Goal: Feedback & Contribution: Contribute content

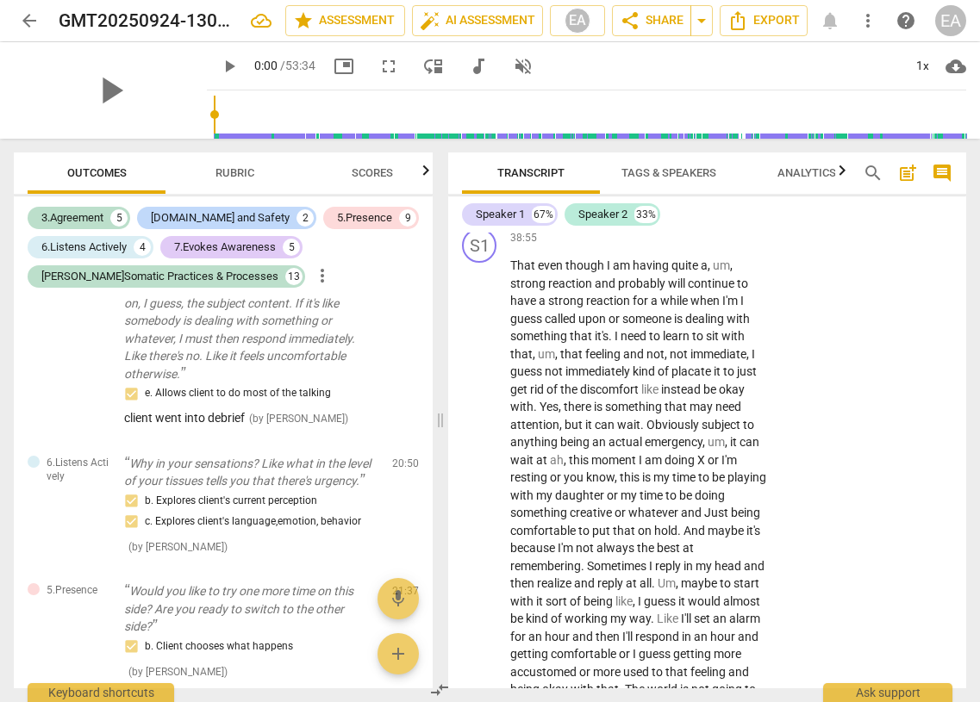
scroll to position [19182, 0]
drag, startPoint x: 747, startPoint y: 384, endPoint x: 497, endPoint y: 351, distance: 252.2
click at [497, 221] on div "S2 play_arrow pause 38:37 + Add competency keyboard_arrow_right What did this p…" at bounding box center [707, 174] width 518 height 96
click at [622, 150] on p "Add competency" at bounding box center [717, 142] width 82 height 16
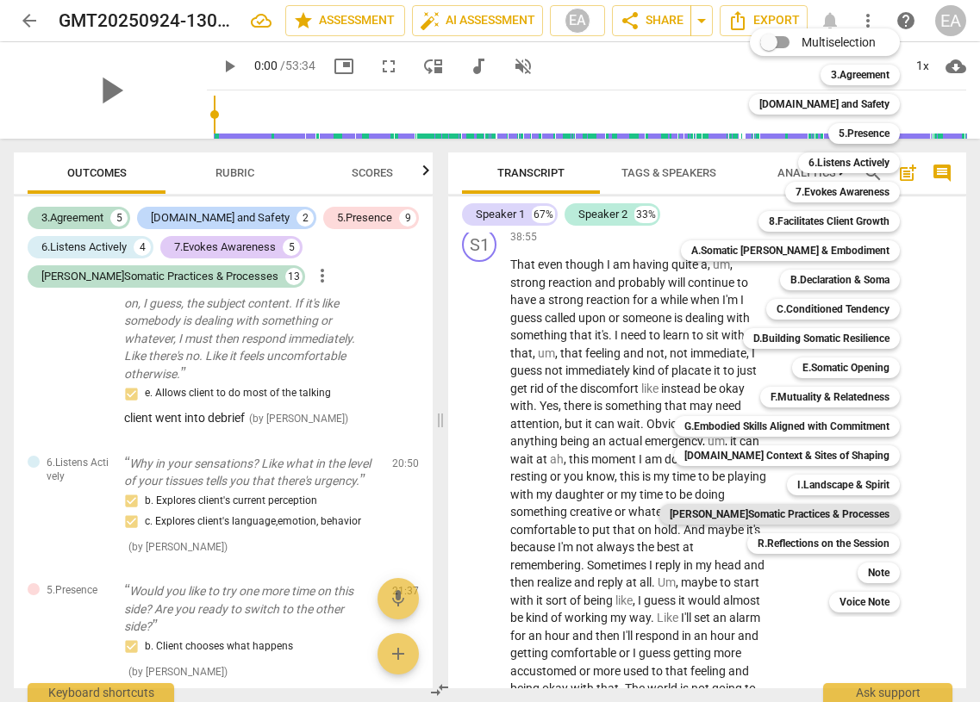
click at [622, 510] on b "[PERSON_NAME]Somatic Practices & Processes" at bounding box center [780, 514] width 220 height 21
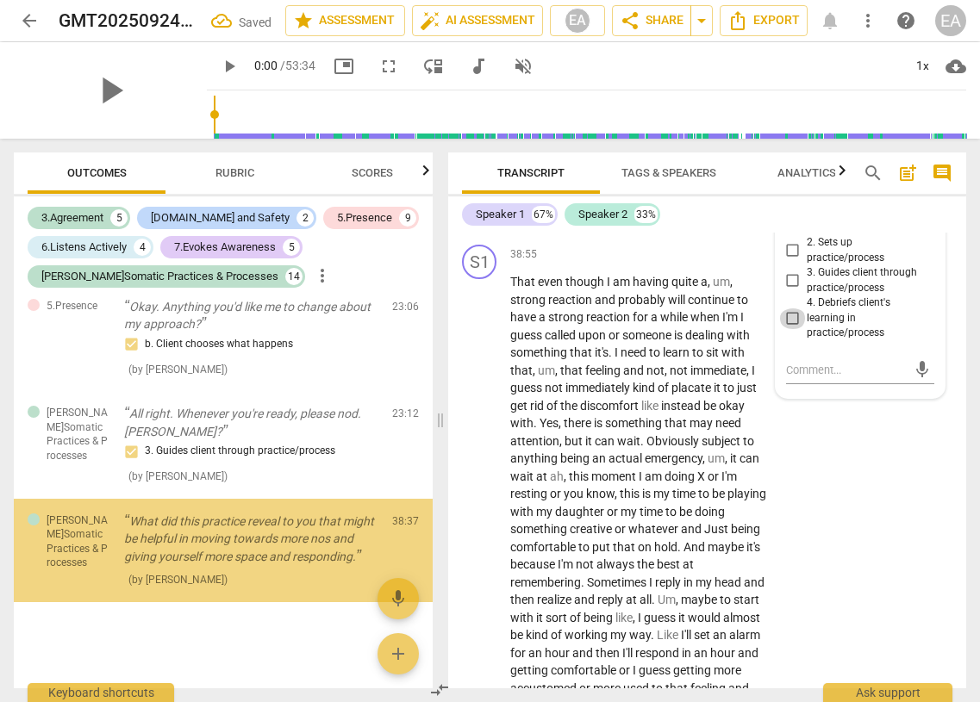
click at [622, 329] on input "4. Debriefs client's learning in practice/process" at bounding box center [793, 319] width 28 height 21
checkbox input "true"
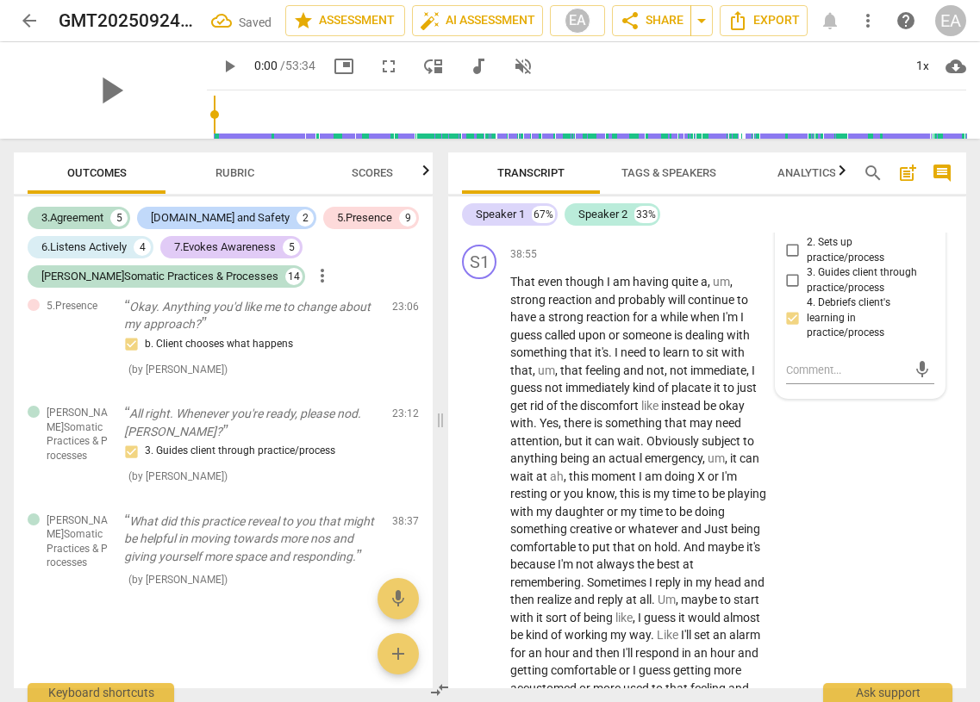
click at [622, 239] on div "S2 play_arrow pause 38:37 + Add competency J.Somatic Practices & Processes keyb…" at bounding box center [707, 182] width 518 height 113
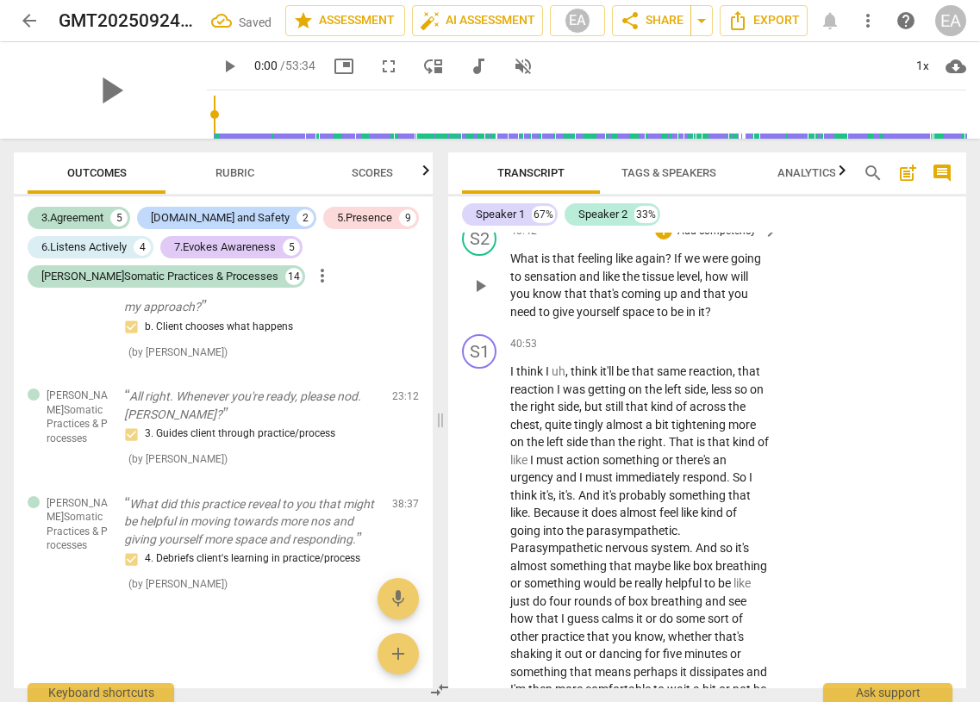
scroll to position [19712, 0]
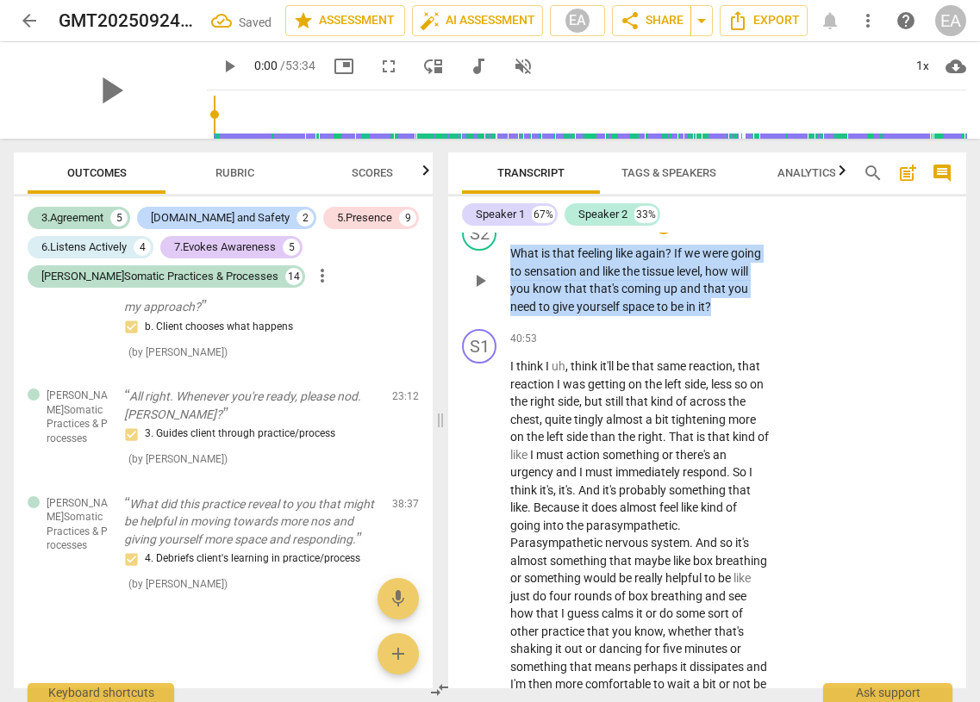
drag, startPoint x: 724, startPoint y: 483, endPoint x: 494, endPoint y: 437, distance: 234.8
click at [494, 322] on div "S2 play_arrow pause 40:42 + Add competency keyboard_arrow_right What is that fe…" at bounding box center [707, 265] width 518 height 113
click at [622, 234] on p "Add competency" at bounding box center [717, 227] width 82 height 16
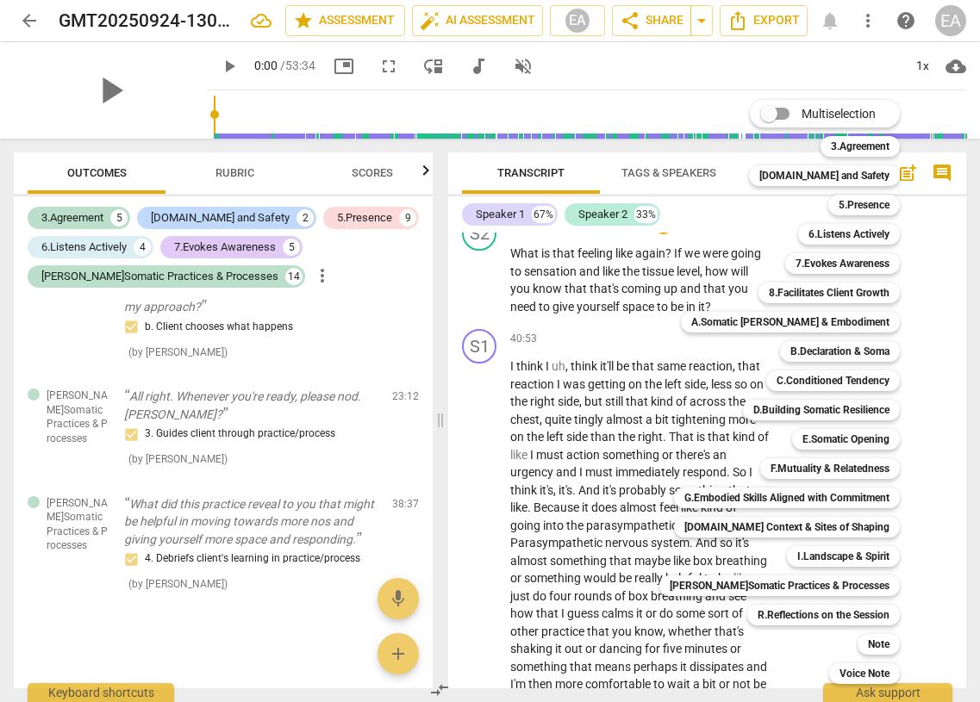
click at [622, 465] on div "Multiselection m 3.Agreement 1 [DOMAIN_NAME] and Safety 2 5.Presence 3 6.Listen…" at bounding box center [792, 392] width 280 height 593
click at [622, 448] on div "Multiselection m 3.Agreement 1 [DOMAIN_NAME] and Safety 2 5.Presence 3 6.Listen…" at bounding box center [792, 392] width 280 height 593
click at [622, 430] on div "Multiselection m 3.Agreement 1 [DOMAIN_NAME] and Safety 2 5.Presence 3 6.Listen…" at bounding box center [792, 392] width 280 height 593
click at [622, 444] on div "Multiselection m 3.Agreement 1 [DOMAIN_NAME] and Safety 2 5.Presence 3 6.Listen…" at bounding box center [792, 392] width 280 height 593
click at [622, 398] on div at bounding box center [490, 351] width 980 height 702
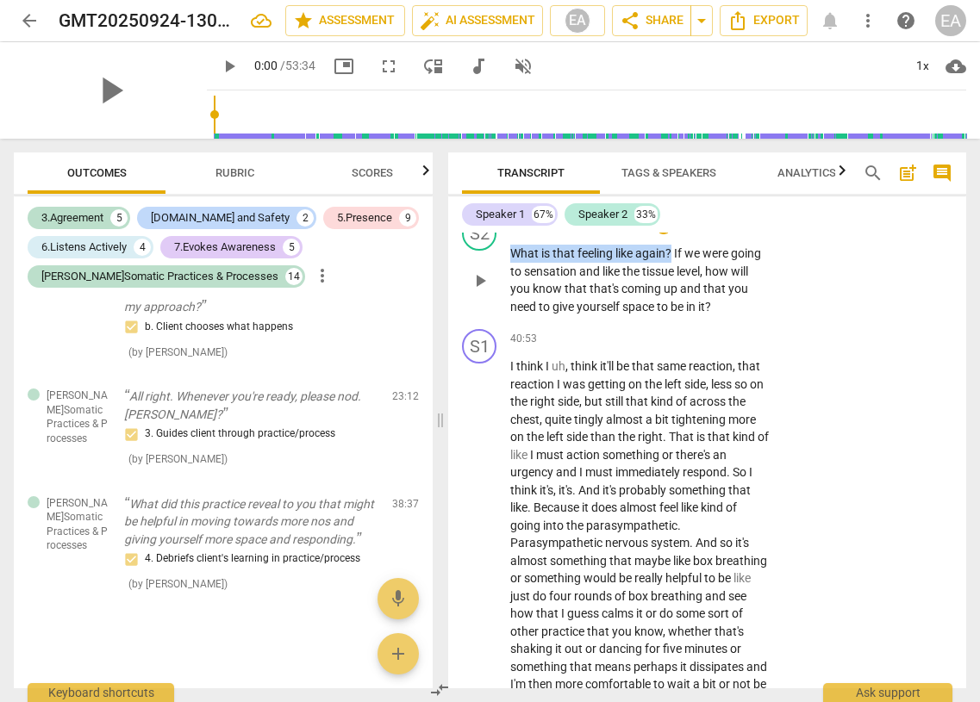
drag, startPoint x: 674, startPoint y: 432, endPoint x: 500, endPoint y: 421, distance: 174.5
click at [500, 322] on div "S2 play_arrow pause 40:42 + Add competency keyboard_arrow_right What is that fe…" at bounding box center [707, 265] width 518 height 113
click at [622, 234] on div "+" at bounding box center [663, 225] width 17 height 17
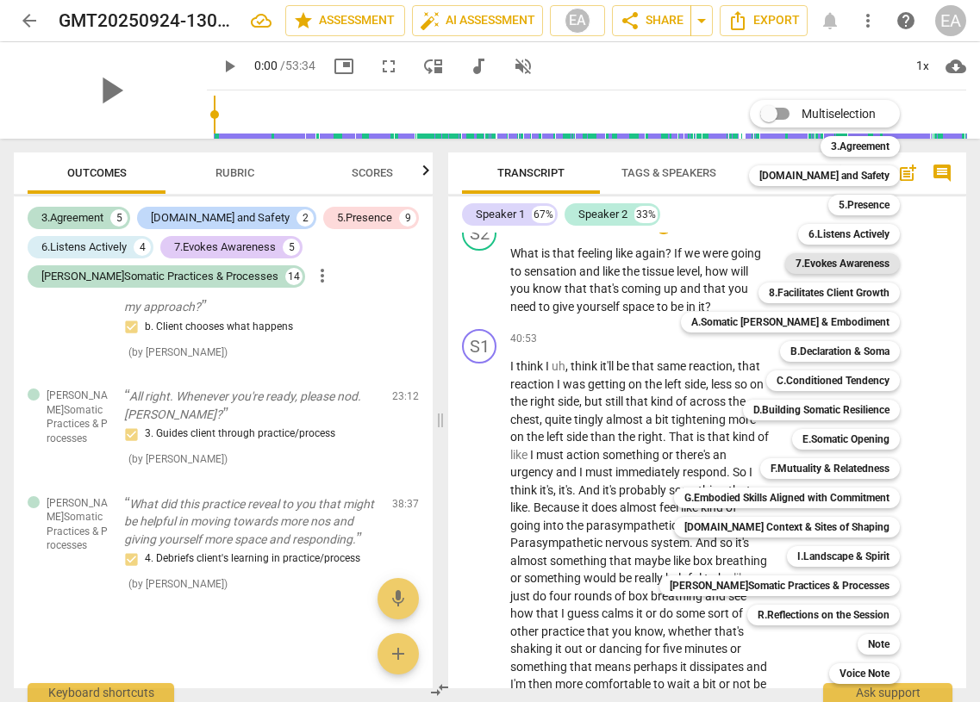
click at [622, 267] on b "7.Evokes Awareness" at bounding box center [842, 263] width 94 height 21
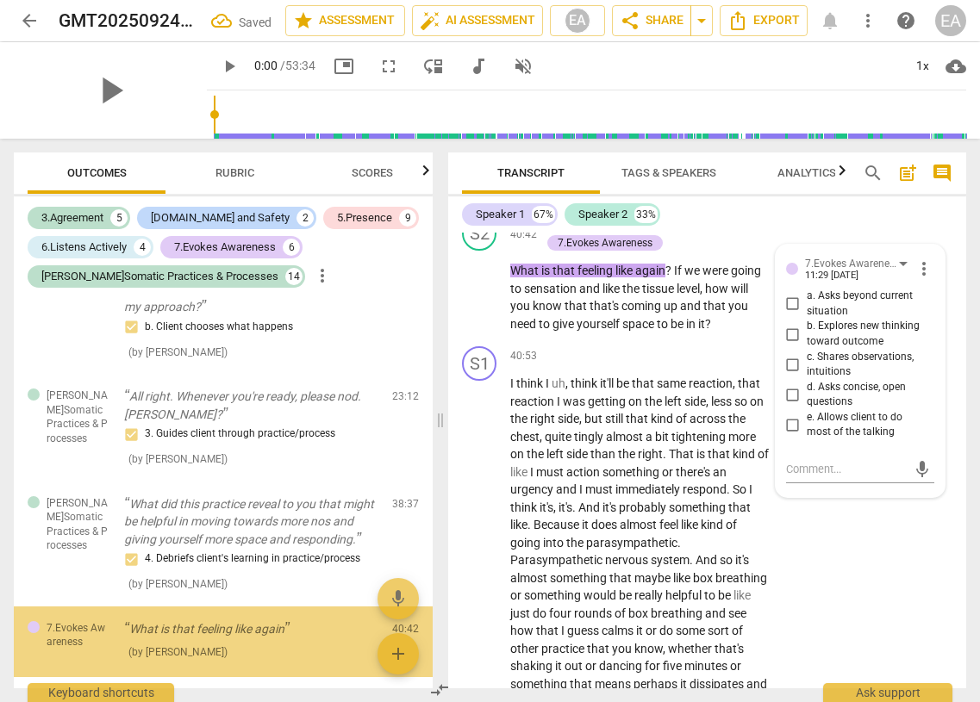
scroll to position [6475, 0]
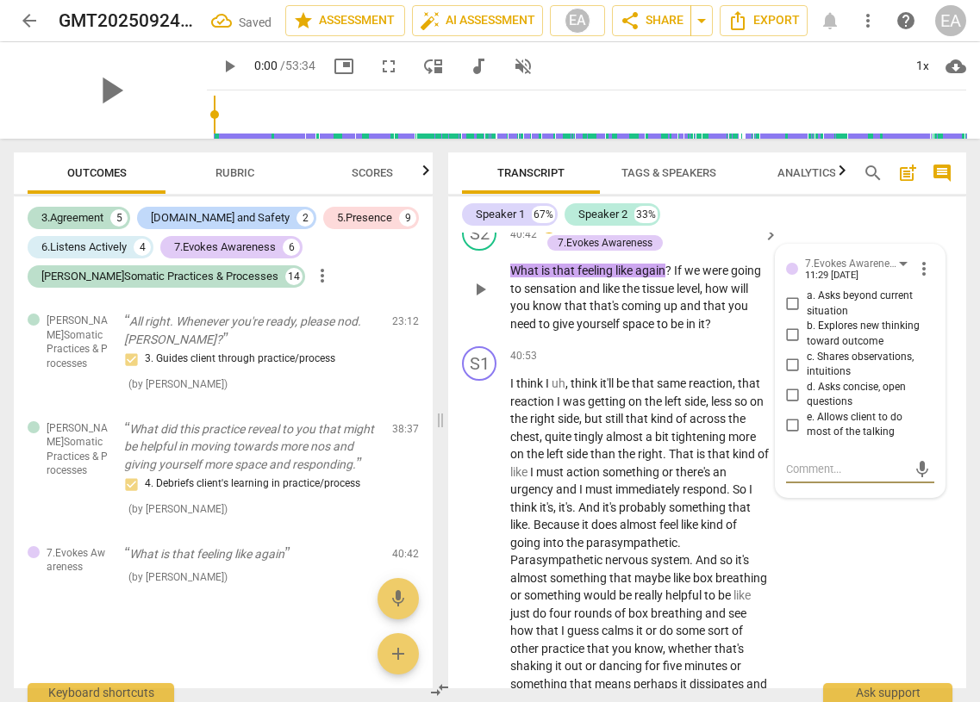
click at [622, 405] on input "d. Asks concise, open questions" at bounding box center [793, 394] width 28 height 21
checkbox input "true"
click at [622, 272] on div "7.Evokes Awareness" at bounding box center [852, 264] width 94 height 16
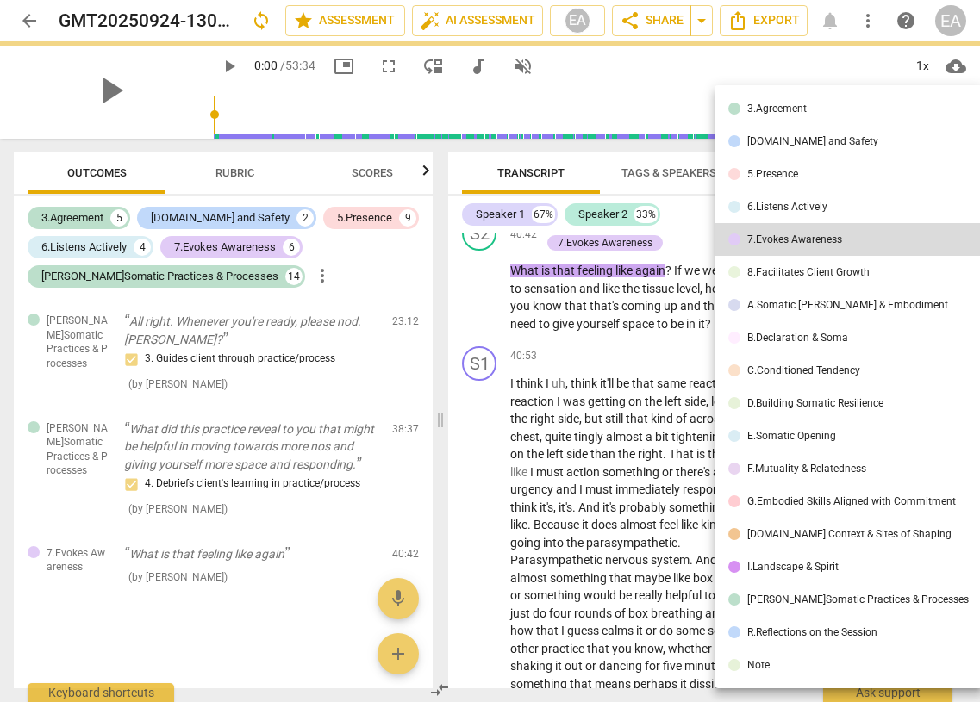
click at [622, 596] on div "[PERSON_NAME]Somatic Practices & Processes" at bounding box center [857, 600] width 221 height 10
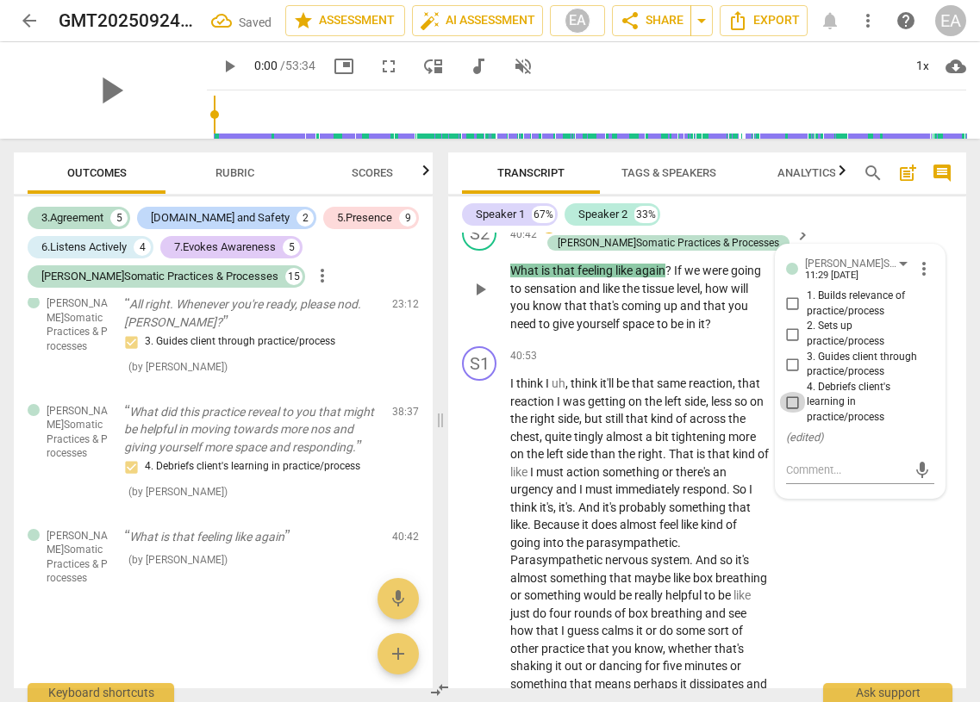
click at [622, 413] on input "4. Debriefs client's learning in practice/process" at bounding box center [793, 402] width 28 height 21
checkbox input "true"
click at [622, 333] on p "What is that feeling like again ? If we were going to sensation and like the ti…" at bounding box center [639, 297] width 259 height 71
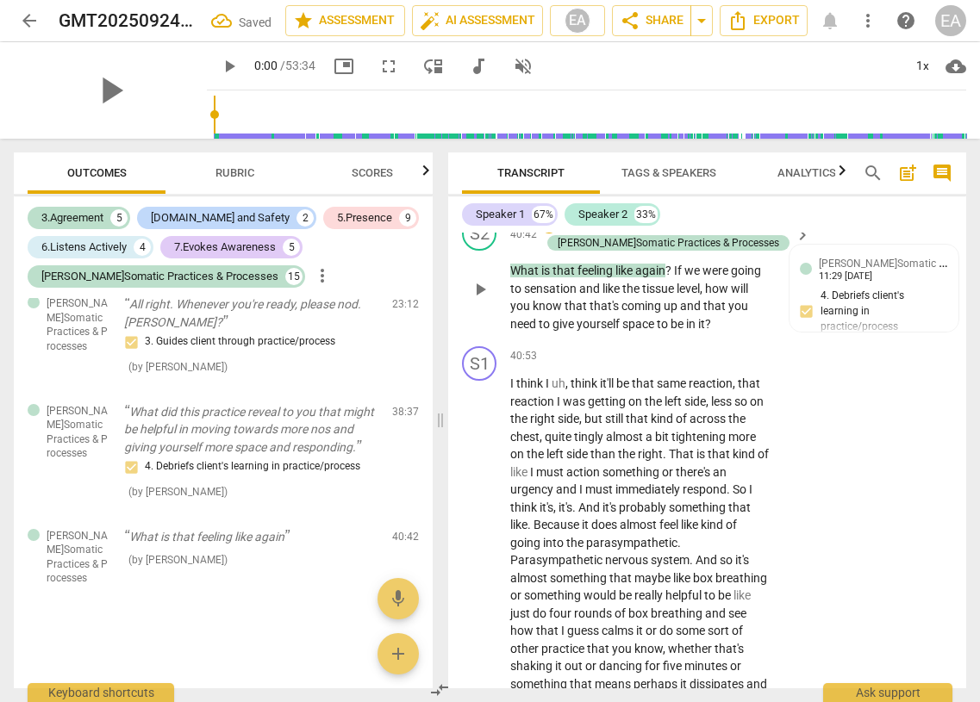
click at [622, 333] on p "What is that feeling like again ? If we were going to sensation and like the ti…" at bounding box center [639, 297] width 259 height 71
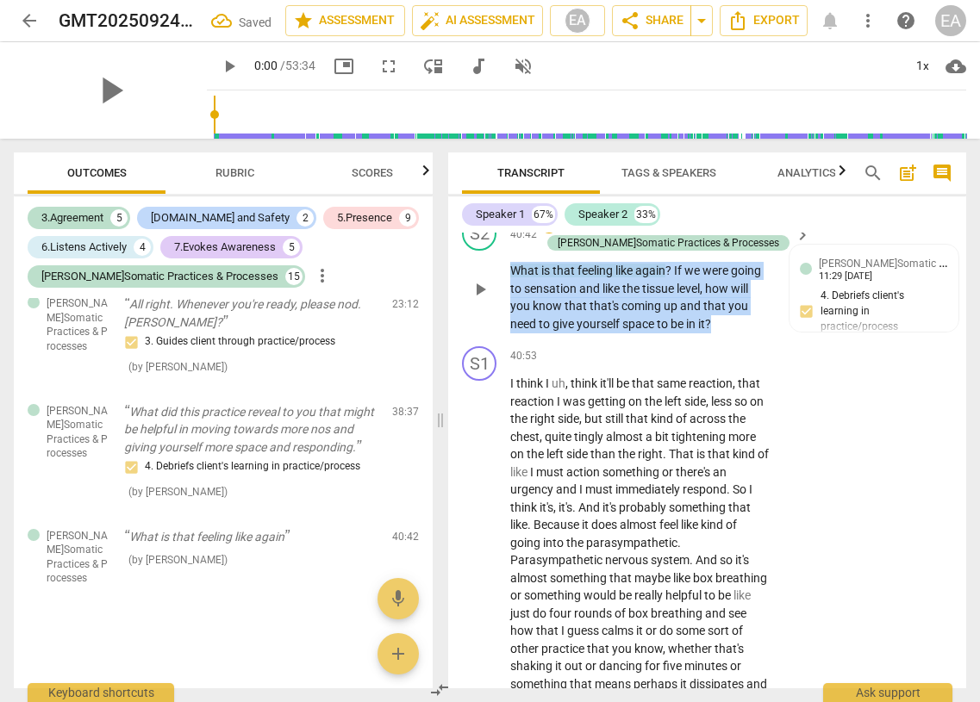
drag, startPoint x: 721, startPoint y: 504, endPoint x: 701, endPoint y: 465, distance: 44.7
click at [622, 333] on p "What is that feeling like again ? If we were going to sensation and like the ti…" at bounding box center [639, 297] width 259 height 71
click at [622, 296] on span "level" at bounding box center [688, 289] width 23 height 14
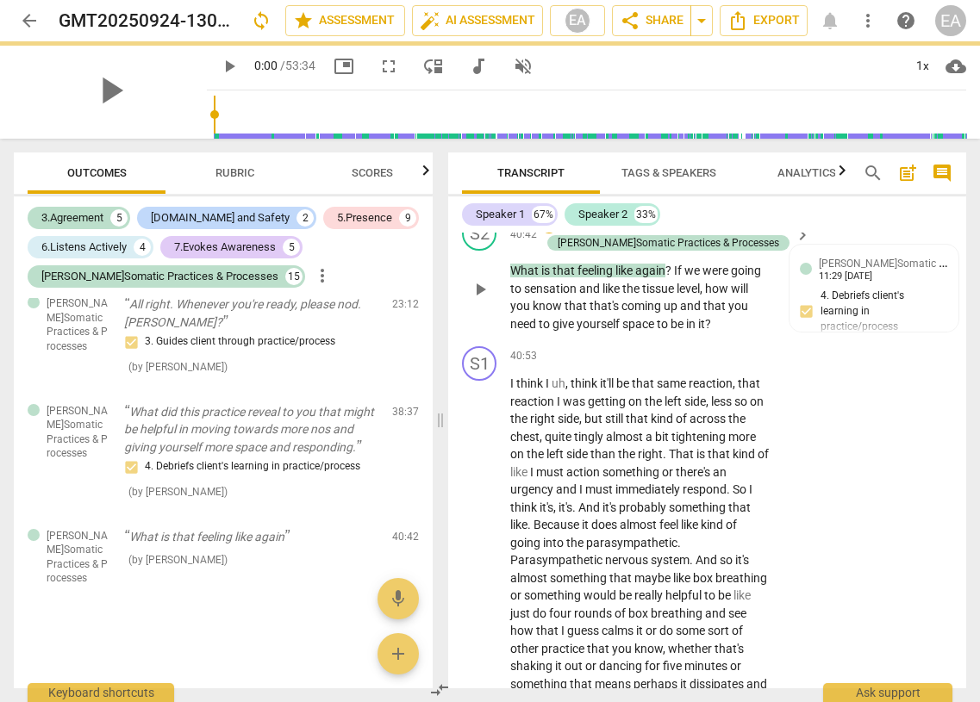
click at [622, 340] on div "S2 play_arrow pause 40:42 + Add competency J.Somatic Practices & Processes keyb…" at bounding box center [707, 274] width 518 height 130
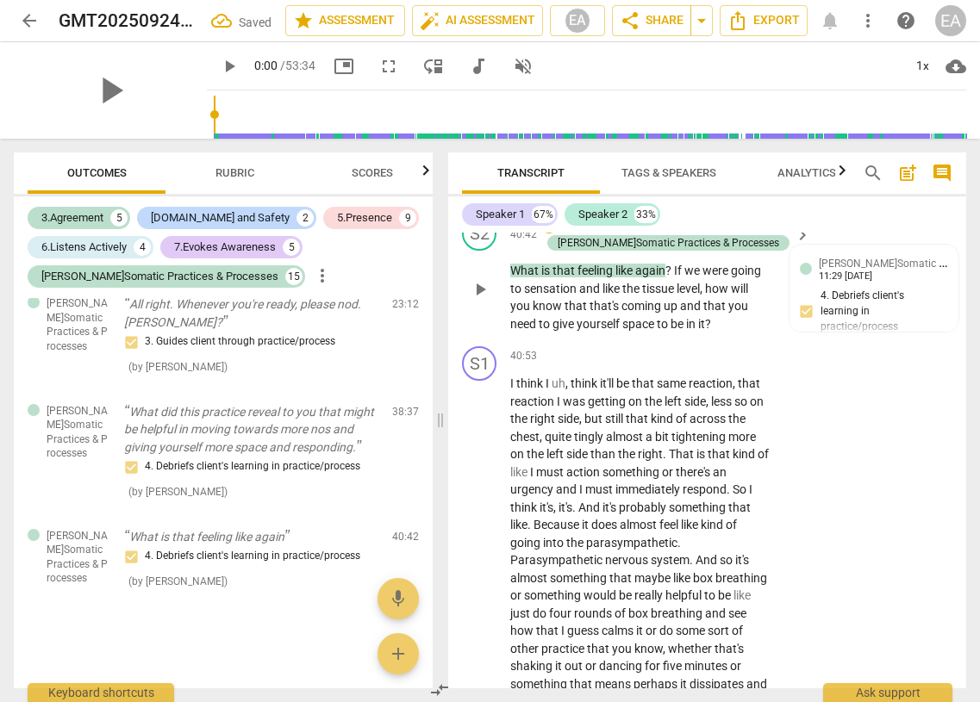
click at [622, 296] on span "level" at bounding box center [688, 289] width 23 height 14
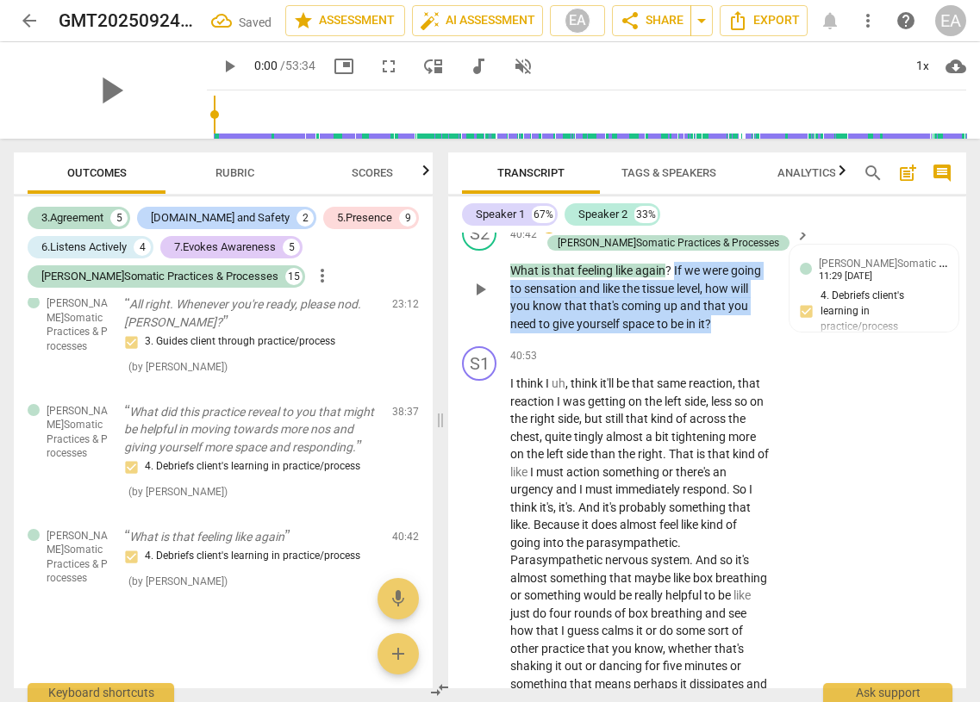
drag, startPoint x: 718, startPoint y: 504, endPoint x: 676, endPoint y: 452, distance: 67.4
click at [622, 333] on p "What is that feeling like again ? If we were going to sensation and like the ti…" at bounding box center [639, 297] width 259 height 71
click at [622, 481] on div "+" at bounding box center [729, 480] width 17 height 17
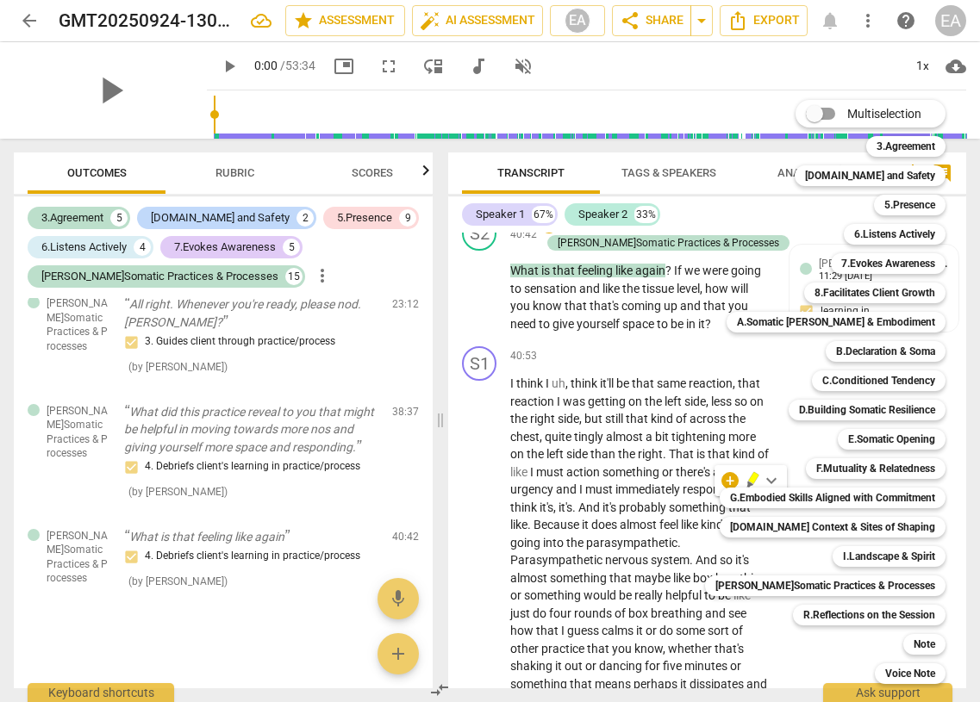
click at [622, 345] on div at bounding box center [490, 351] width 980 height 702
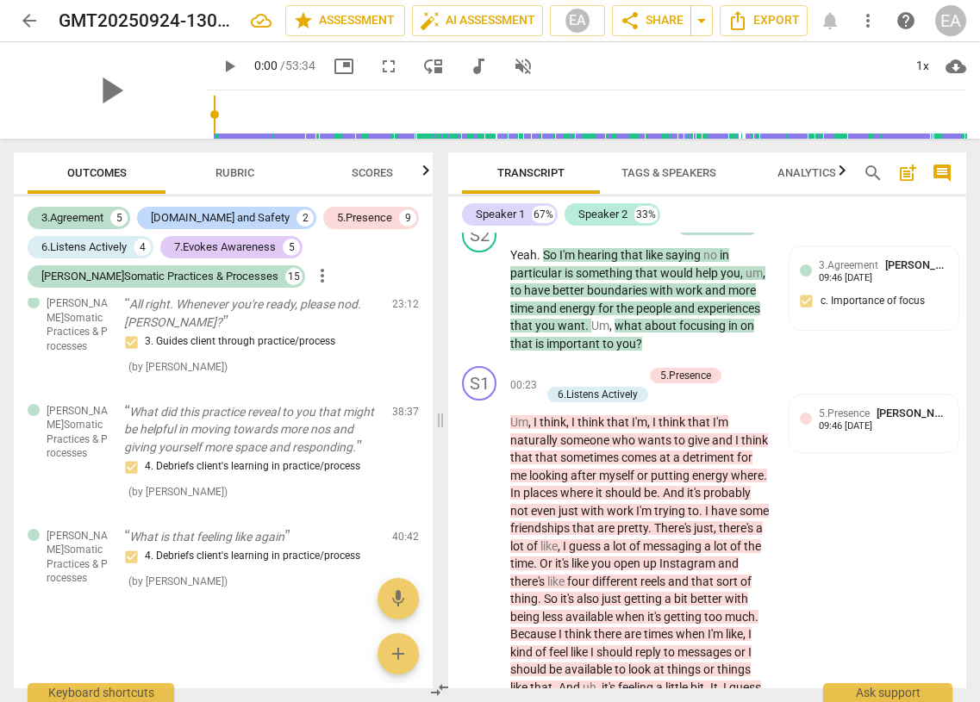
scroll to position [0, 0]
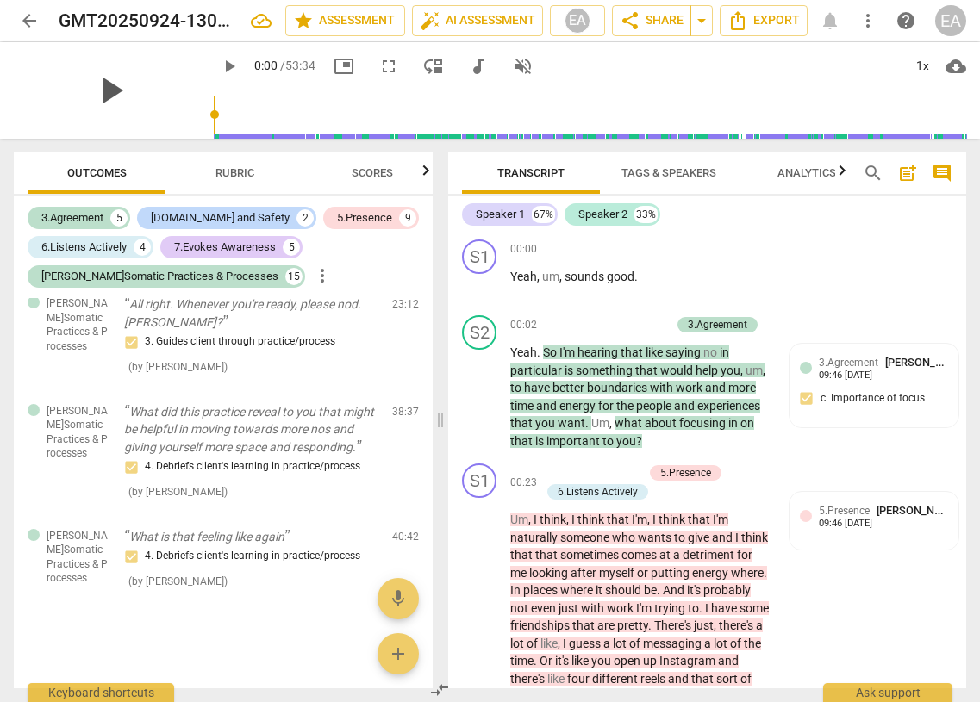
click at [100, 90] on span "play_arrow" at bounding box center [110, 90] width 45 height 45
type input "3"
click at [513, 60] on span "volume_off" at bounding box center [523, 66] width 21 height 21
type input "1"
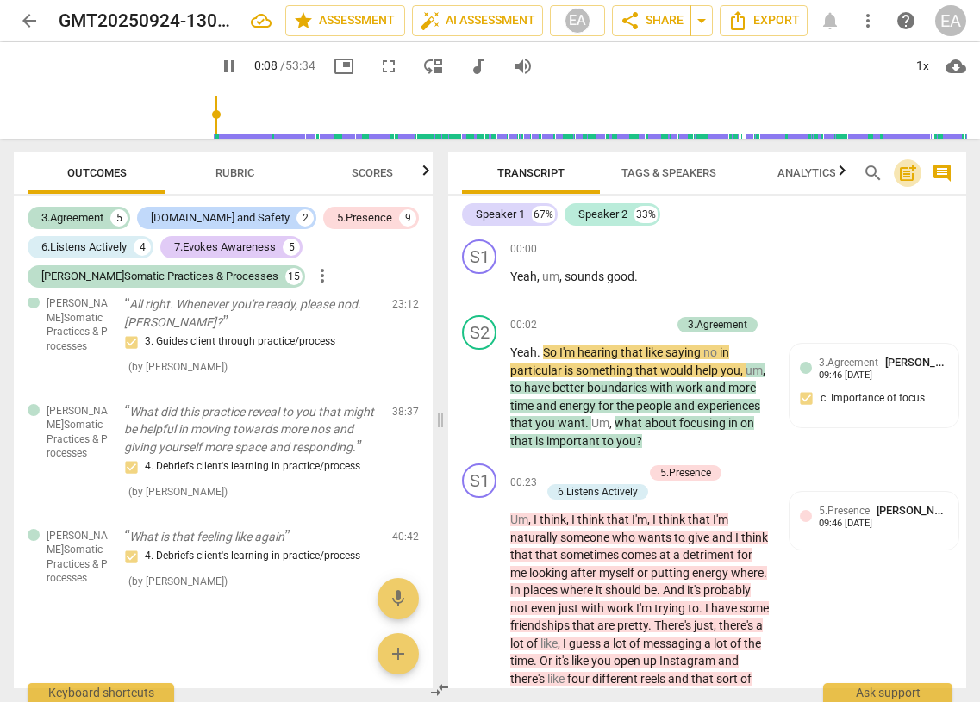
click at [622, 174] on span "post_add" at bounding box center [907, 173] width 21 height 21
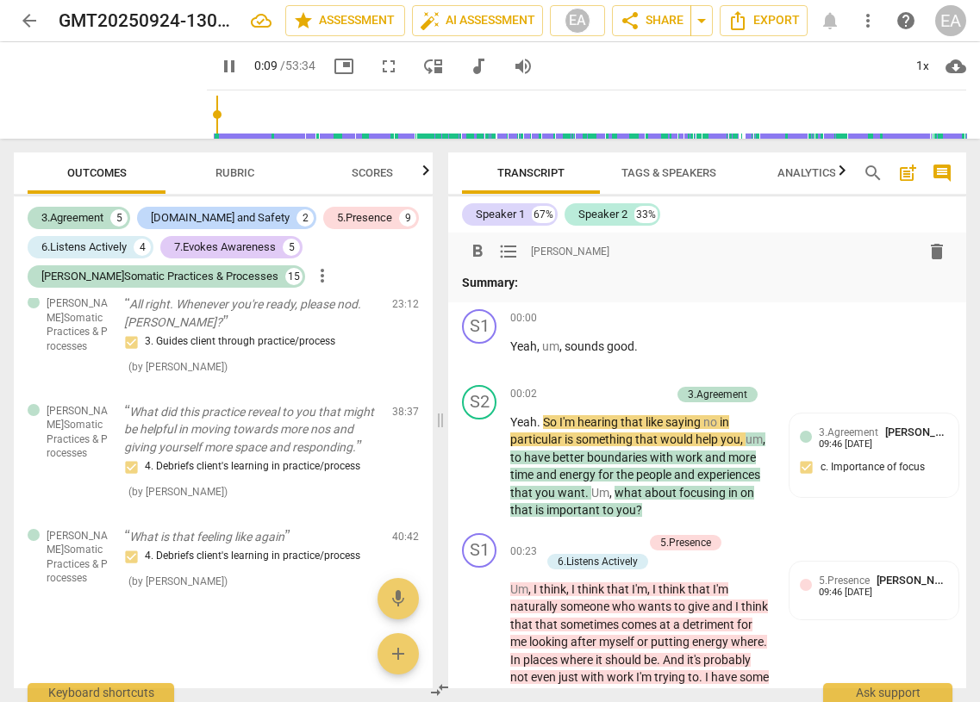
click at [570, 284] on p "Summary:" at bounding box center [707, 283] width 490 height 18
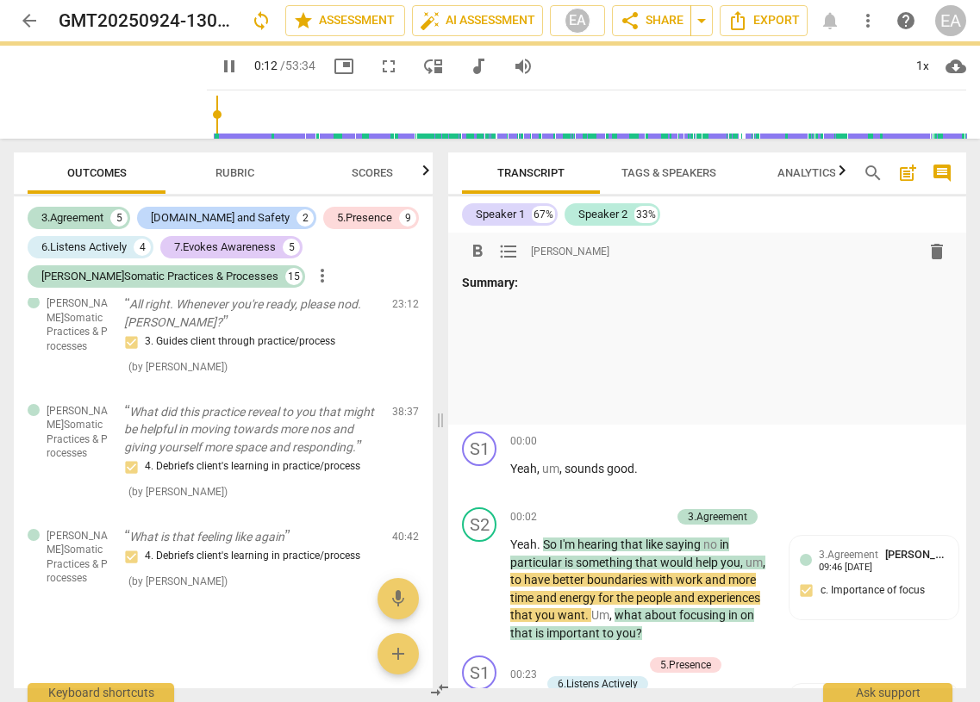
type input "12"
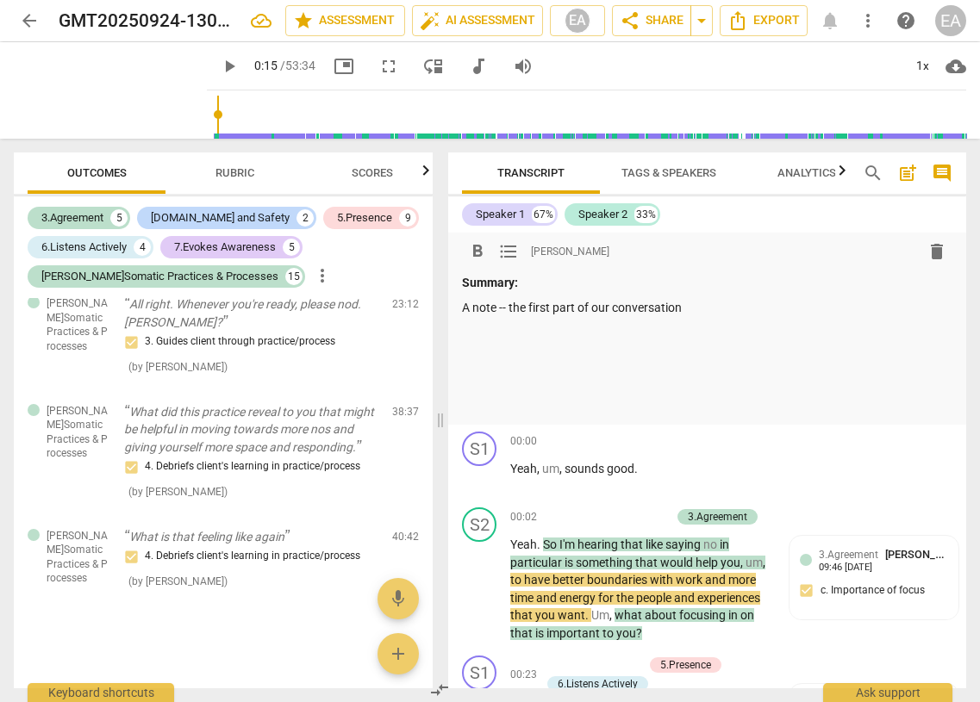
click at [525, 310] on p "A note -- the first part of our conversation" at bounding box center [707, 308] width 490 height 18
click at [622, 313] on p "A note -- the very first part of our conversation" at bounding box center [707, 308] width 490 height 18
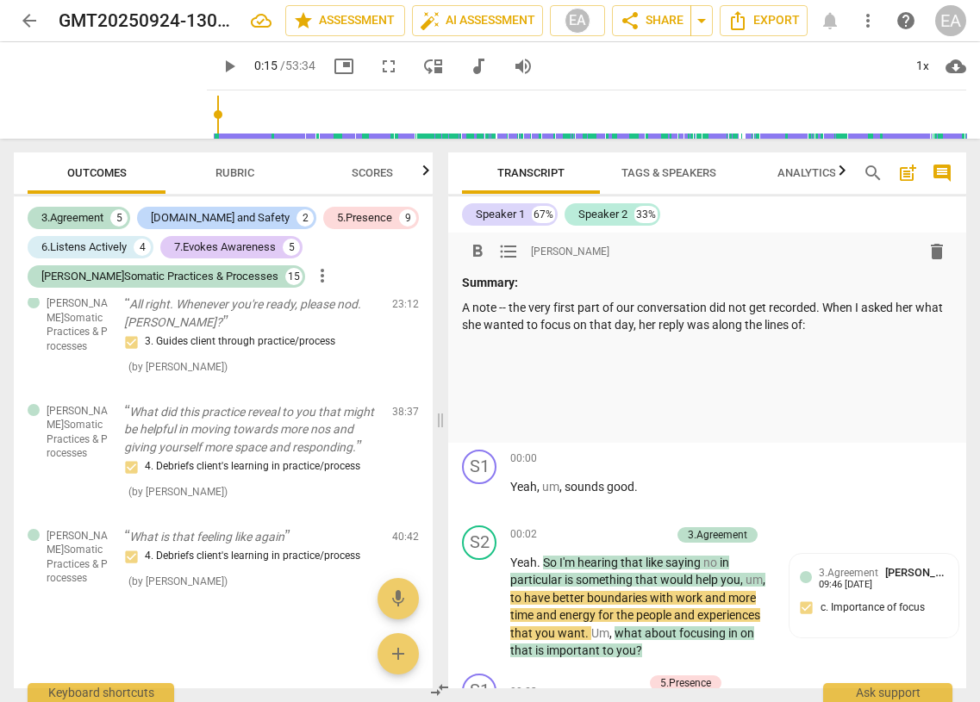
click at [622, 393] on p at bounding box center [707, 399] width 490 height 18
click at [622, 319] on p "A note -- the very first part of our conversation did not get recorded. When I …" at bounding box center [707, 316] width 490 height 35
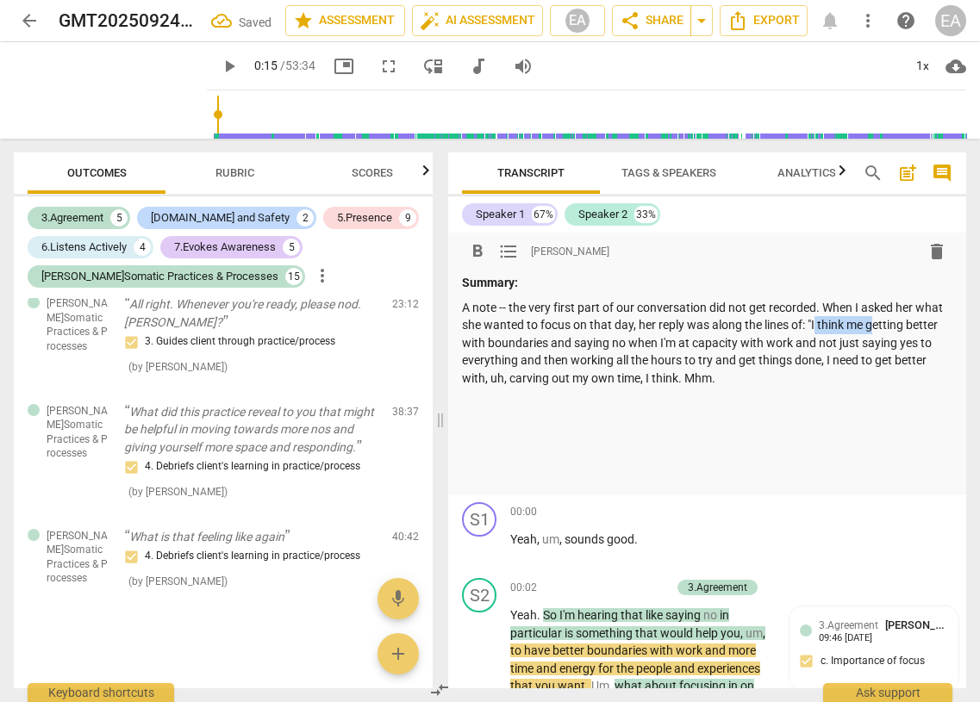
drag, startPoint x: 902, startPoint y: 325, endPoint x: 845, endPoint y: 321, distance: 57.0
click at [622, 321] on p "A note -- the very first part of our conversation did not get recorded. When I …" at bounding box center [707, 343] width 490 height 89
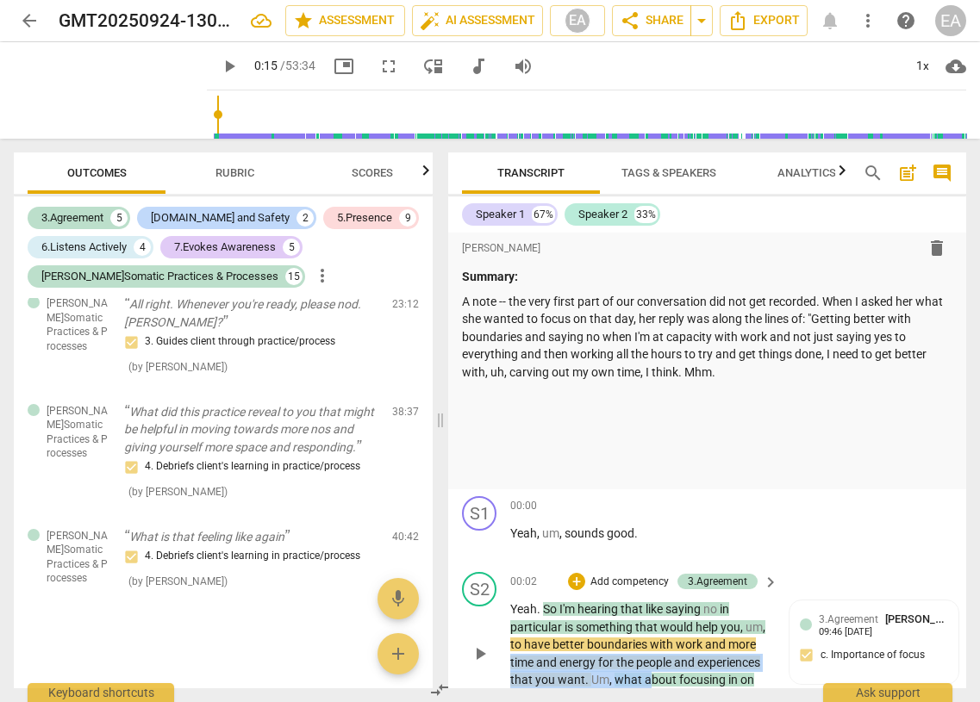
drag, startPoint x: 649, startPoint y: 685, endPoint x: 477, endPoint y: 671, distance: 172.1
click at [477, 671] on div "S2 play_arrow pause 00:02 + Add competency 3.Agreement keyboard_arrow_right Yea…" at bounding box center [707, 639] width 518 height 148
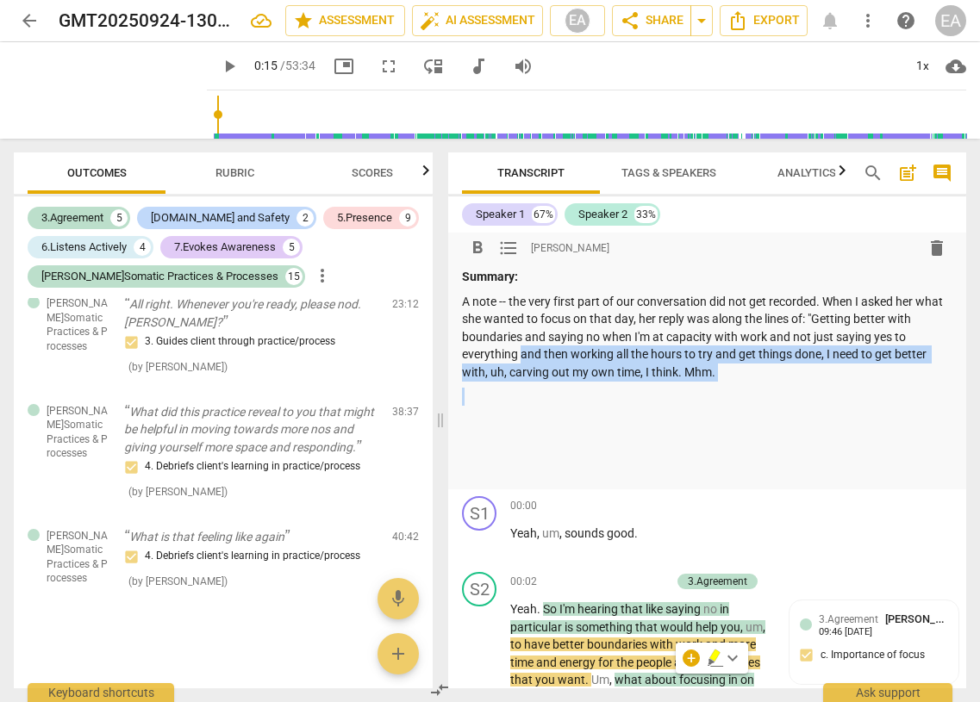
drag, startPoint x: 742, startPoint y: 382, endPoint x: 520, endPoint y: 352, distance: 224.4
click at [520, 352] on div "Summary: A note -- the very first part of our conversation did not get recorded…" at bounding box center [707, 373] width 490 height 211
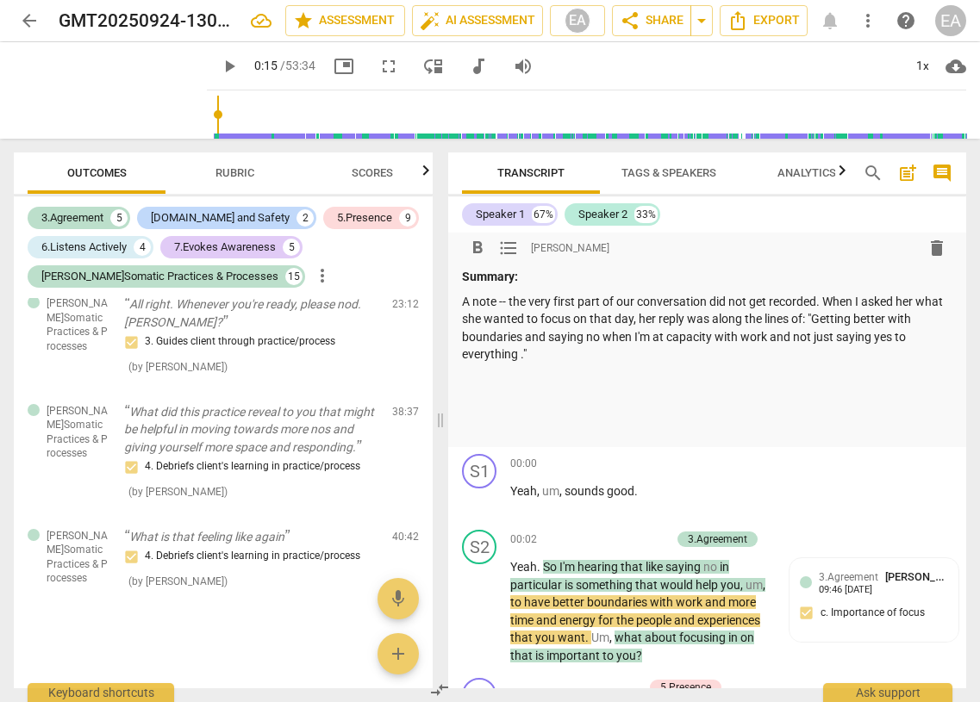
click at [524, 409] on p at bounding box center [707, 404] width 490 height 18
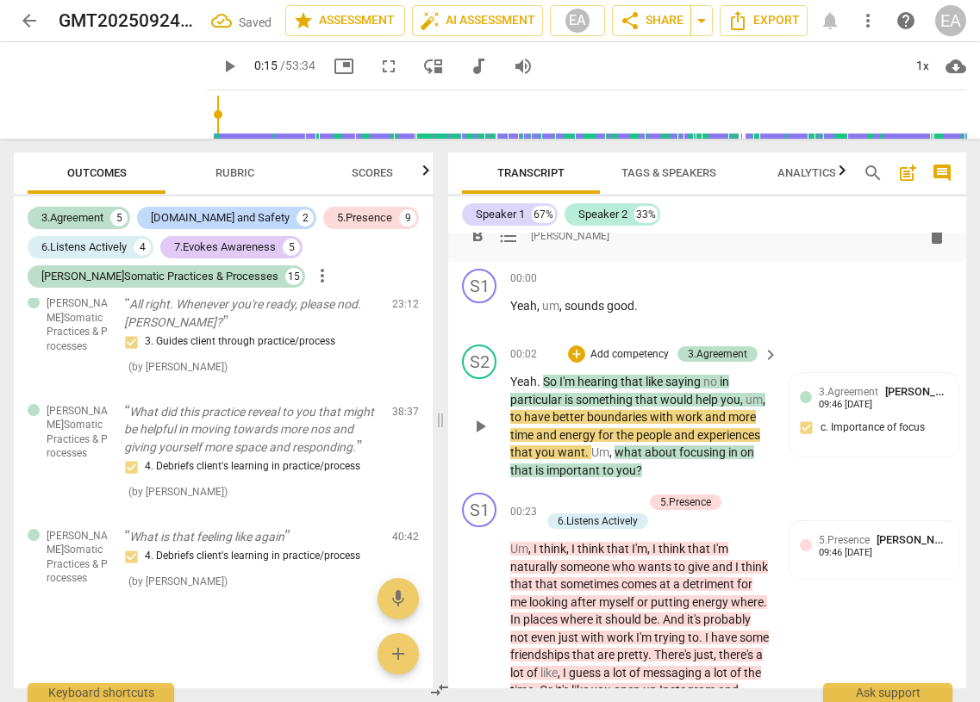
scroll to position [196, 0]
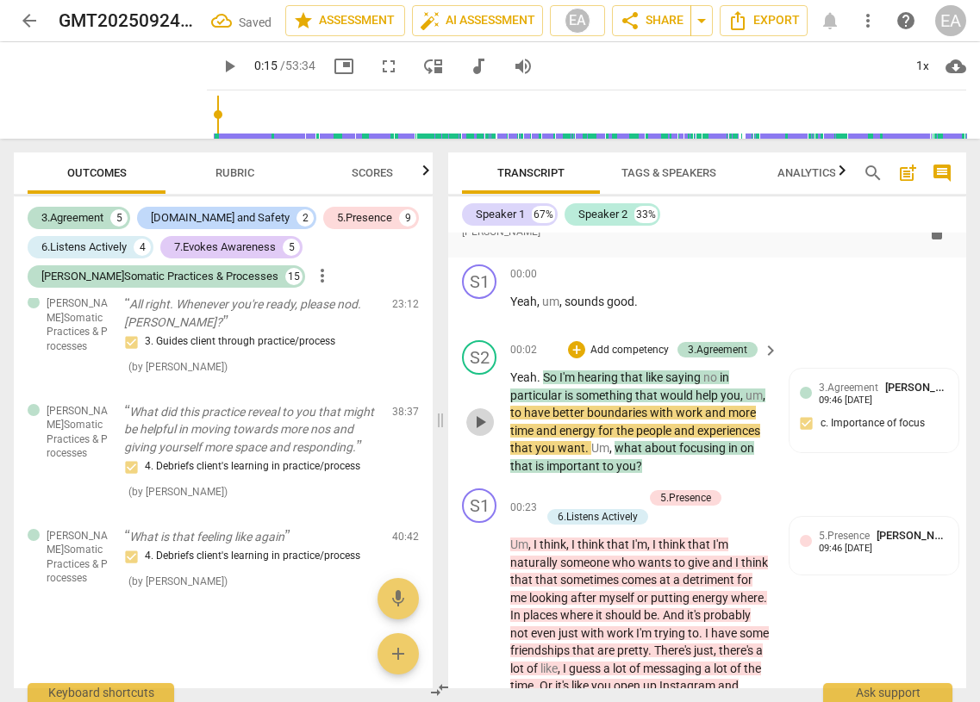
click at [483, 414] on span "play_arrow" at bounding box center [480, 422] width 21 height 21
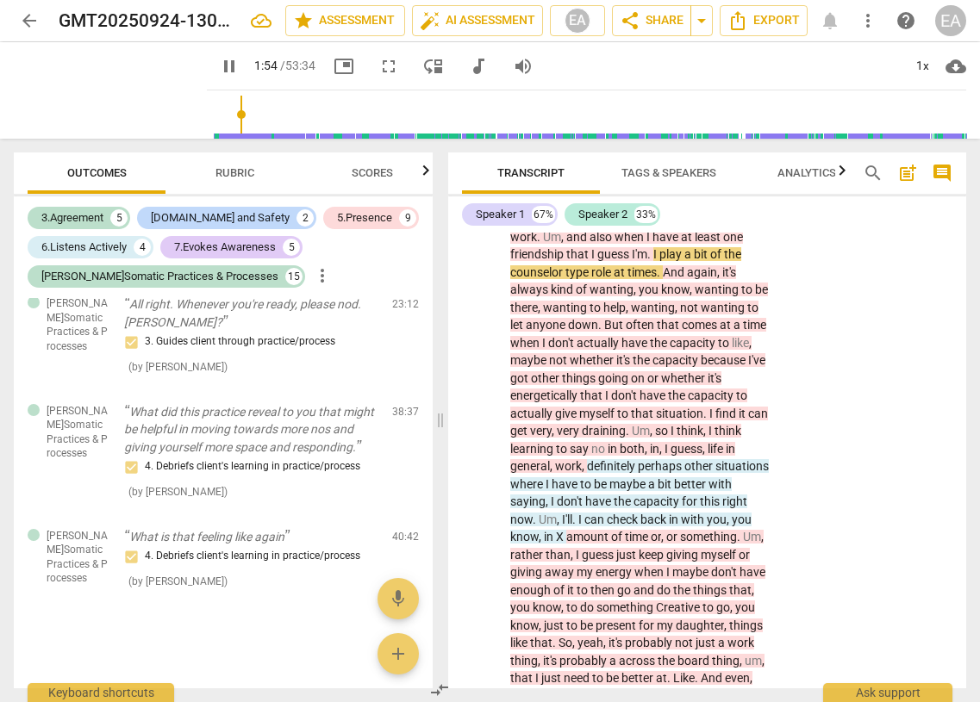
scroll to position [443, 0]
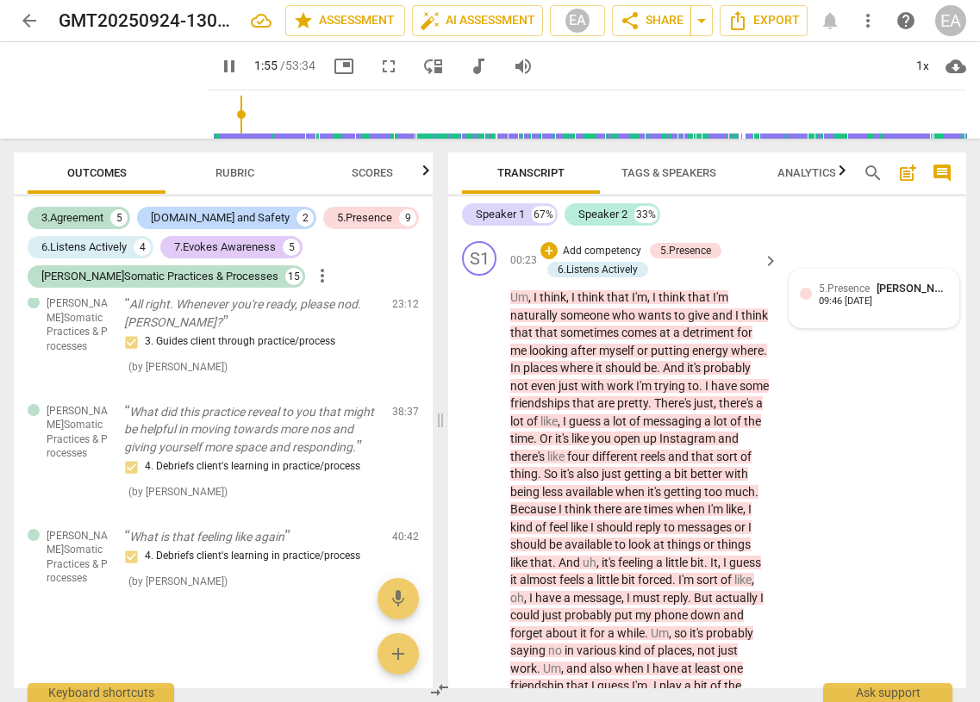
click at [622, 284] on span "5.Presence" at bounding box center [844, 289] width 51 height 12
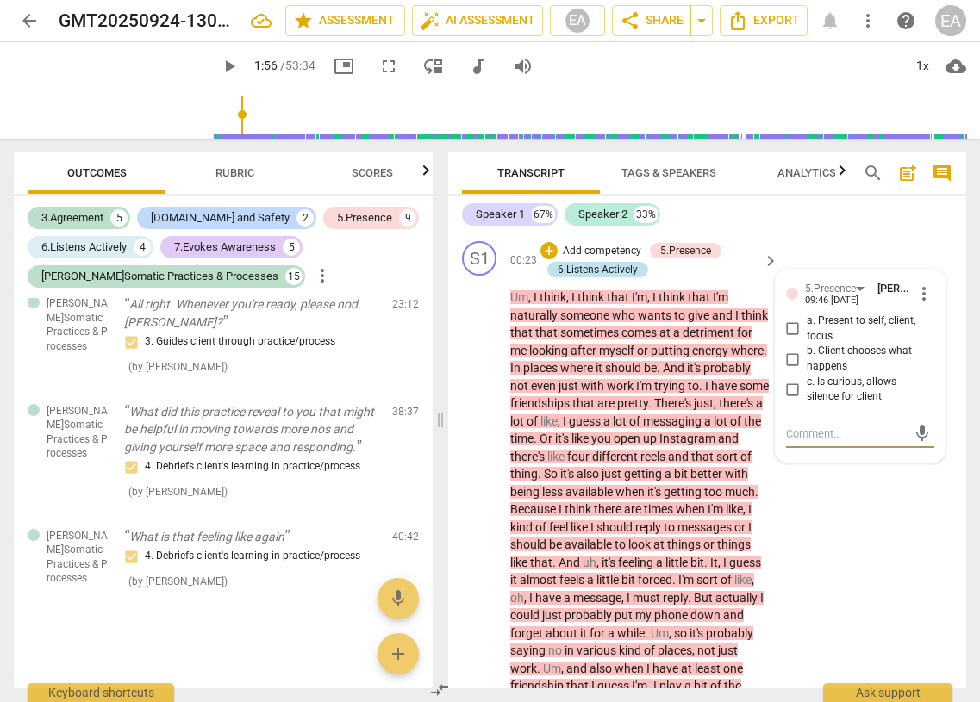
click at [613, 263] on div "6.Listens Actively" at bounding box center [598, 270] width 80 height 16
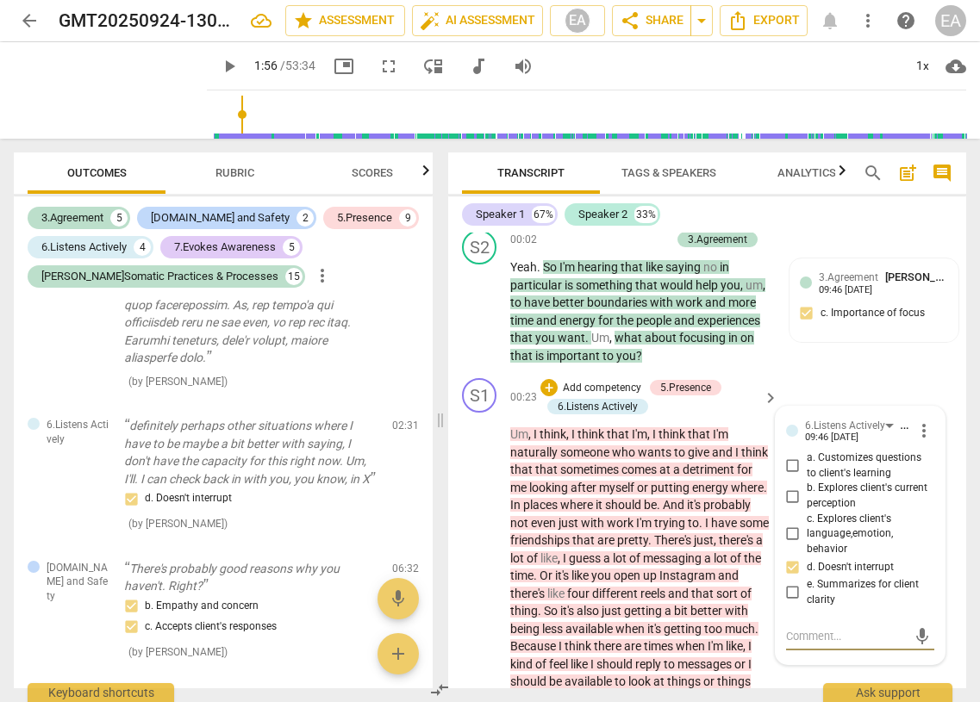
scroll to position [1351, 0]
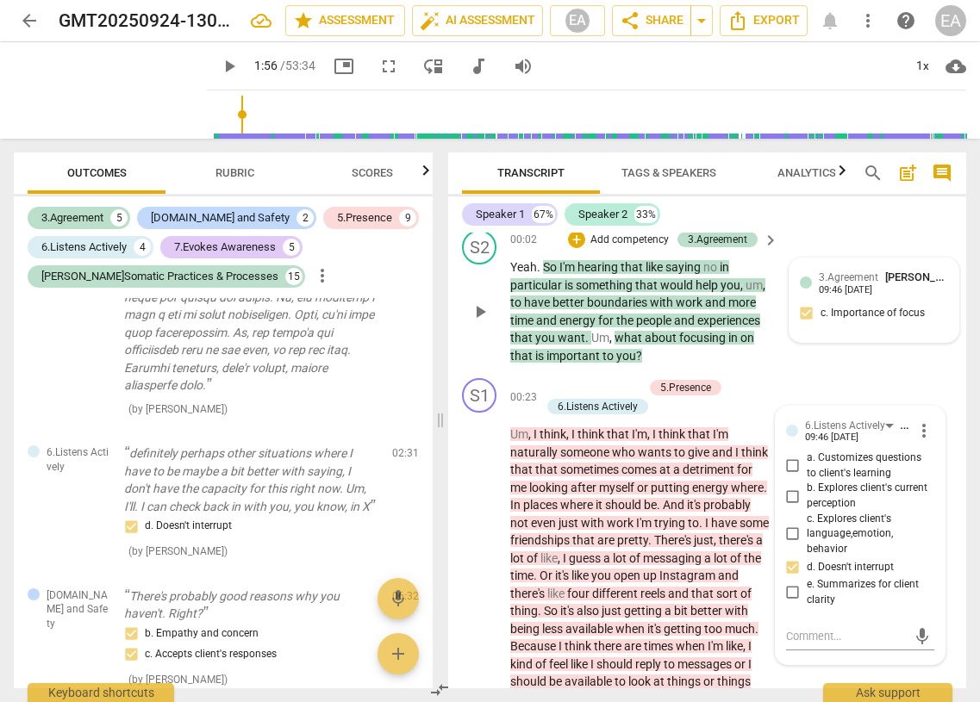
click at [622, 292] on div "09:46 [DATE]" at bounding box center [845, 290] width 53 height 11
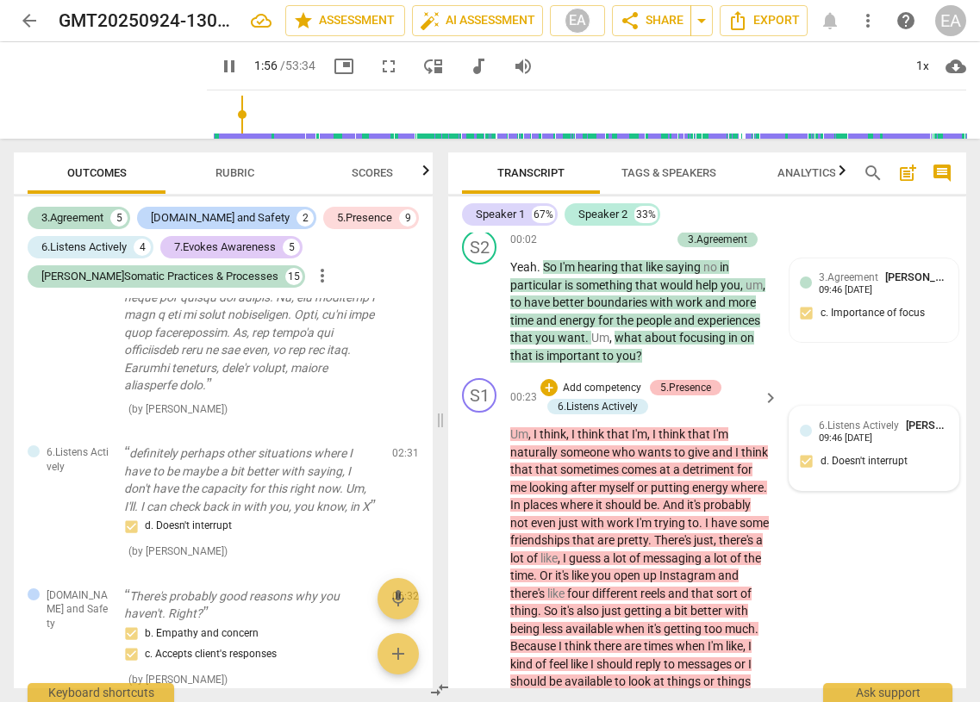
click at [622, 385] on div "5.Presence" at bounding box center [685, 388] width 51 height 16
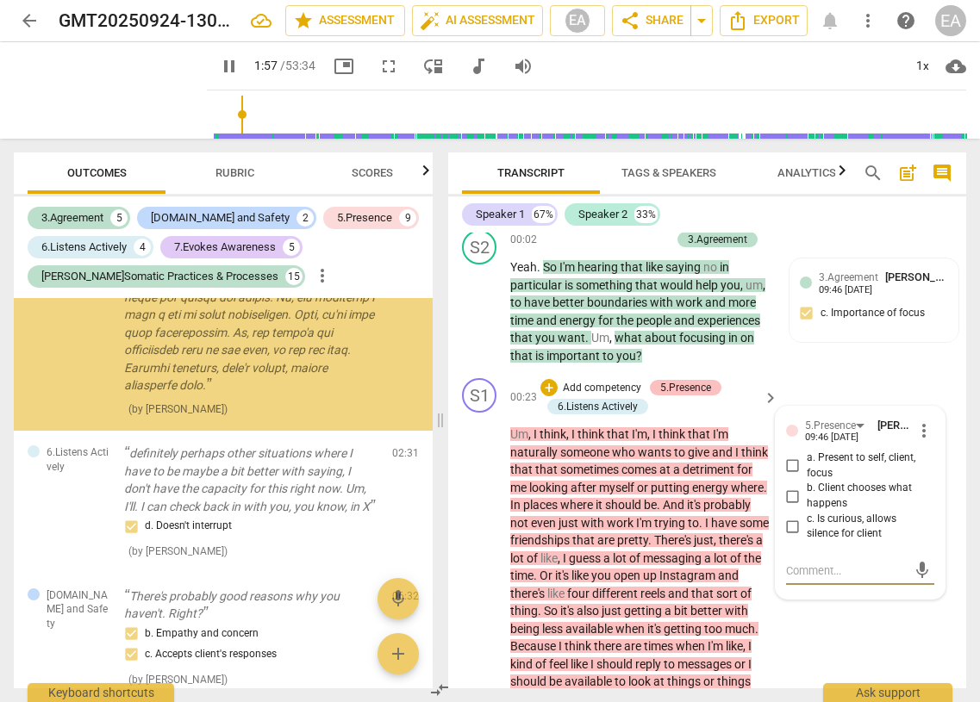
type input "117"
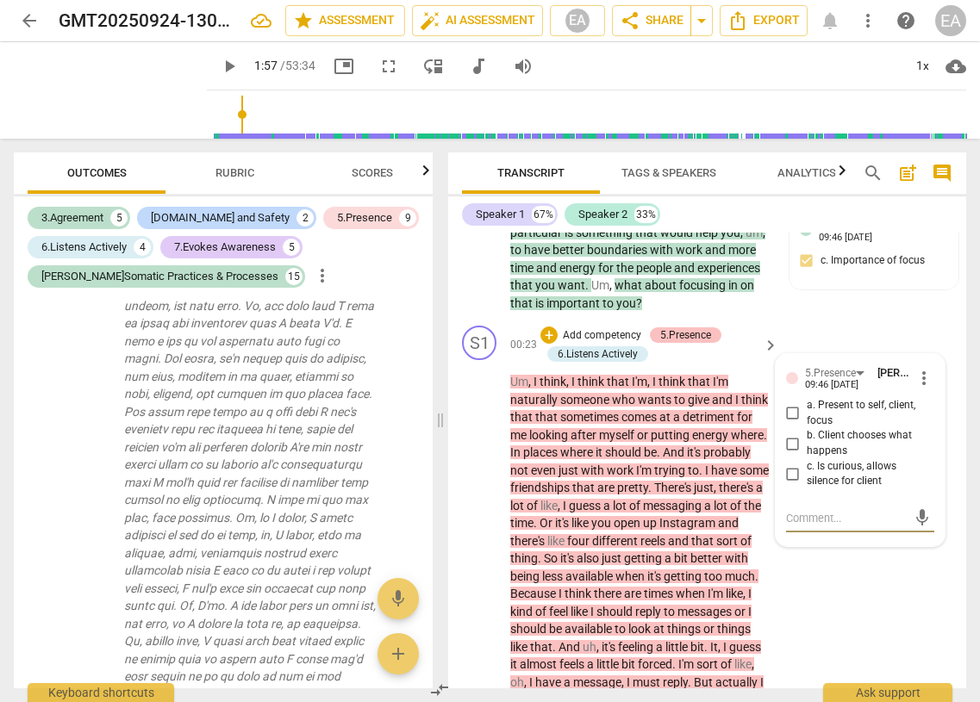
scroll to position [285, 0]
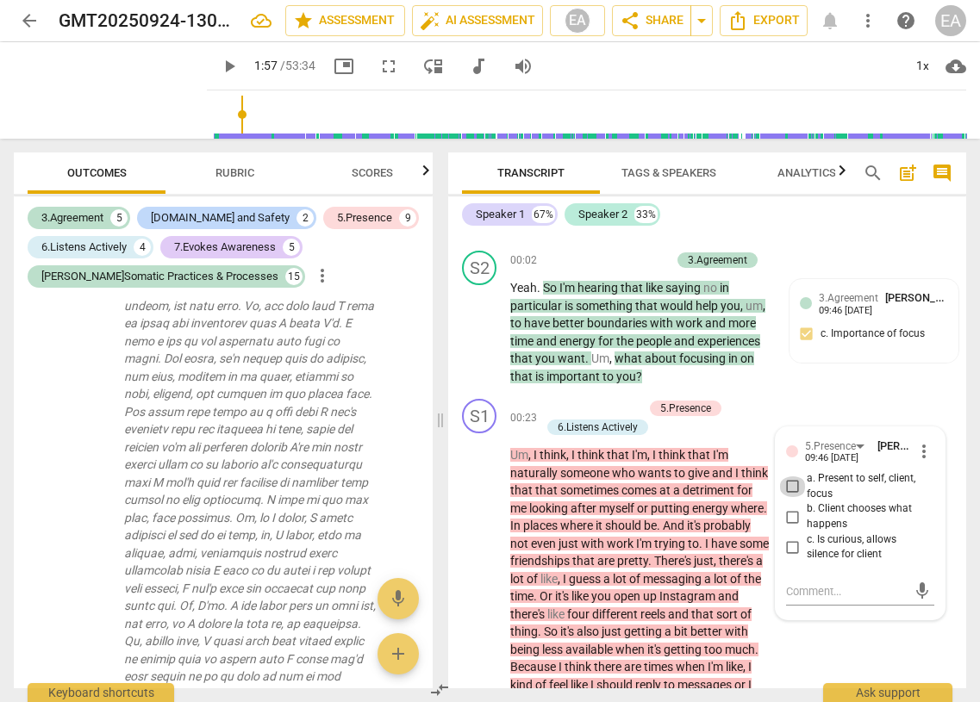
click at [622, 488] on input "a. Present to self, client, focus" at bounding box center [793, 487] width 28 height 21
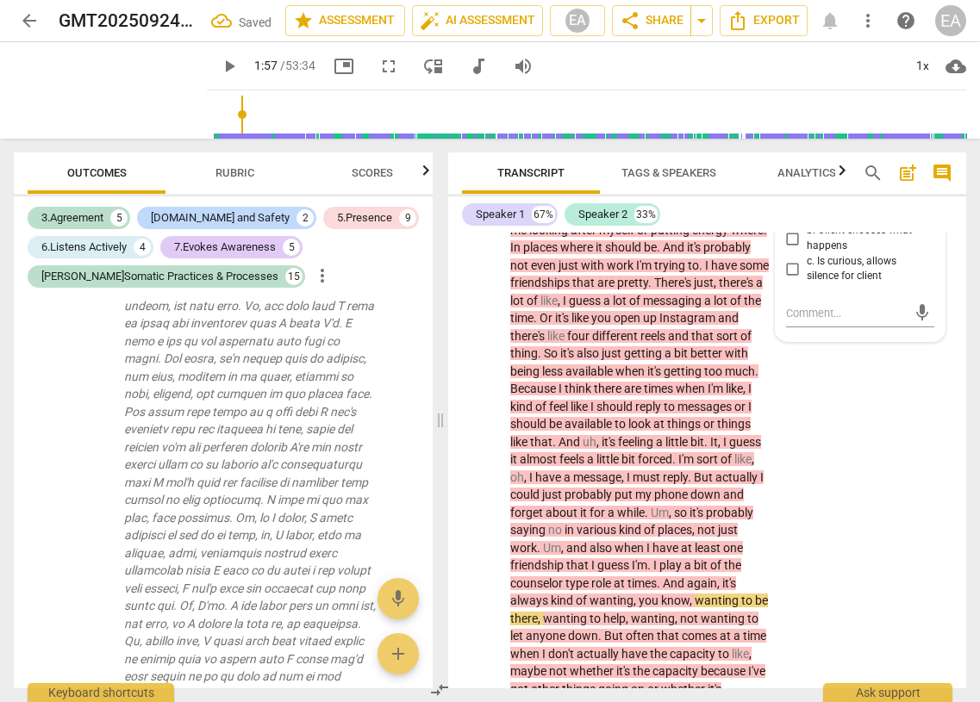
scroll to position [340, 0]
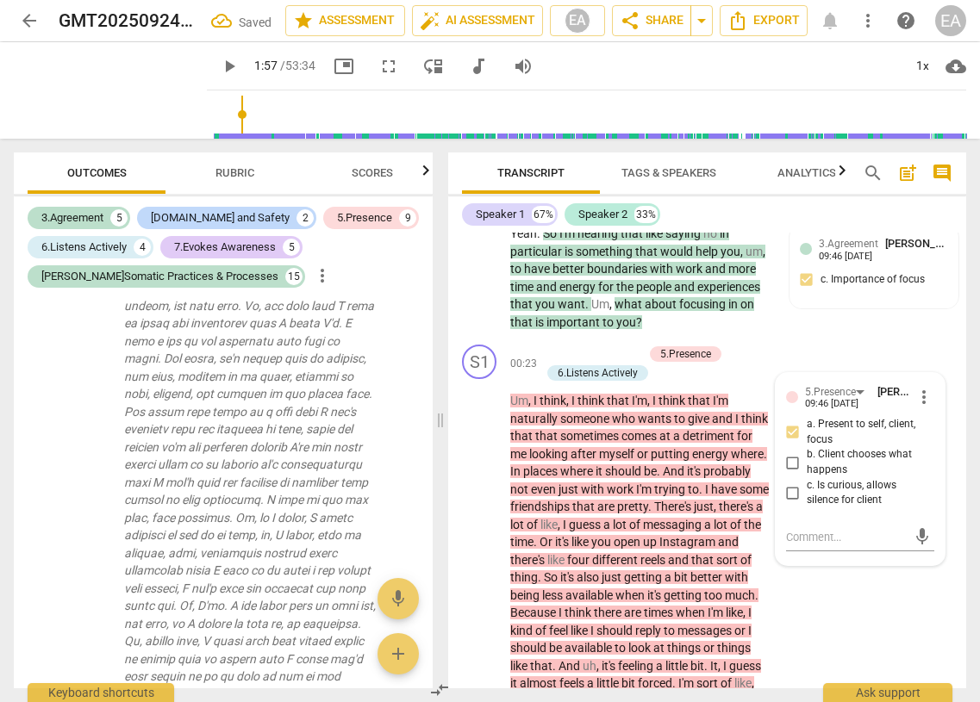
click at [622, 432] on input "a. Present to self, client, focus" at bounding box center [793, 432] width 28 height 21
checkbox input "true"
click at [622, 393] on span "more_vert" at bounding box center [924, 397] width 21 height 21
click at [622, 426] on li "Delete" at bounding box center [935, 429] width 59 height 33
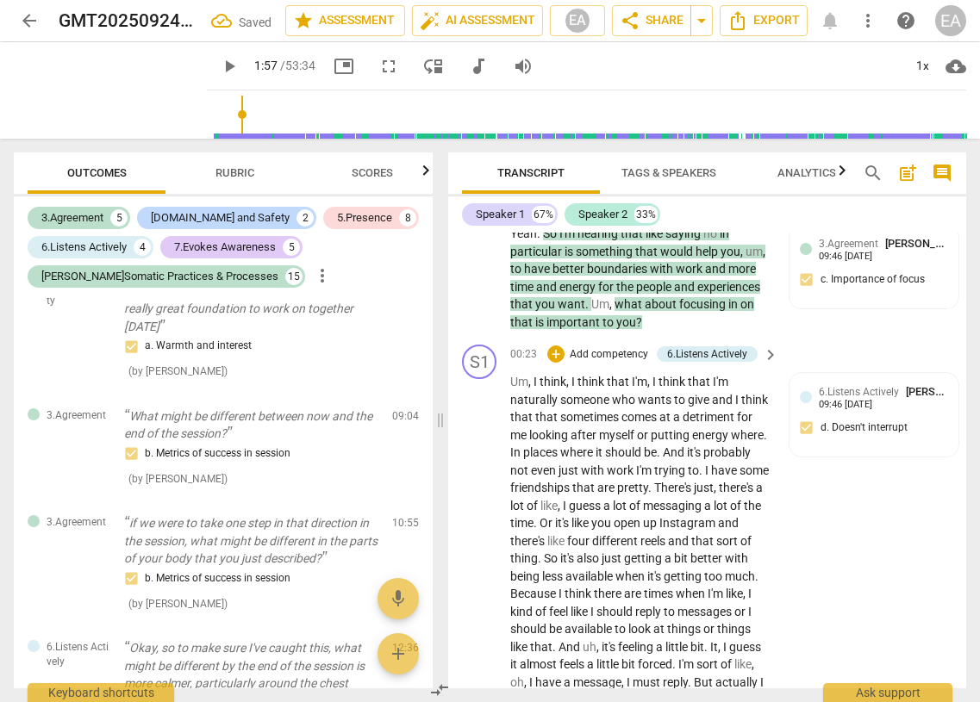
click at [622, 436] on span "putting" at bounding box center [671, 435] width 41 height 14
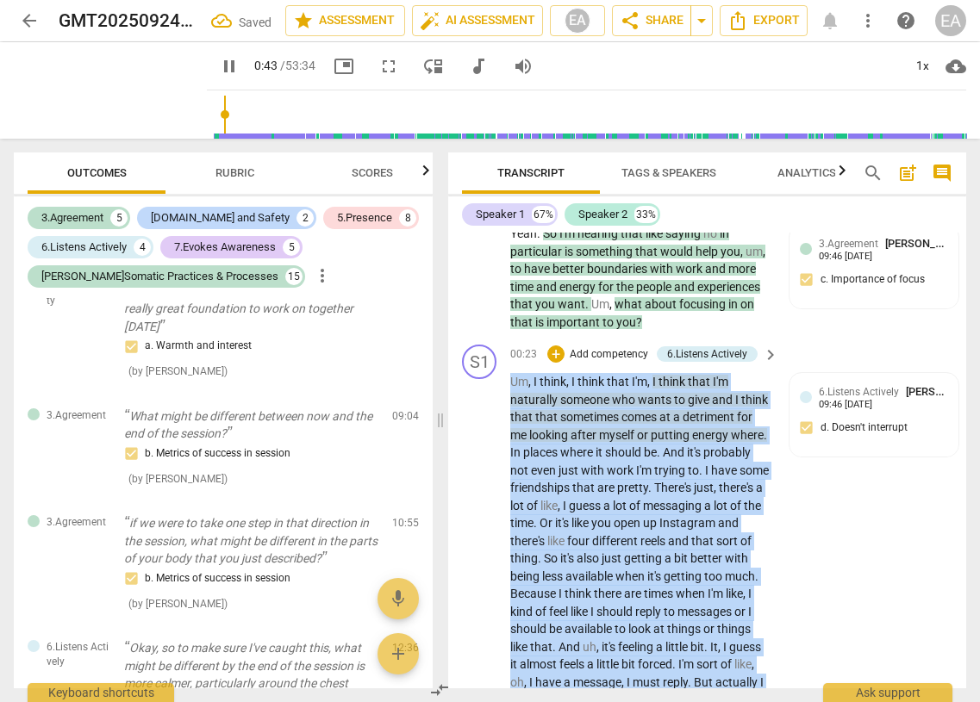
click at [608, 356] on p "Add competency" at bounding box center [609, 355] width 82 height 16
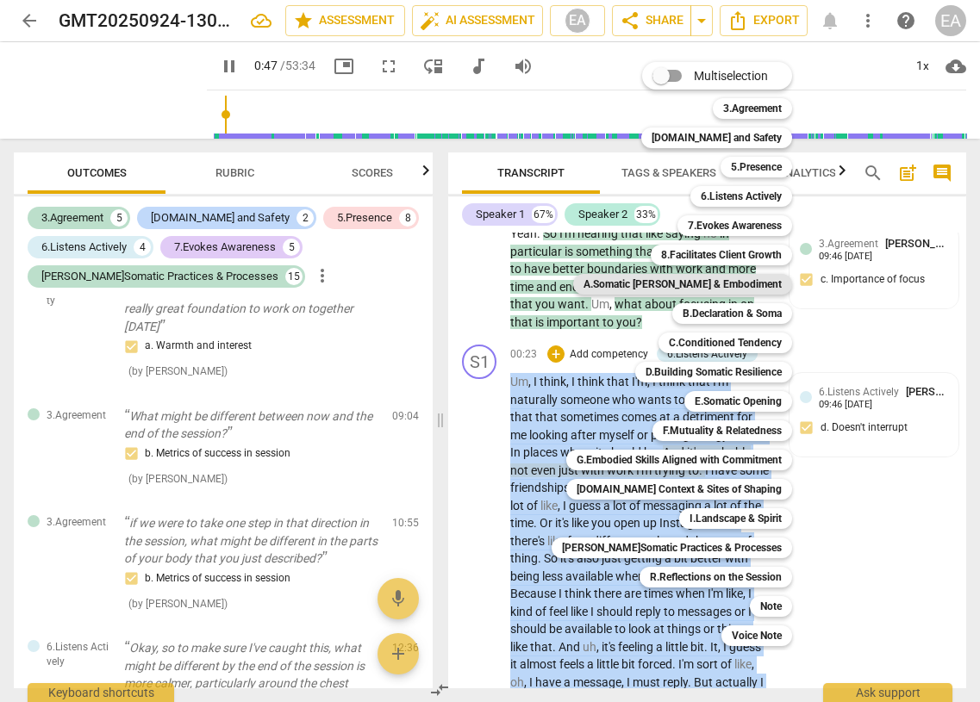
click at [622, 284] on b "A.Somatic [PERSON_NAME] & Embodiment" at bounding box center [682, 284] width 198 height 21
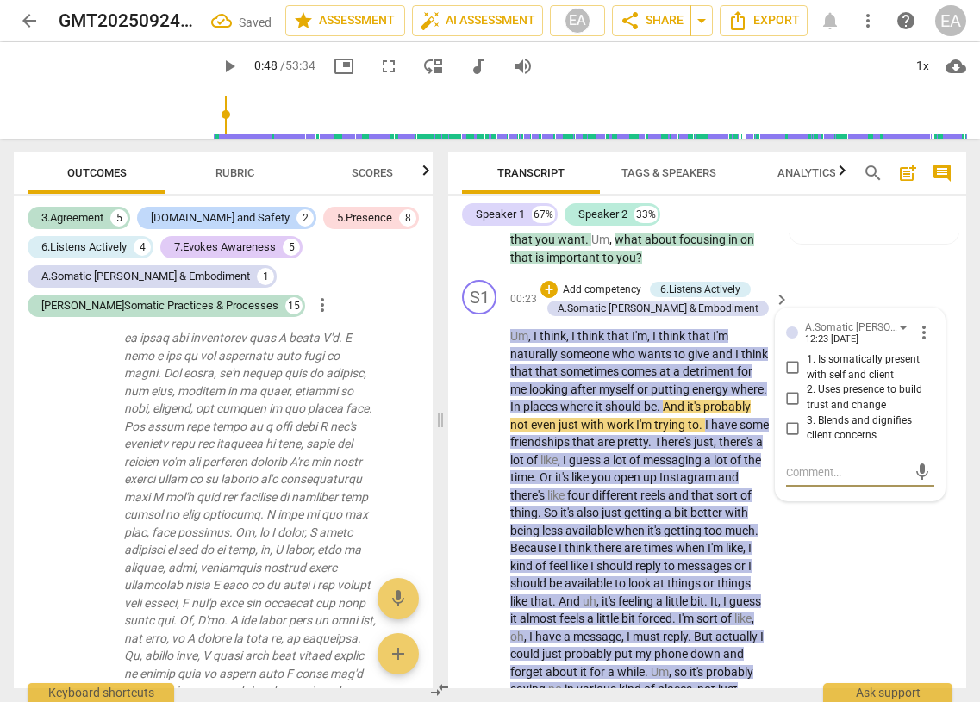
scroll to position [500, 0]
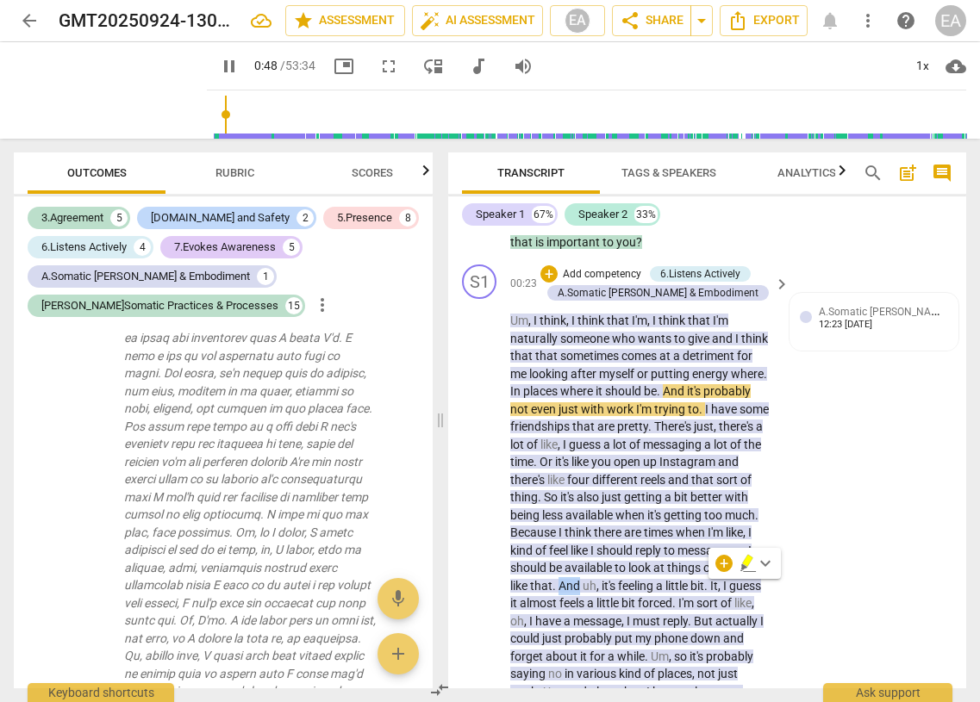
scroll to position [397, 0]
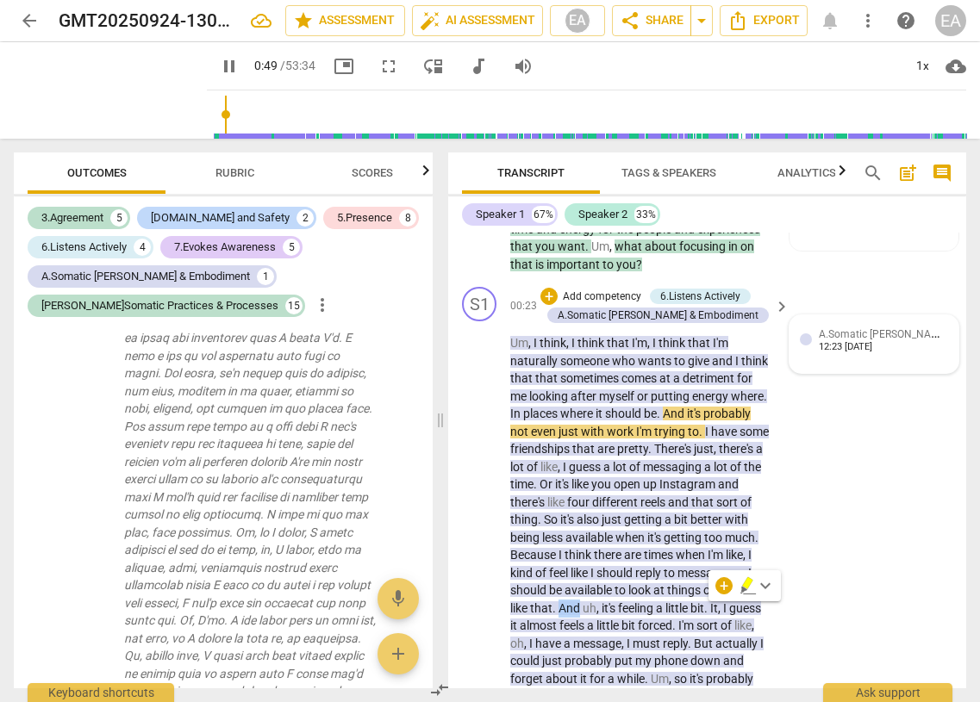
click at [622, 335] on span "A.Somatic [PERSON_NAME] & Embodiment" at bounding box center [919, 333] width 201 height 16
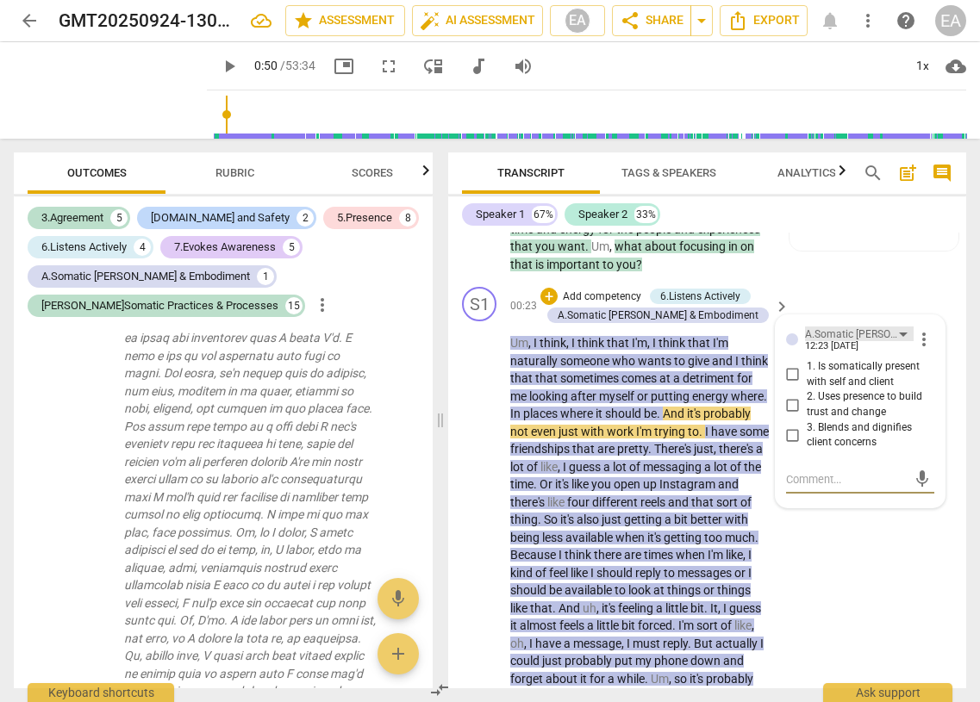
click at [622, 333] on div "A.Somatic [PERSON_NAME] & Embodiment" at bounding box center [852, 335] width 94 height 16
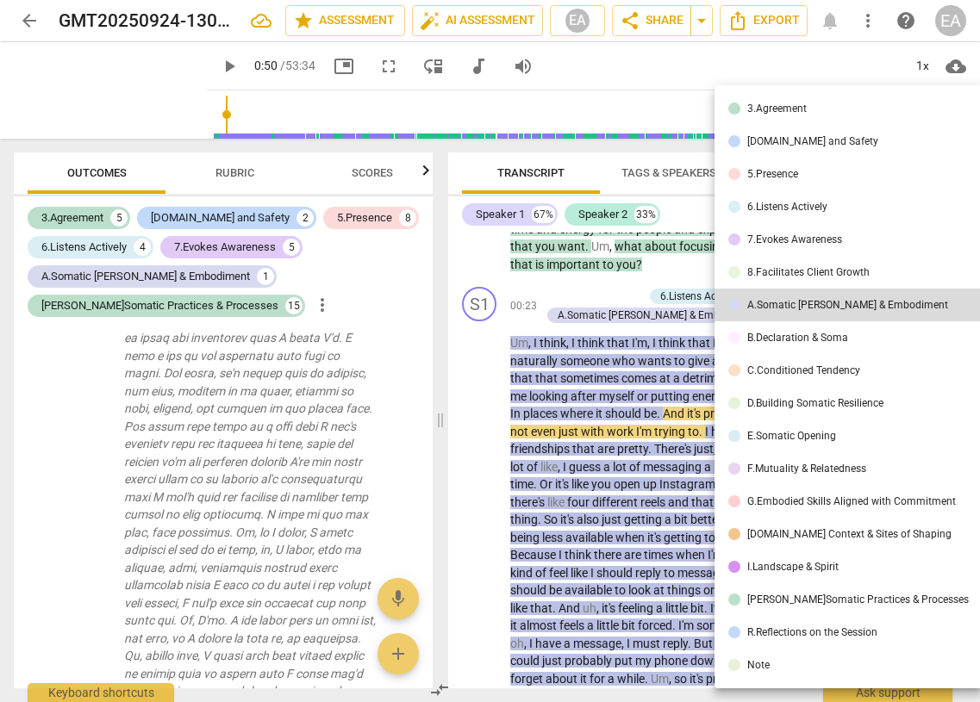
click at [622, 270] on div "8.Facilitates Client Growth" at bounding box center [808, 272] width 122 height 10
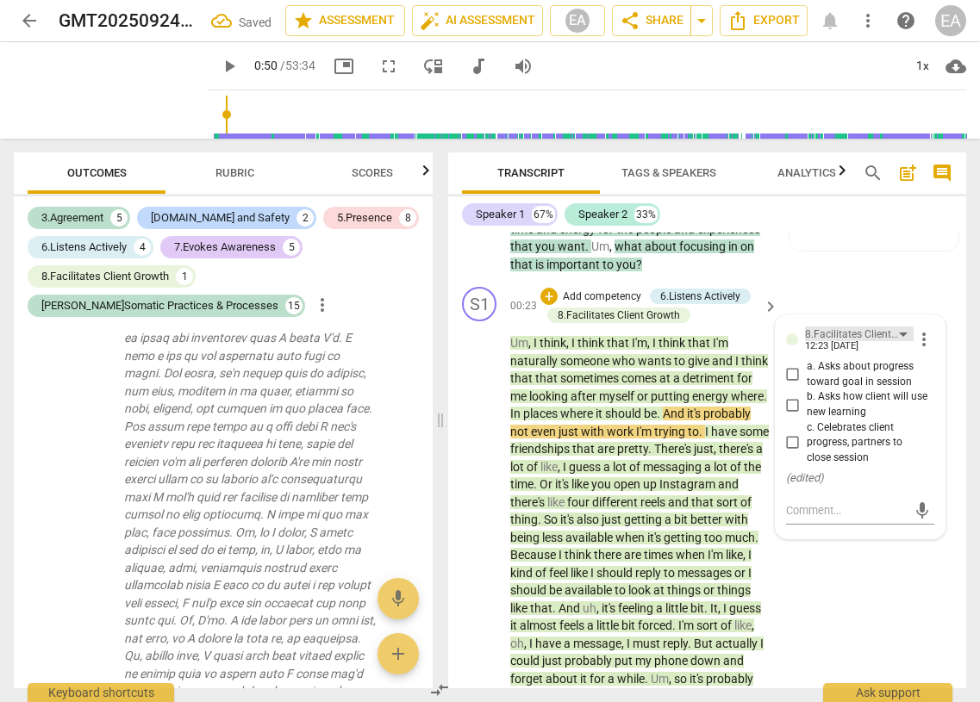
click at [622, 330] on div "8.Facilitates Client Growth" at bounding box center [852, 335] width 94 height 16
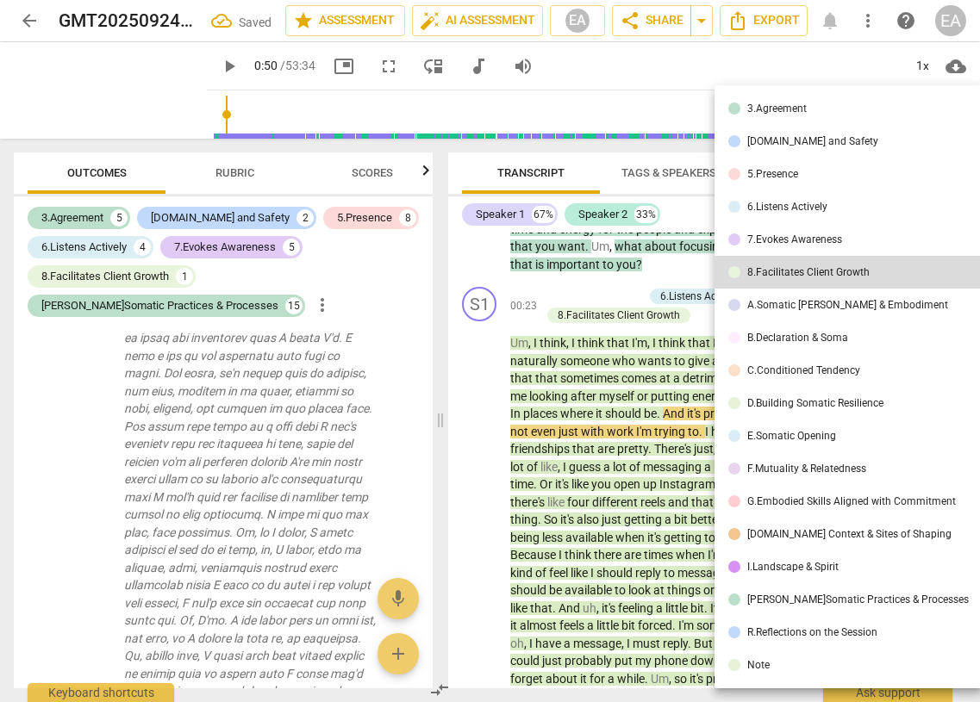
click at [622, 208] on div "6.Listens Actively" at bounding box center [787, 207] width 80 height 10
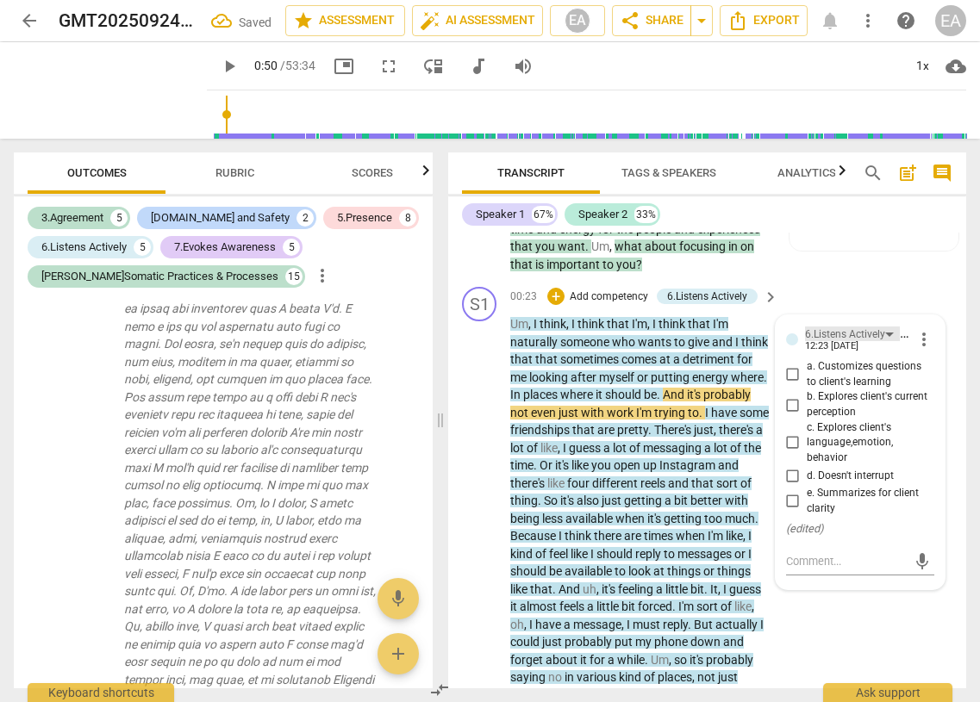
click at [622, 339] on div "6.Listens Actively" at bounding box center [845, 335] width 80 height 16
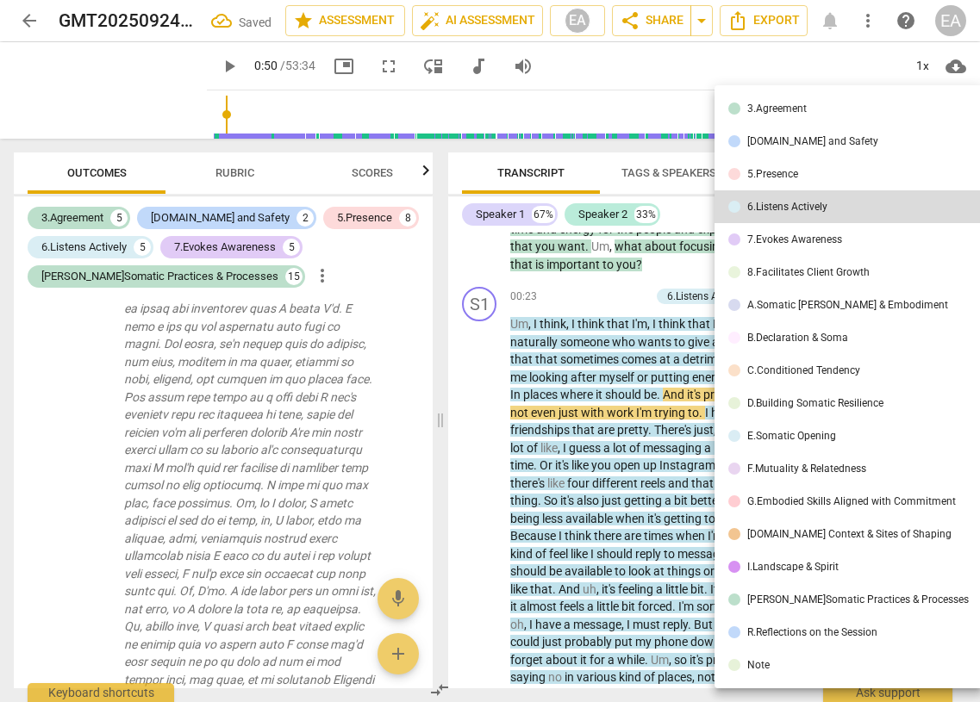
click at [622, 150] on li "[DOMAIN_NAME] and Safety" at bounding box center [848, 141] width 268 height 33
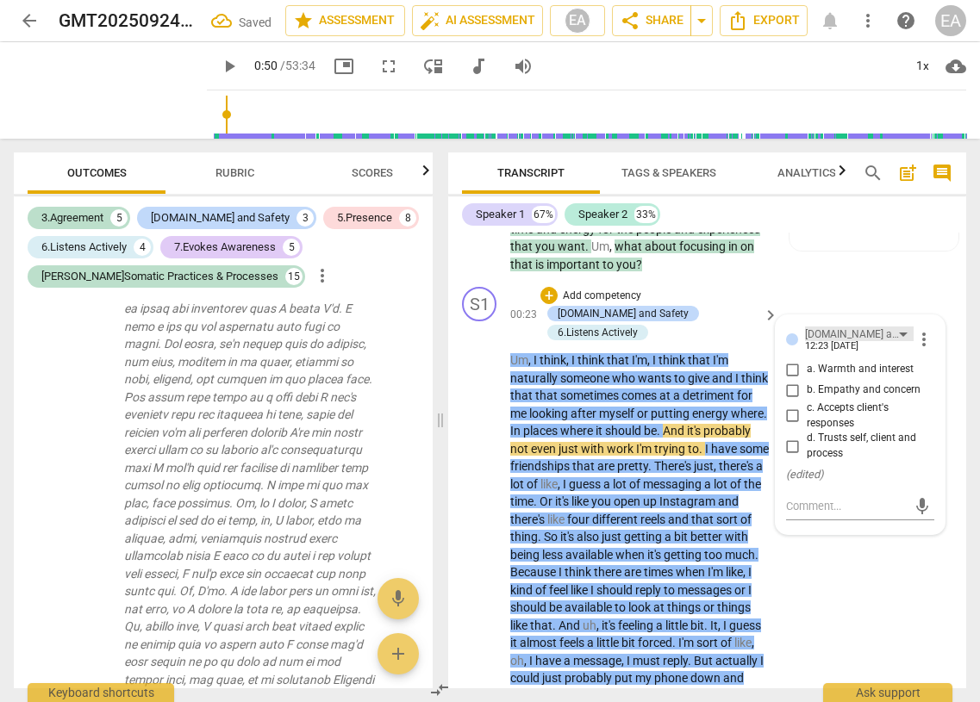
click at [622, 336] on div "[DOMAIN_NAME] and Safety" at bounding box center [852, 335] width 94 height 16
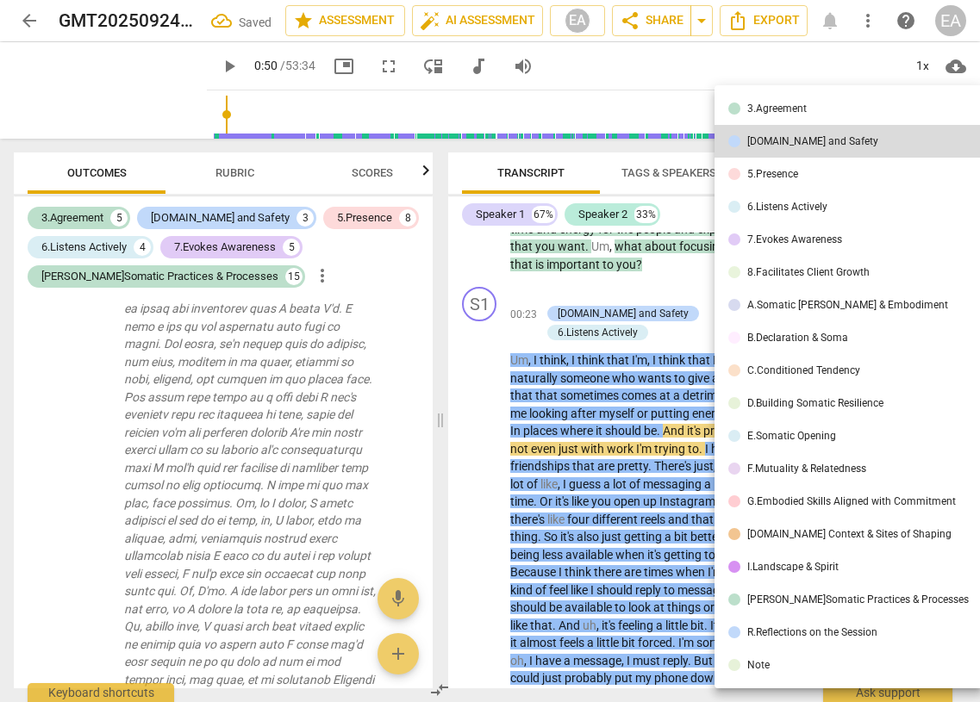
click at [622, 203] on div "6.Listens Actively" at bounding box center [787, 207] width 80 height 10
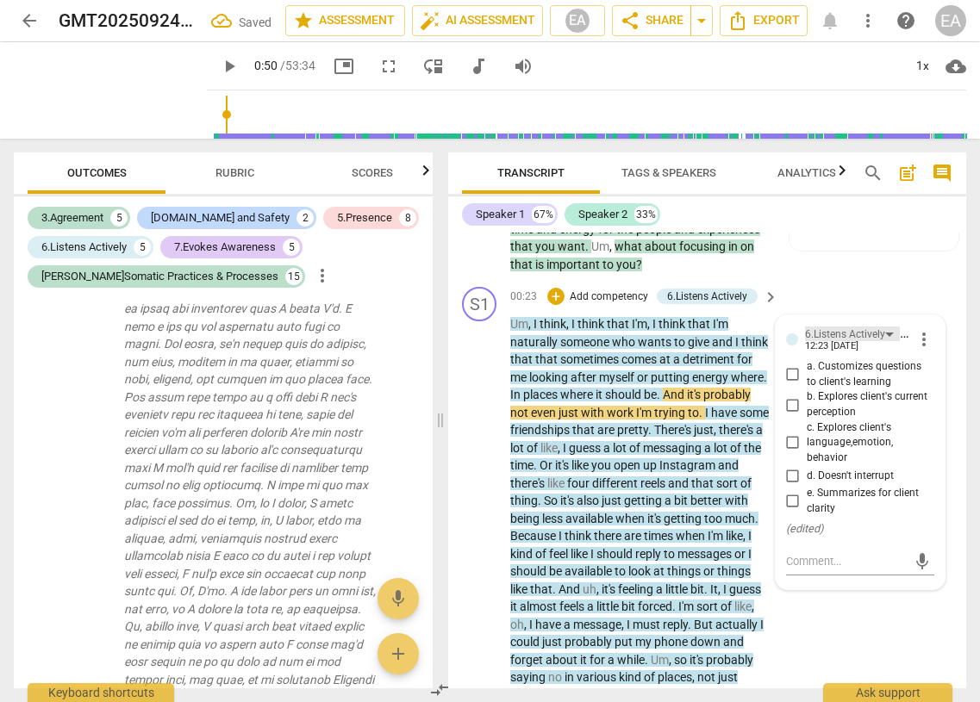
click at [622, 330] on div "6.Listens Actively" at bounding box center [845, 335] width 80 height 16
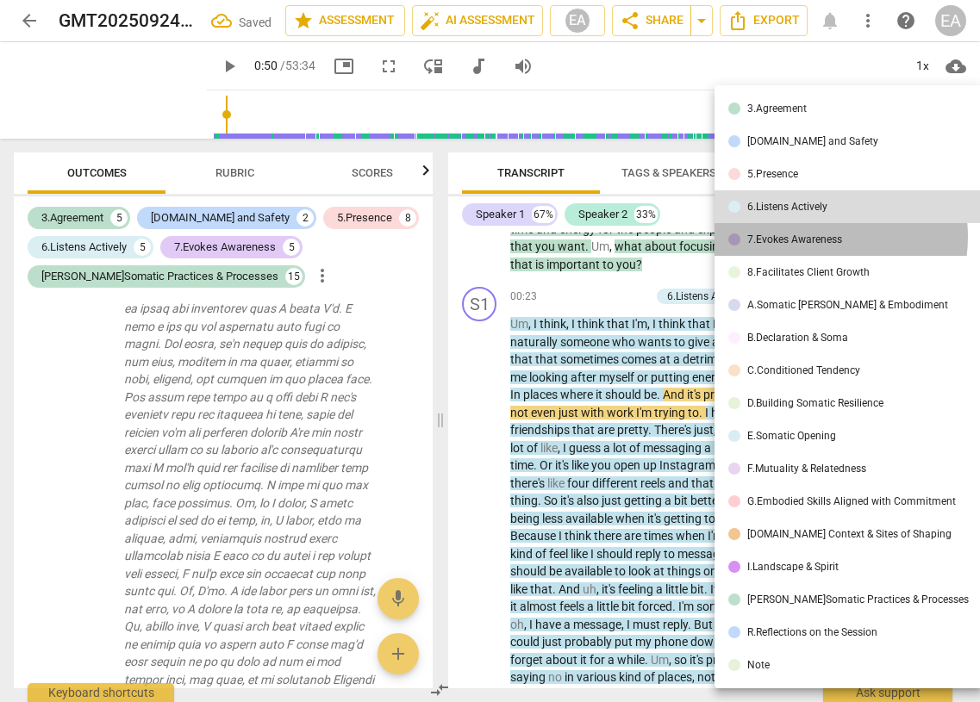
click at [622, 237] on div "7.Evokes Awareness" at bounding box center [794, 239] width 95 height 10
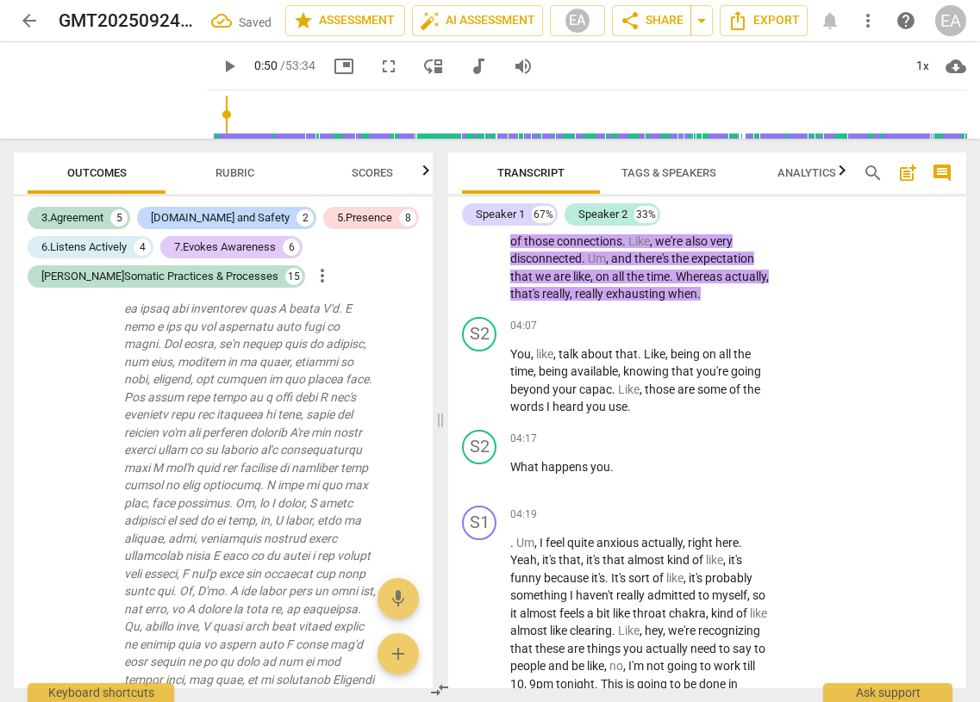
scroll to position [1566, 0]
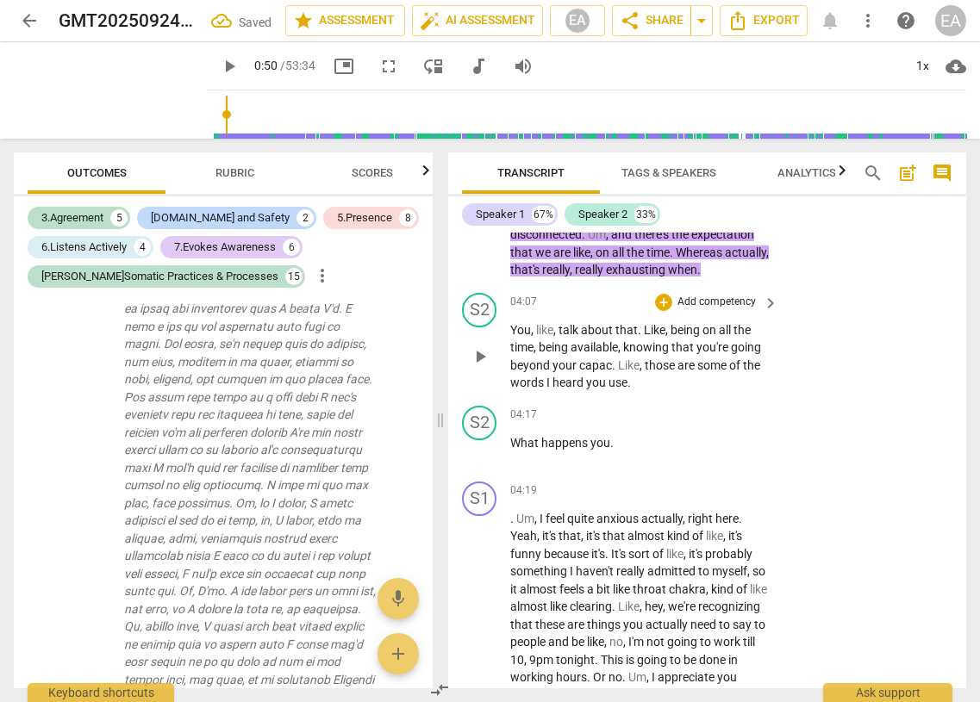
click at [480, 367] on span "play_arrow" at bounding box center [480, 356] width 21 height 21
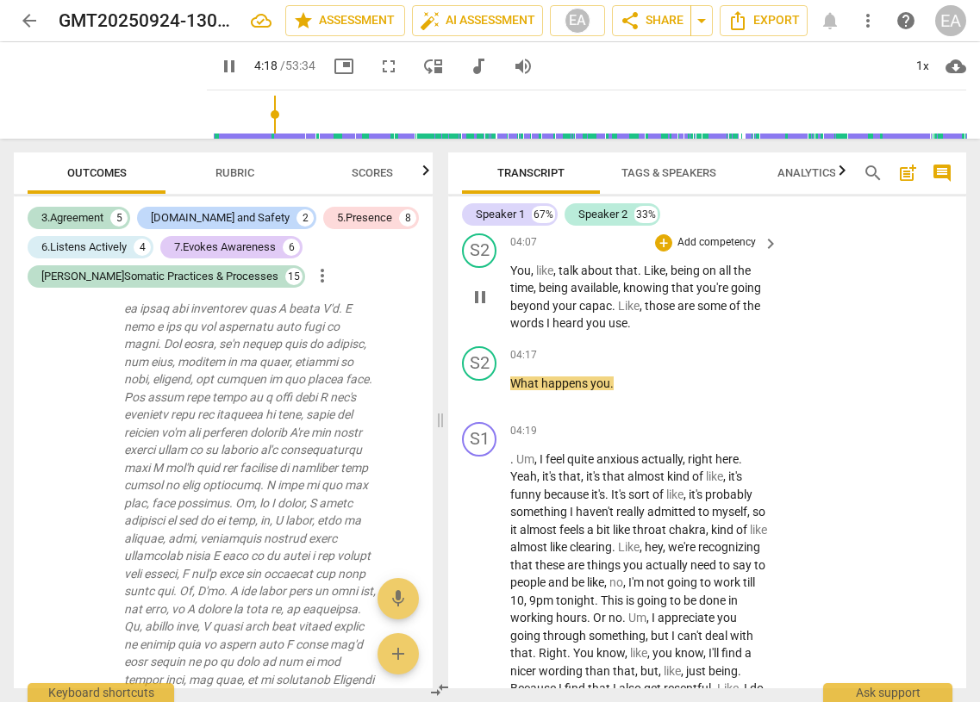
scroll to position [1625, 0]
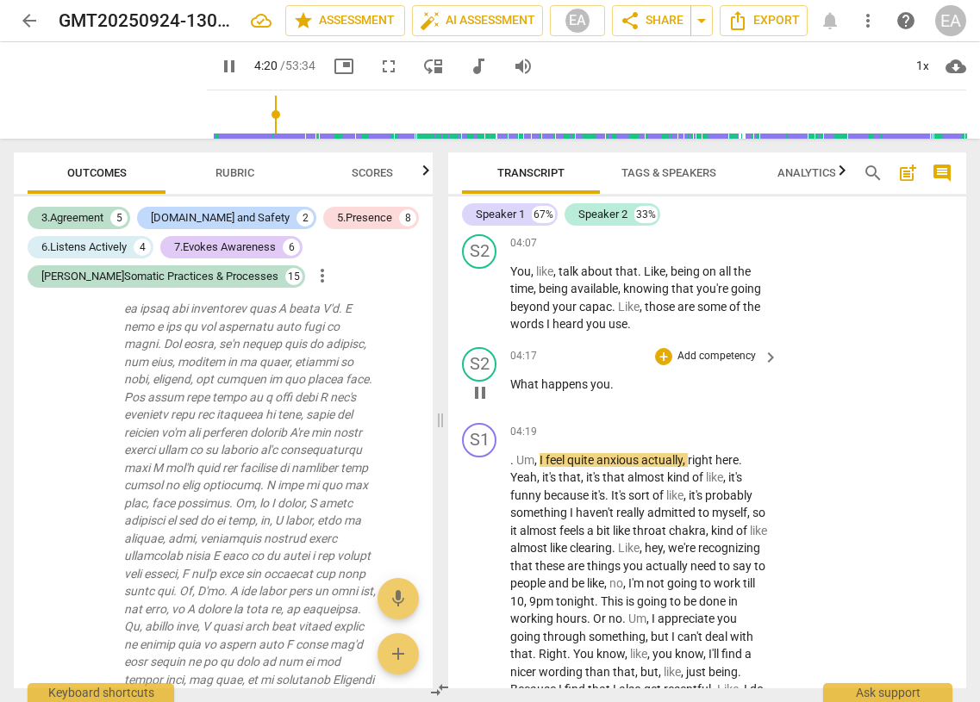
click at [472, 403] on span "pause" at bounding box center [480, 393] width 21 height 21
type input "262"
click at [622, 394] on p "What happens you ." at bounding box center [639, 385] width 259 height 18
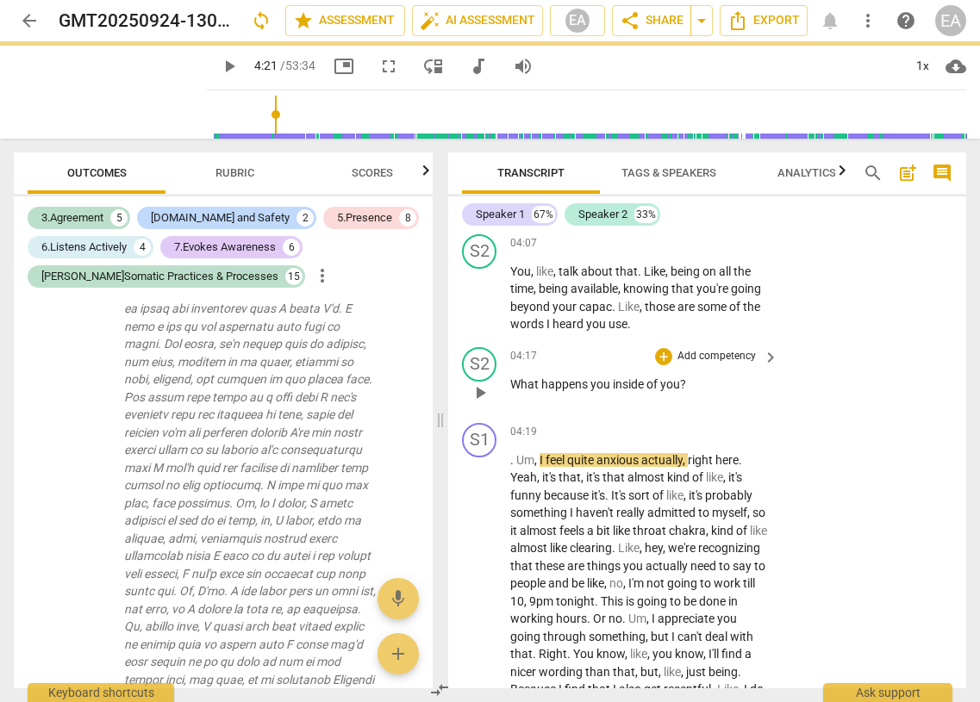
click at [553, 391] on span "happens" at bounding box center [565, 384] width 49 height 14
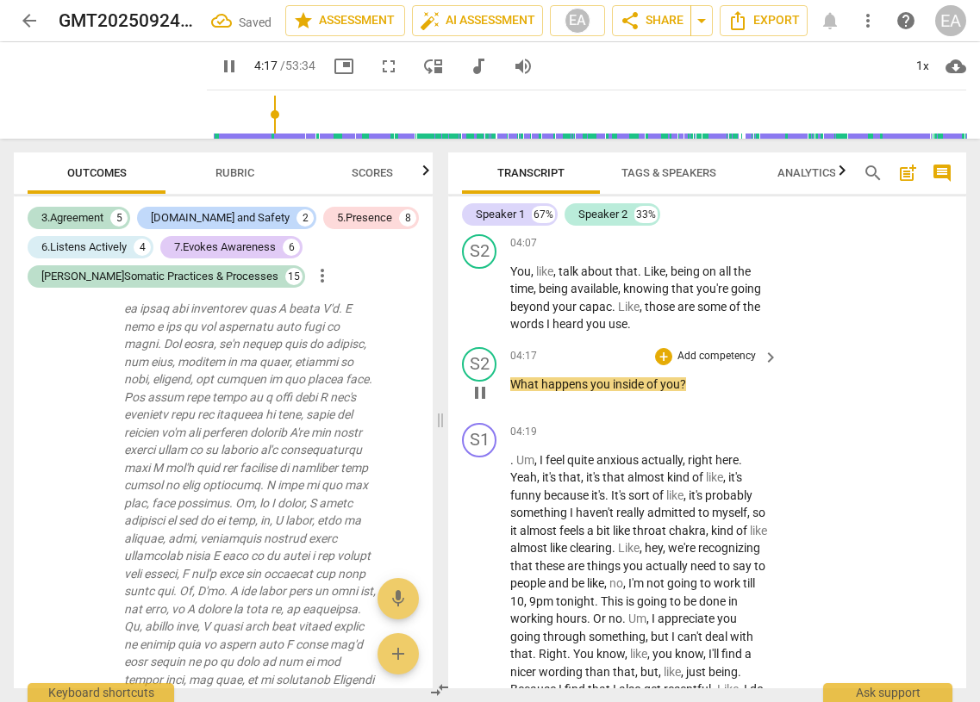
click at [553, 391] on span "happens" at bounding box center [565, 384] width 49 height 14
click at [481, 403] on span "pause" at bounding box center [480, 393] width 21 height 21
type input "261"
click at [592, 391] on span "you" at bounding box center [601, 384] width 22 height 14
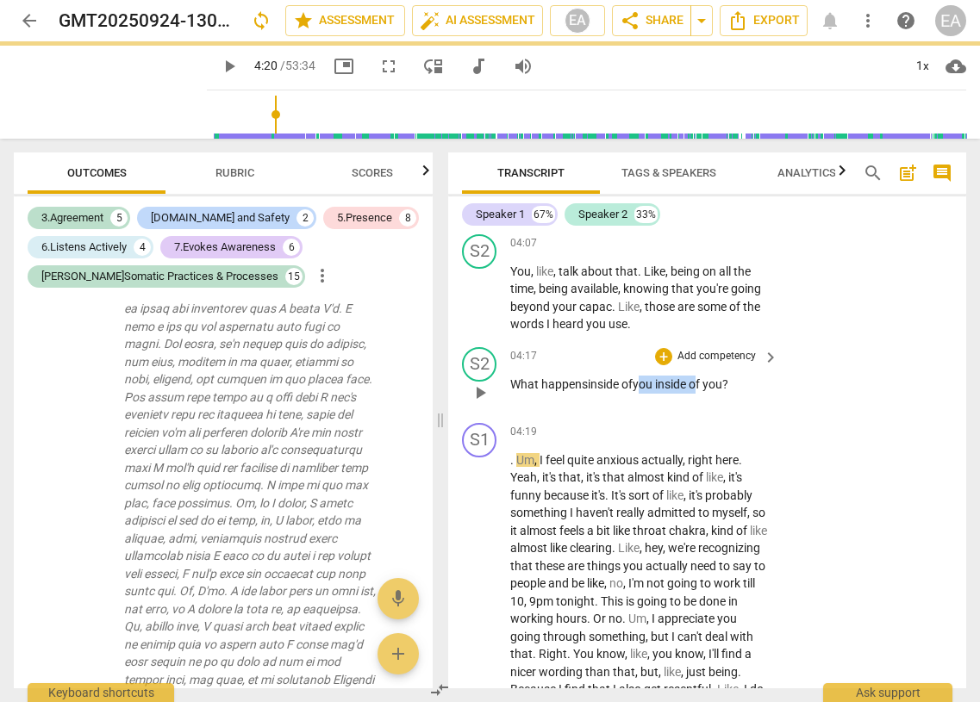
drag, startPoint x: 702, startPoint y: 401, endPoint x: 639, endPoint y: 400, distance: 62.1
click at [622, 394] on p "What happens inside of you inside of you ?" at bounding box center [639, 385] width 259 height 18
drag, startPoint x: 676, startPoint y: 401, endPoint x: 513, endPoint y: 397, distance: 162.9
click at [513, 394] on p "What happens inside of you ?" at bounding box center [639, 385] width 259 height 18
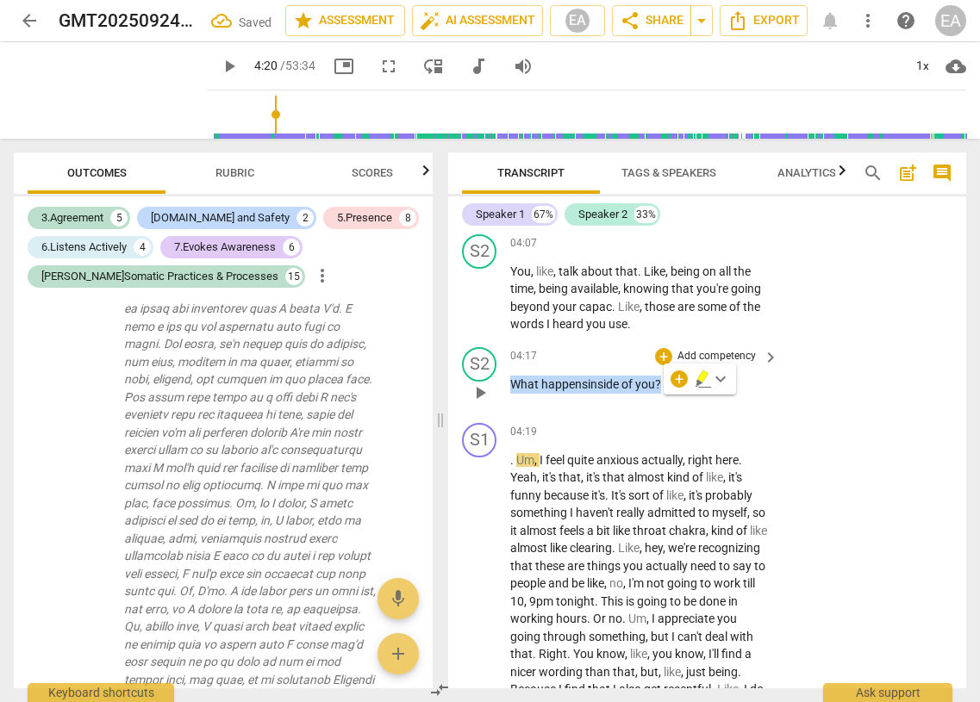
click at [622, 365] on p "Add competency" at bounding box center [717, 357] width 82 height 16
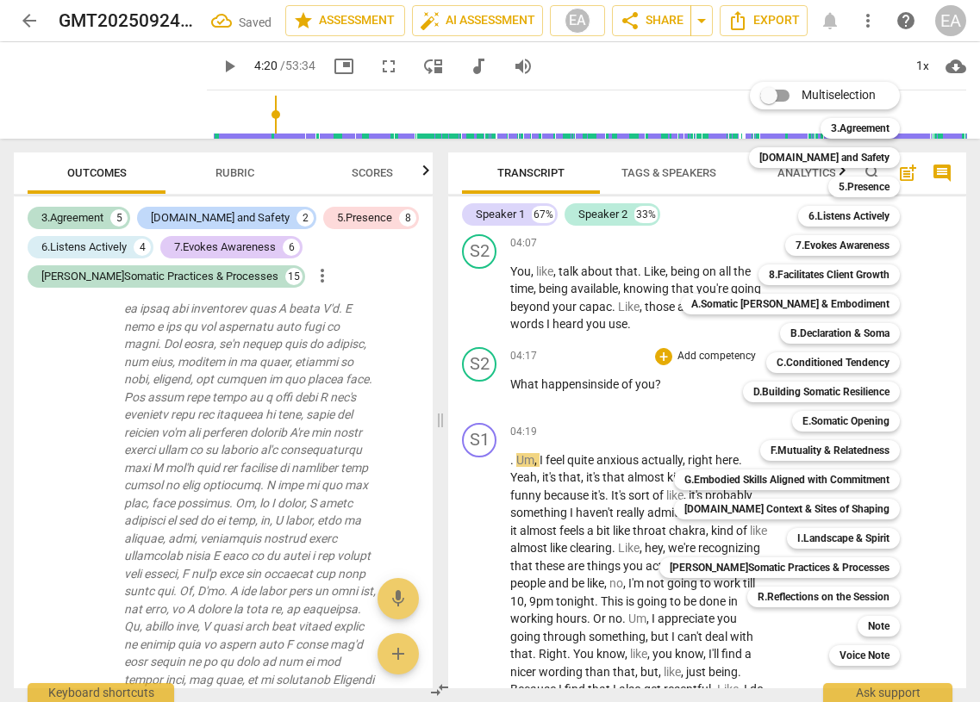
click at [622, 339] on div at bounding box center [490, 351] width 980 height 702
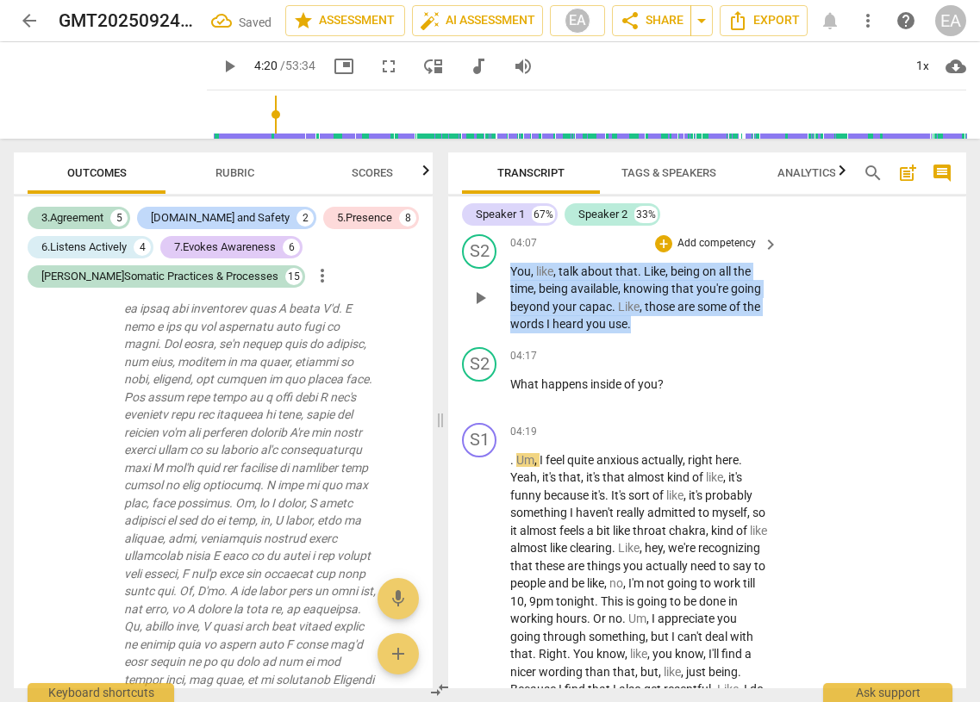
drag, startPoint x: 633, startPoint y: 344, endPoint x: 504, endPoint y: 289, distance: 139.8
click at [504, 289] on div "S2 play_arrow pause 04:07 + Add competency keyboard_arrow_right You , like , ta…" at bounding box center [707, 284] width 518 height 113
click at [622, 252] on p "Add competency" at bounding box center [717, 244] width 82 height 16
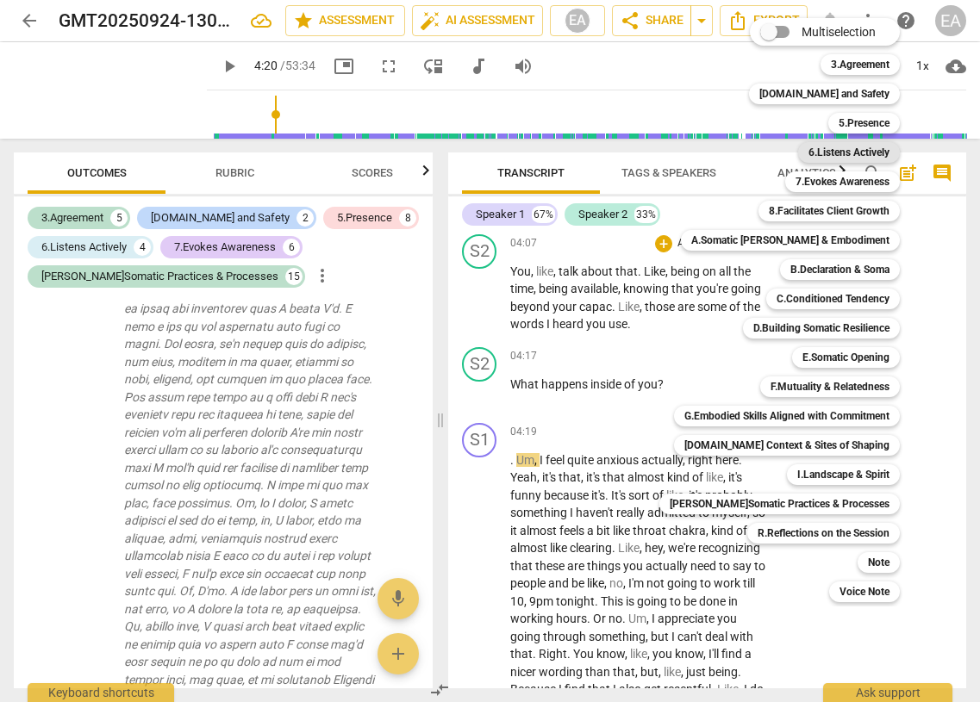
click at [622, 158] on b "6.Listens Actively" at bounding box center [848, 152] width 81 height 21
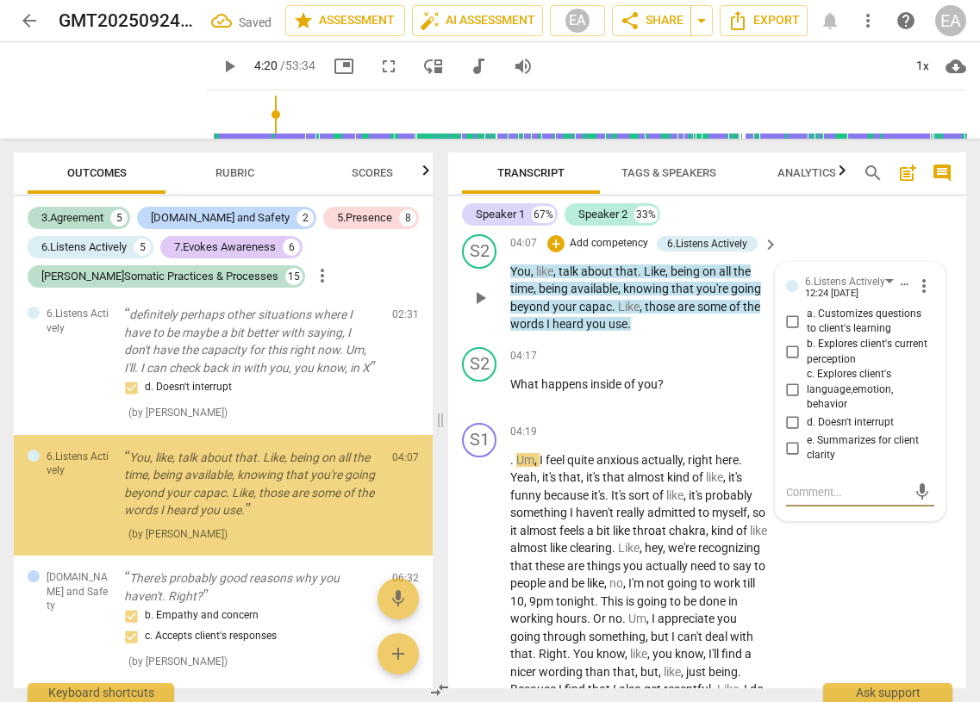
scroll to position [1492, 0]
click at [622, 459] on span "e. Summarizes for client clarity" at bounding box center [867, 449] width 121 height 30
click at [622, 459] on input "e. Summarizes for client clarity" at bounding box center [793, 448] width 28 height 21
checkbox input "true"
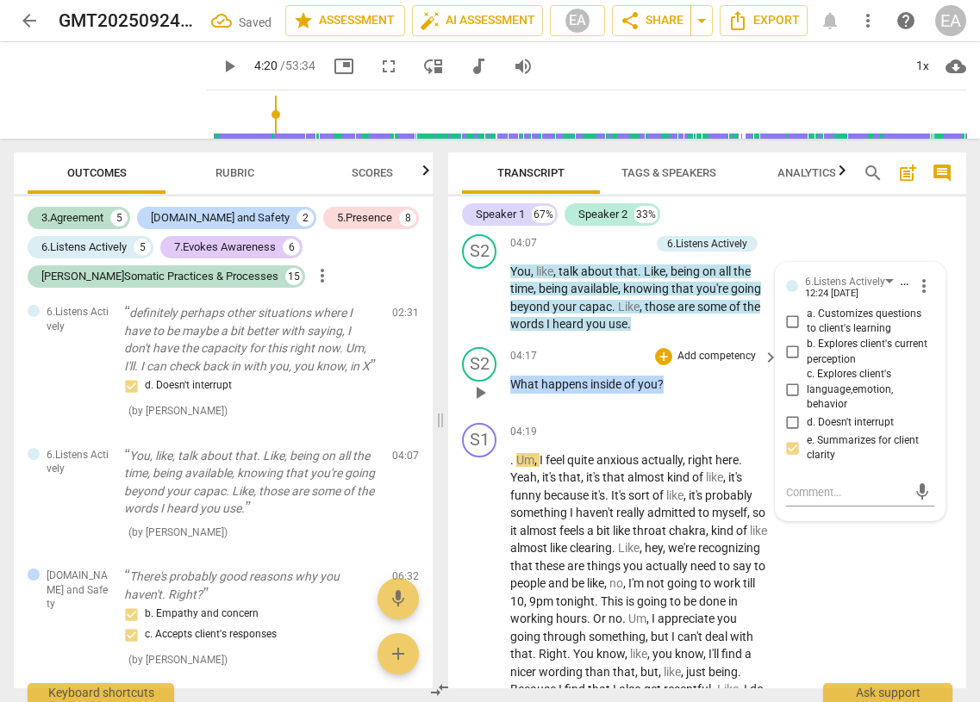
drag, startPoint x: 672, startPoint y: 400, endPoint x: 505, endPoint y: 404, distance: 167.3
click at [505, 404] on div "S2 play_arrow pause 04:17 + Add competency keyboard_arrow_right What happens in…" at bounding box center [707, 378] width 518 height 76
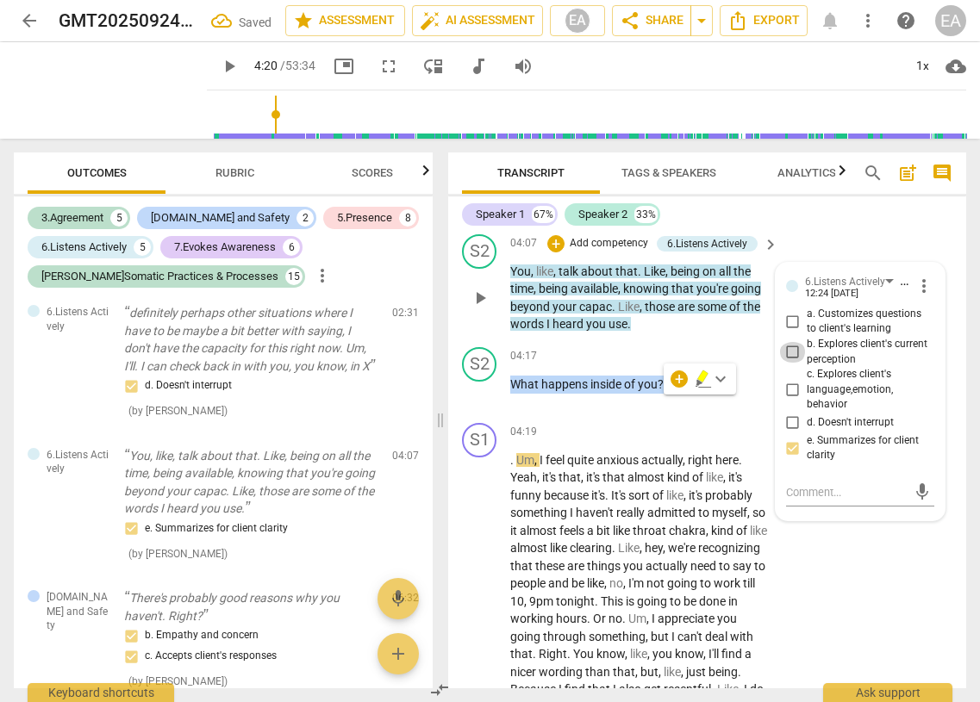
click at [622, 363] on input "b. Explores client's current perception" at bounding box center [793, 352] width 28 height 21
checkbox input "false"
click at [622, 394] on p "What happens inside of you ?" at bounding box center [639, 385] width 259 height 18
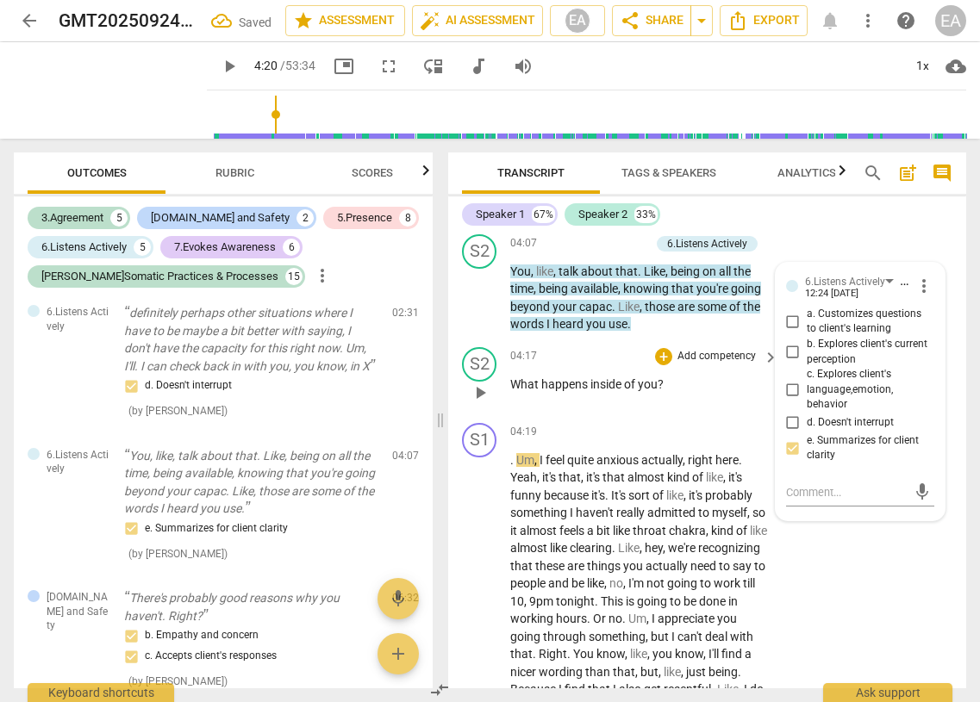
click at [622, 394] on p "What happens inside of you ?" at bounding box center [639, 385] width 259 height 18
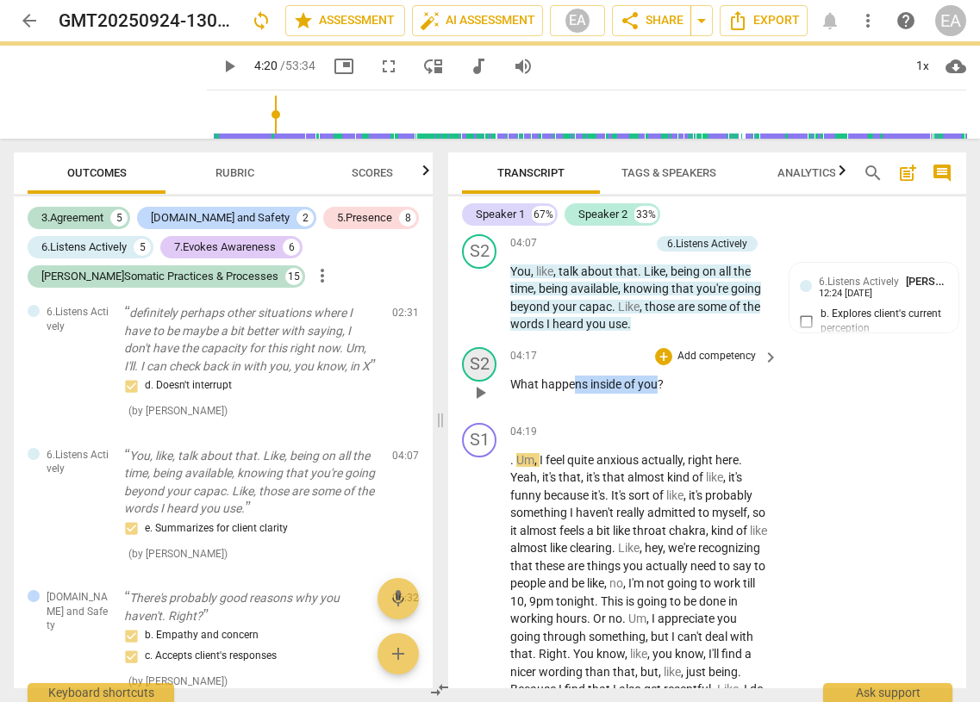
drag, startPoint x: 660, startPoint y: 405, endPoint x: 473, endPoint y: 394, distance: 187.4
click at [473, 394] on div "S2 play_arrow pause 04:17 + Add competency keyboard_arrow_right What happens in…" at bounding box center [707, 378] width 518 height 76
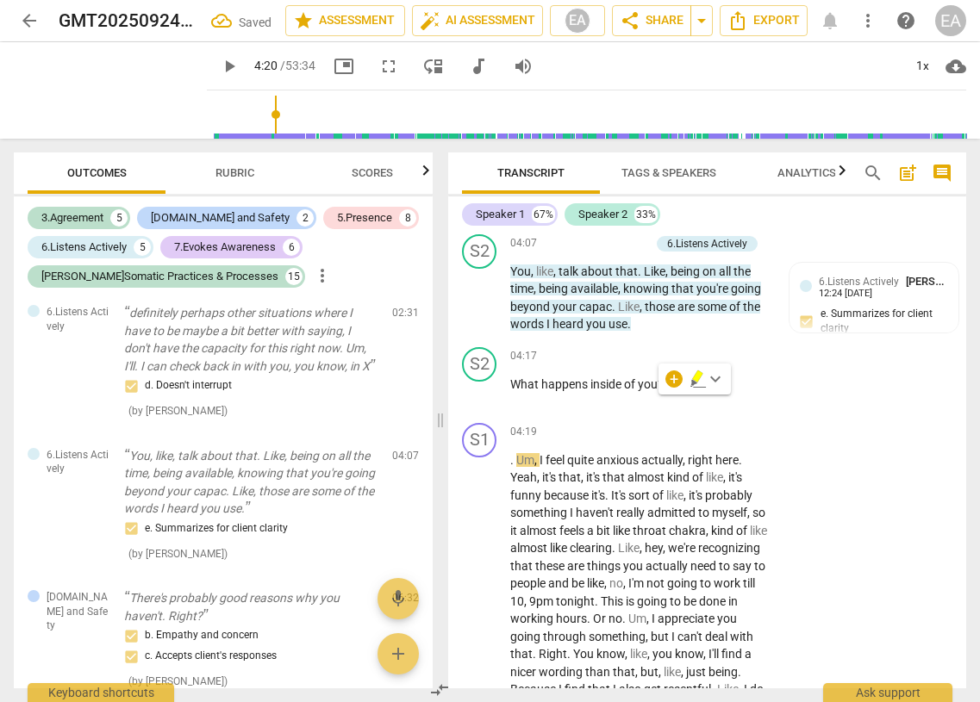
click at [622, 372] on div "+ keyboard_arrow_down" at bounding box center [694, 379] width 72 height 31
click at [622, 391] on span "of" at bounding box center [631, 384] width 14 height 14
click at [622, 365] on div "+" at bounding box center [663, 356] width 17 height 17
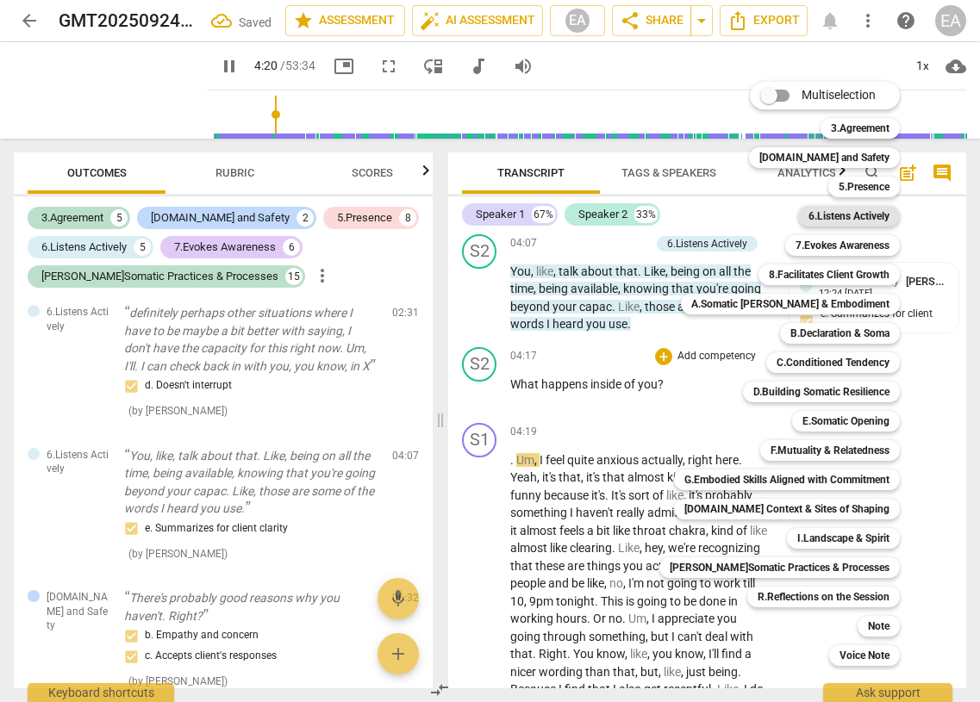
click at [622, 215] on b "6.Listens Actively" at bounding box center [848, 216] width 81 height 21
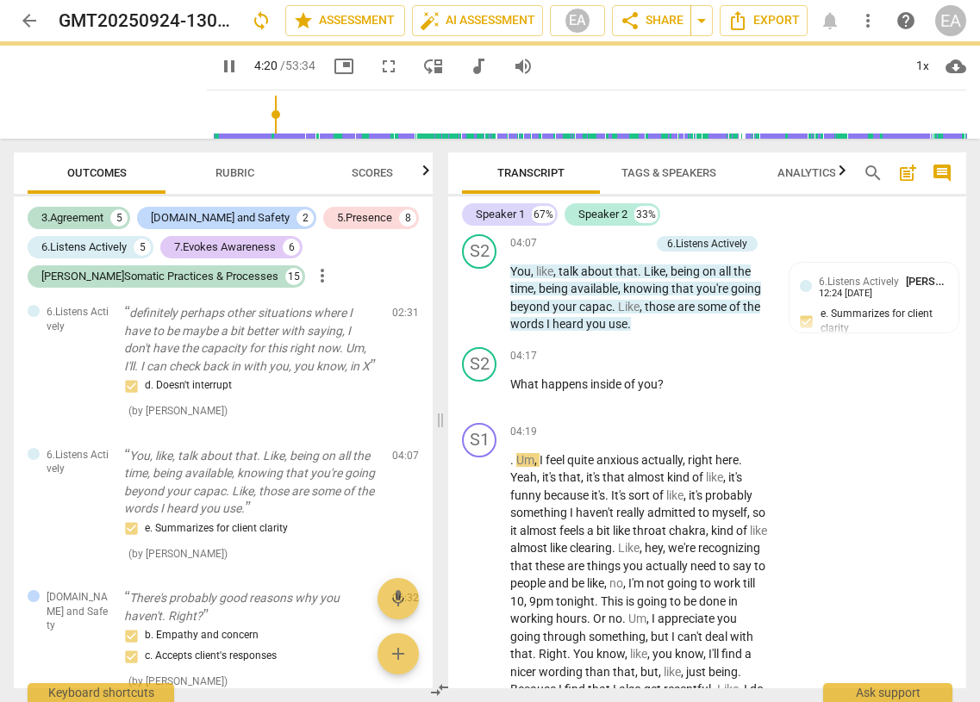
type input "261"
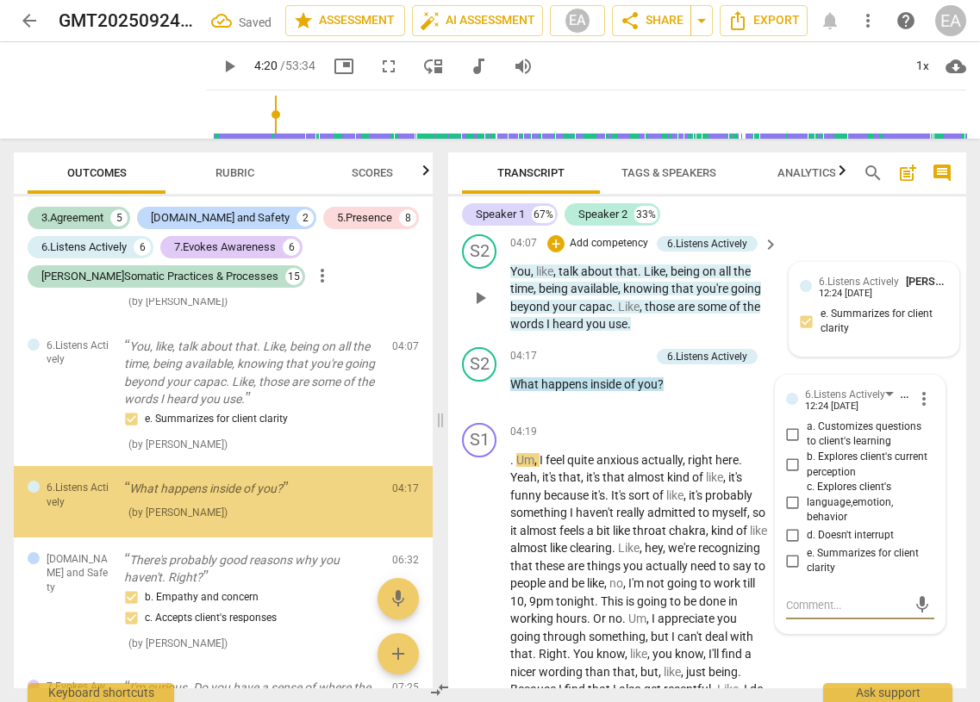
scroll to position [1610, 0]
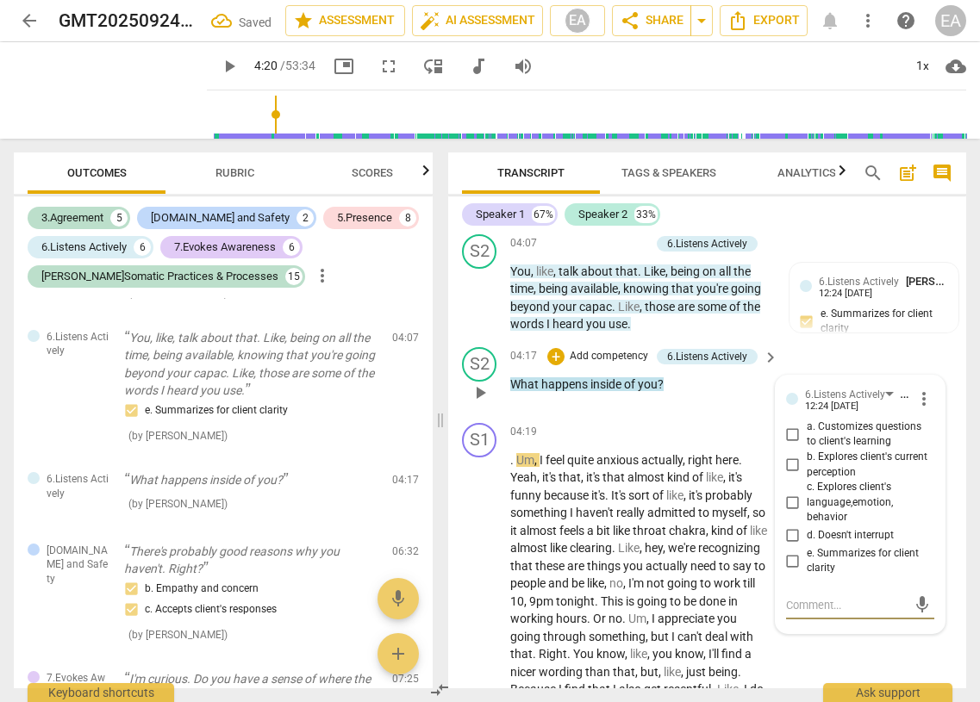
click at [622, 476] on input "b. Explores client's current perception" at bounding box center [793, 465] width 28 height 21
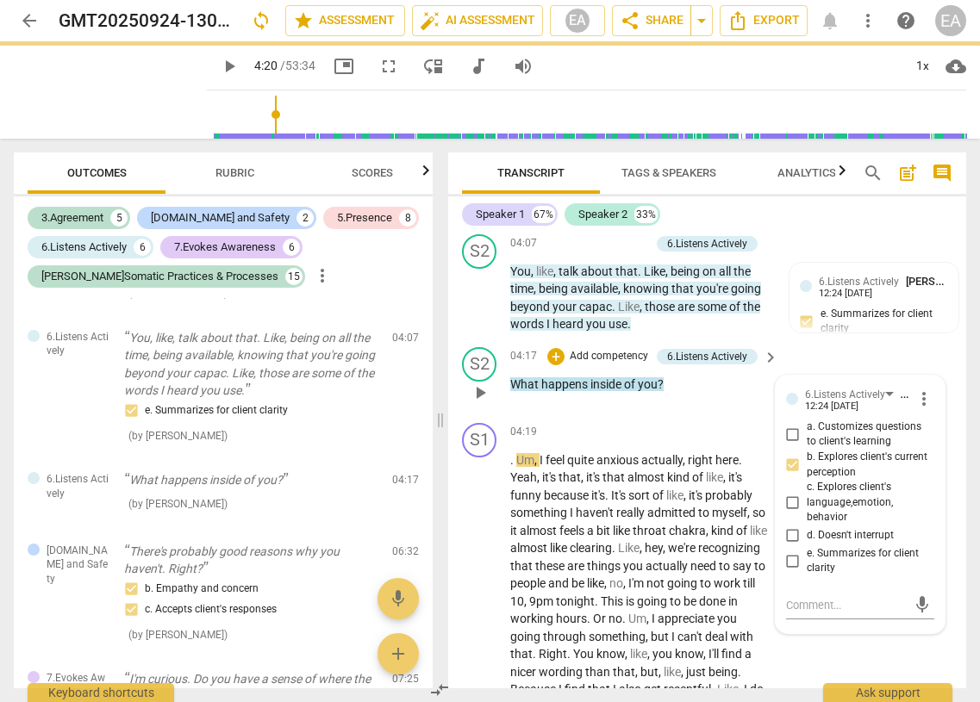
click at [622, 476] on input "b. Explores client's current perception" at bounding box center [793, 465] width 28 height 21
checkbox input "false"
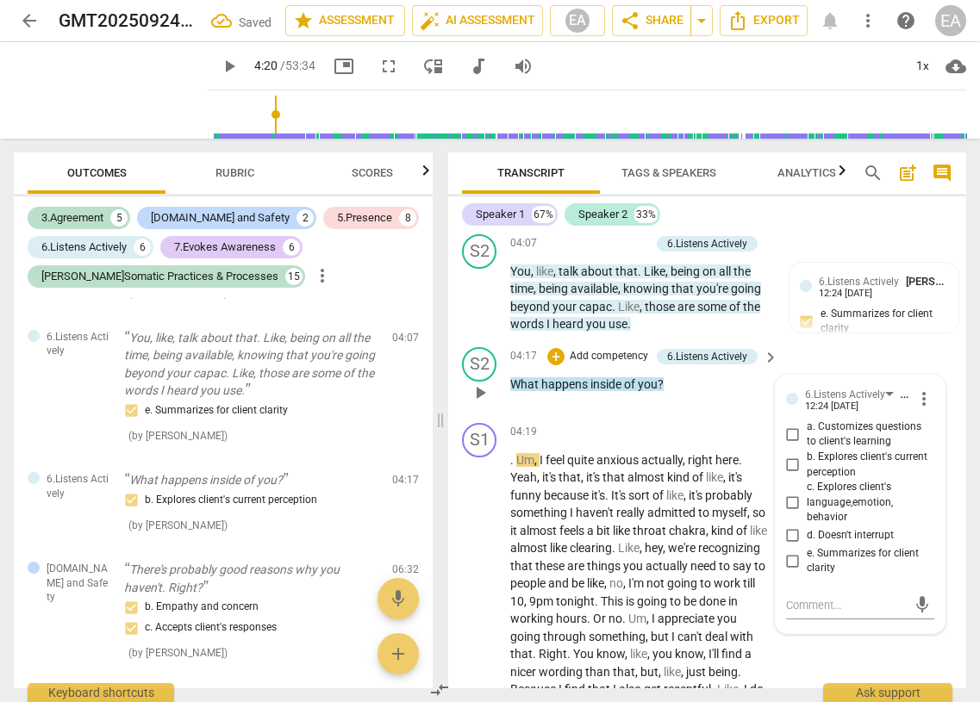
click at [622, 513] on input "c. Explores client's language,emotion, behavior" at bounding box center [793, 502] width 28 height 21
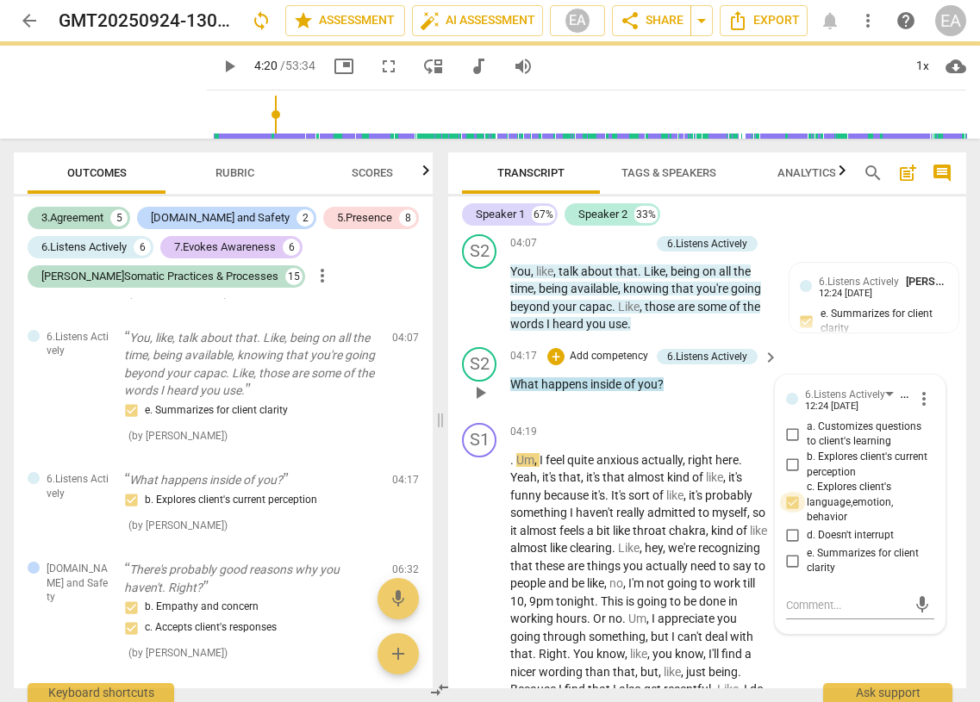
click at [622, 513] on input "c. Explores client's language,emotion, behavior" at bounding box center [793, 502] width 28 height 21
checkbox input "false"
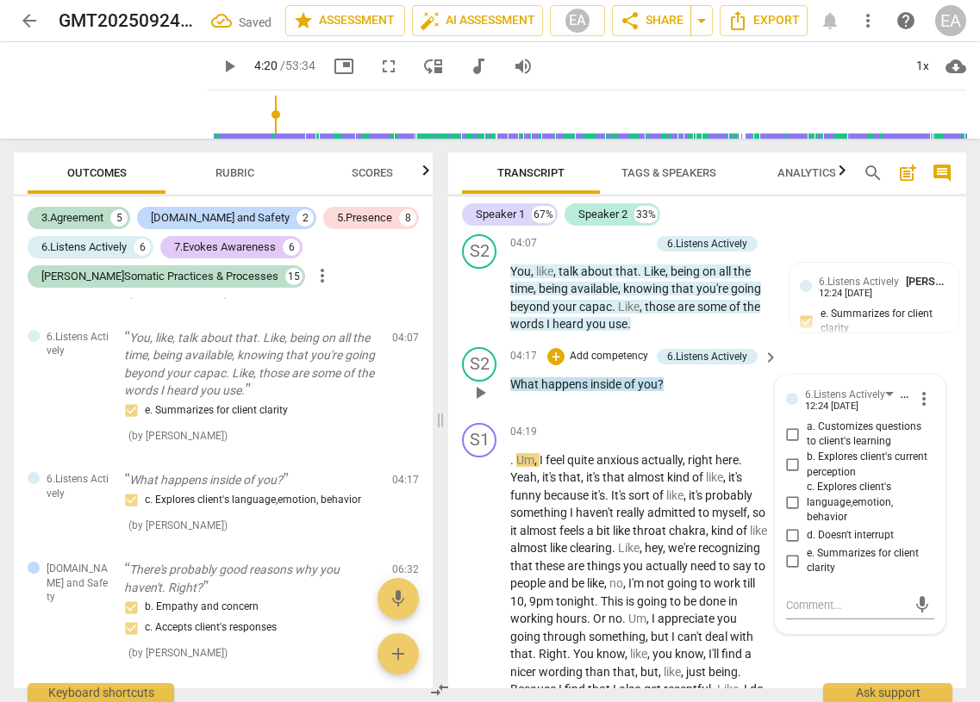
click at [622, 476] on input "b. Explores client's current perception" at bounding box center [793, 465] width 28 height 21
checkbox input "true"
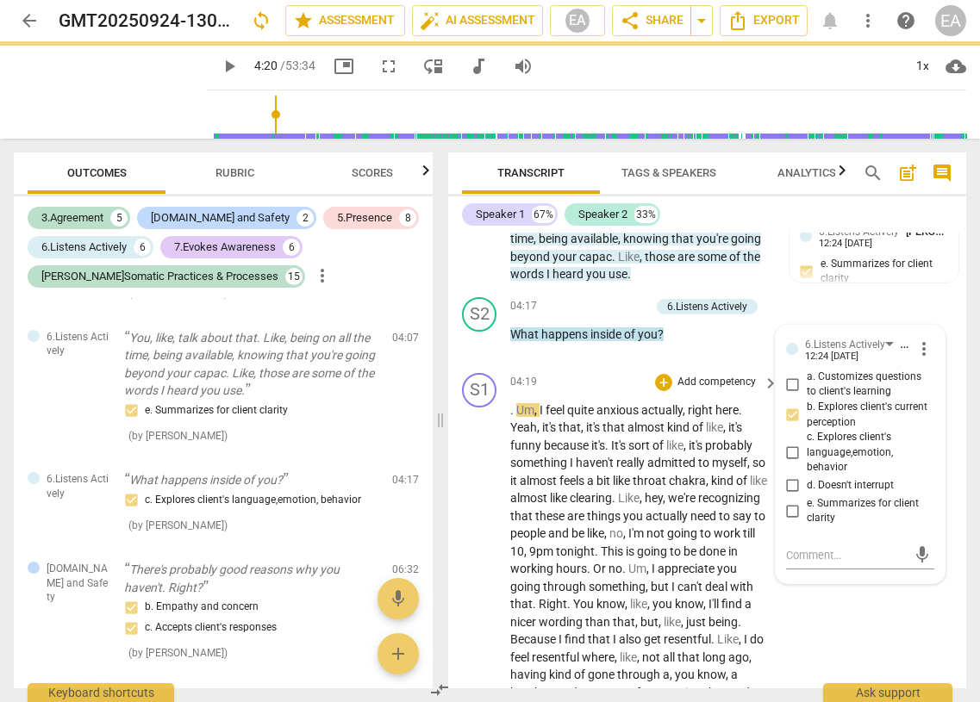
scroll to position [1670, 0]
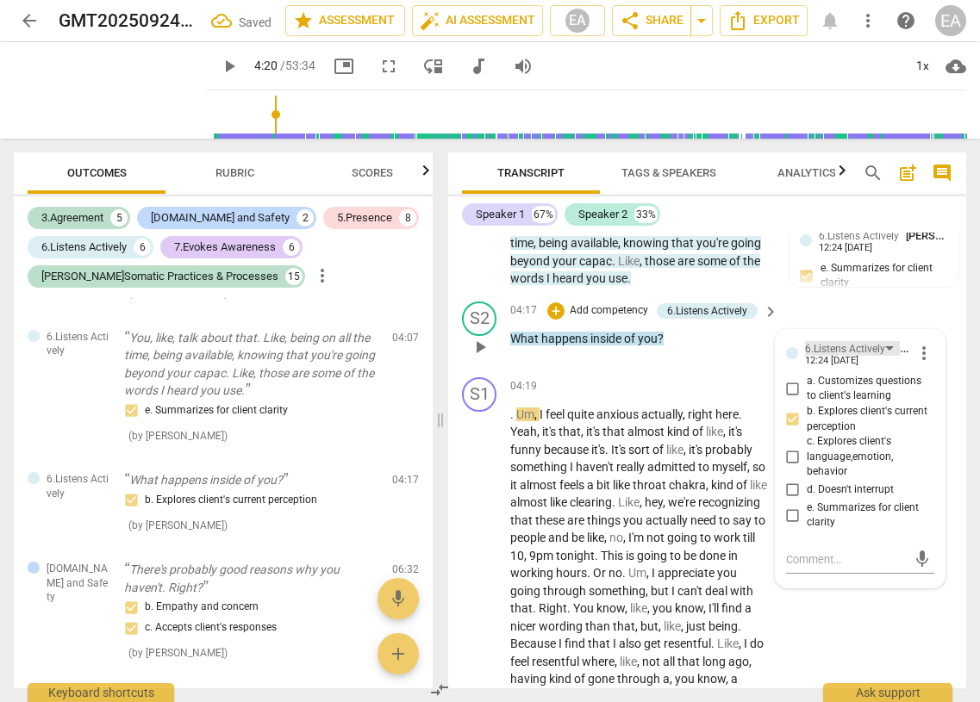
click at [622, 358] on div "6.Listens Actively" at bounding box center [845, 349] width 80 height 16
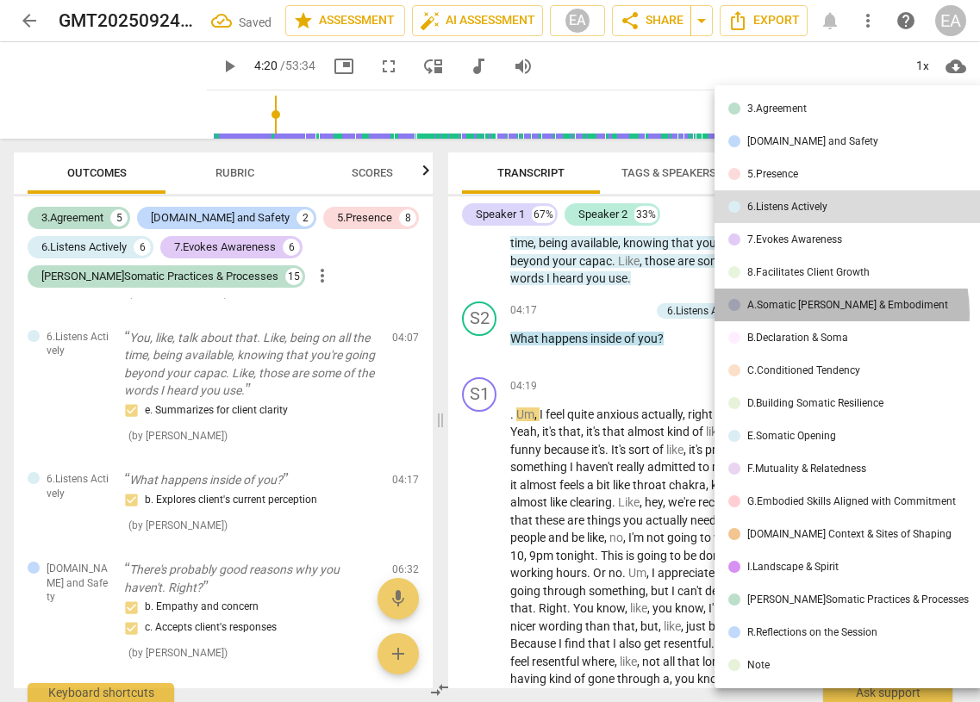
click at [622, 314] on li "A.Somatic [PERSON_NAME] & Embodiment" at bounding box center [848, 305] width 268 height 33
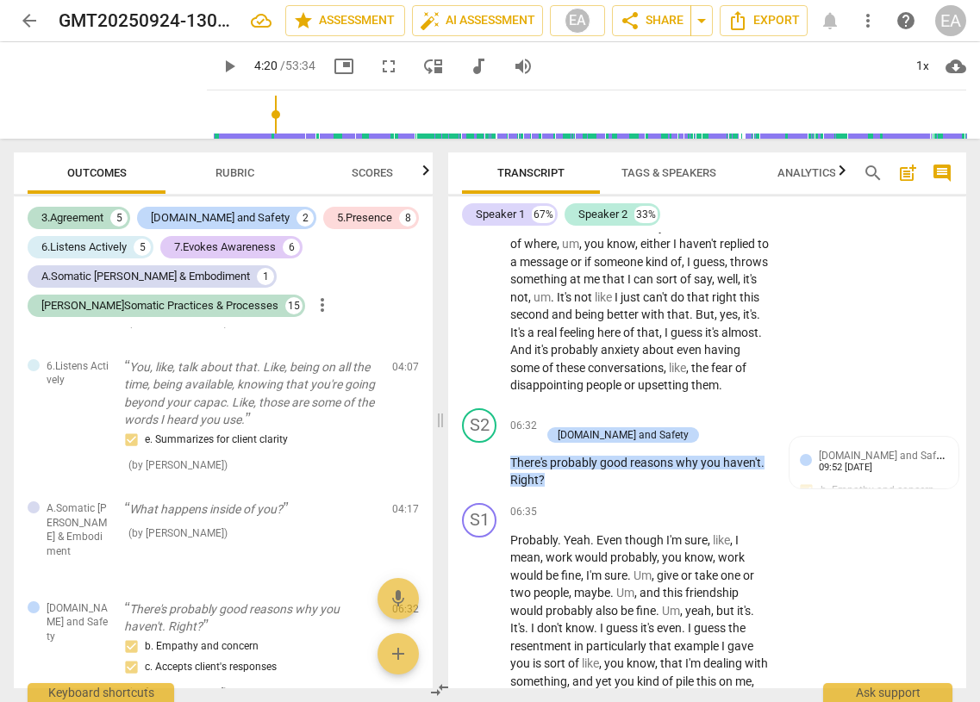
scroll to position [2376, 0]
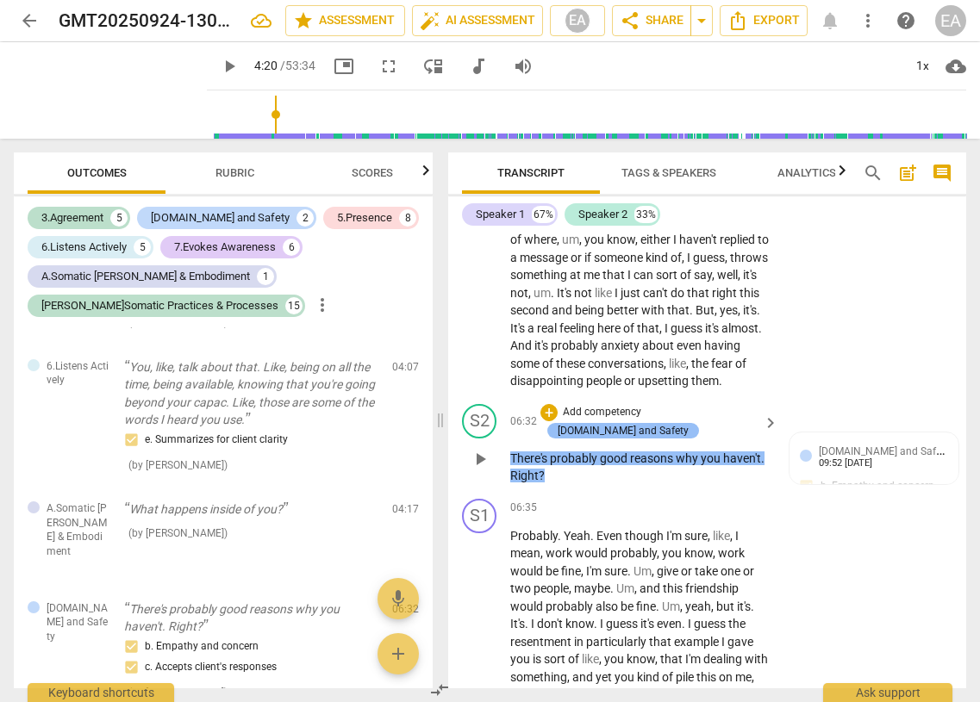
click at [622, 439] on div "[DOMAIN_NAME] and Safety" at bounding box center [623, 431] width 131 height 16
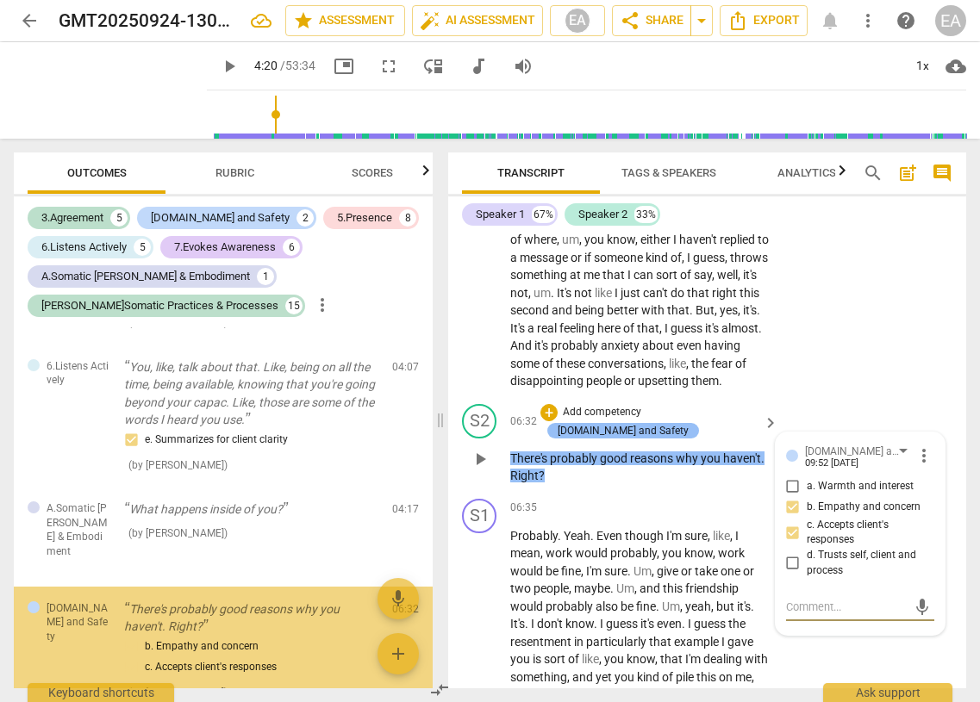
scroll to position [1738, 0]
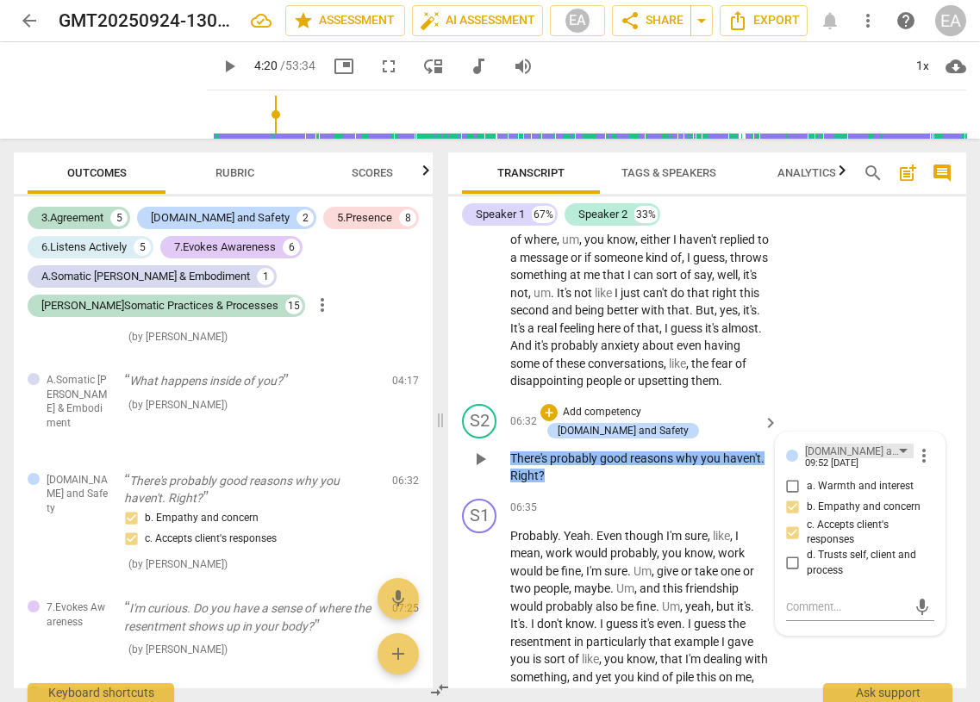
click at [622, 460] on div "[DOMAIN_NAME] and Safety" at bounding box center [852, 452] width 94 height 16
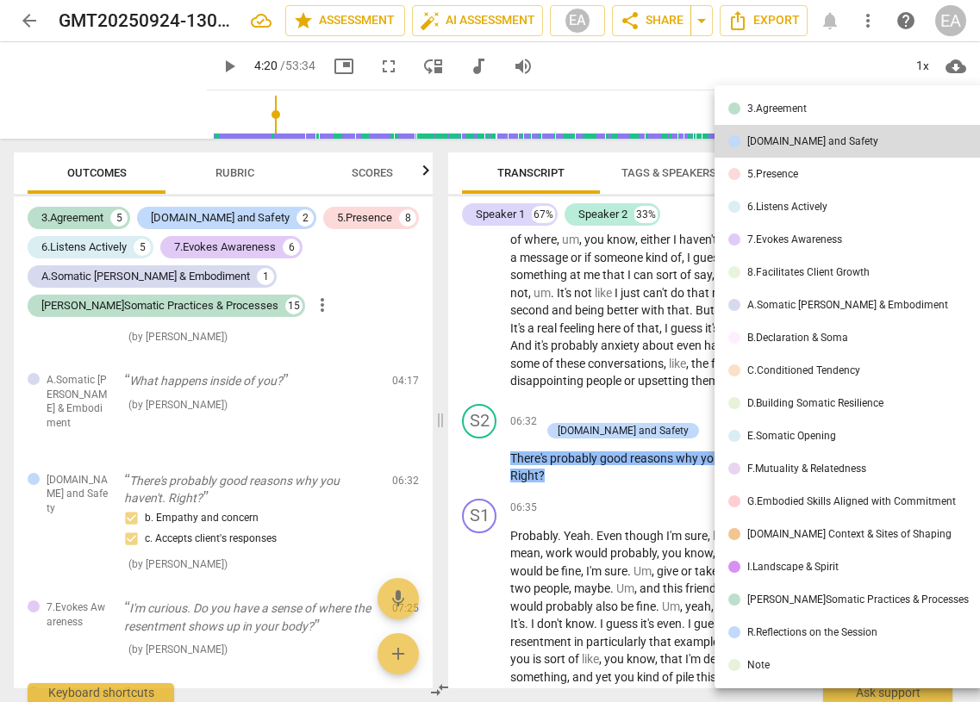
click at [622, 305] on div "A.Somatic [PERSON_NAME] & Embodiment" at bounding box center [847, 305] width 201 height 10
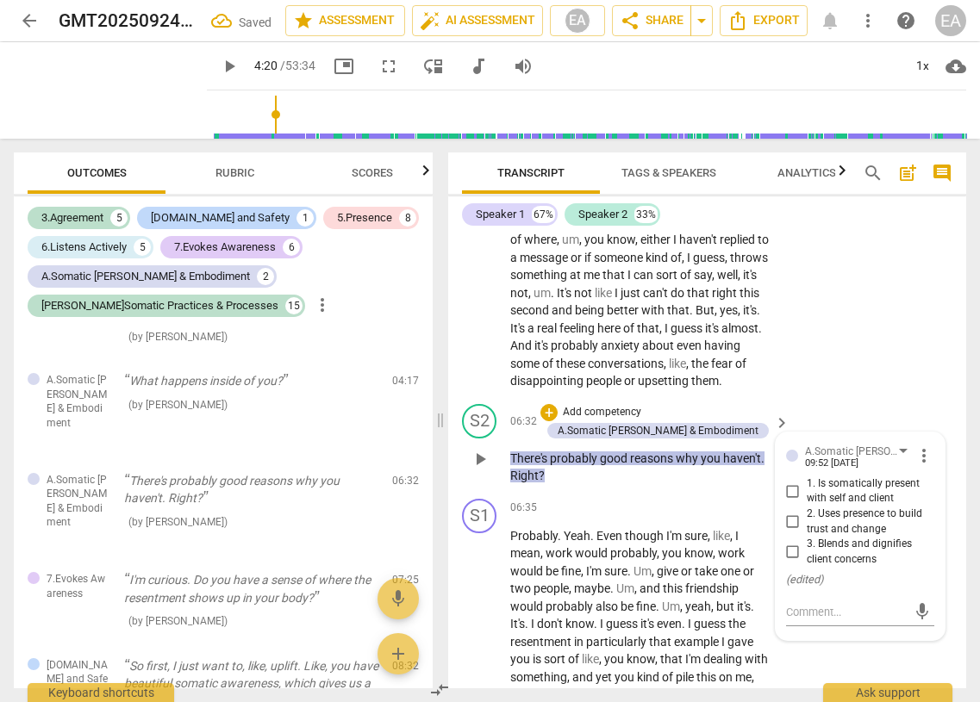
click at [622, 563] on input "3. Blends and dignifies client concerns" at bounding box center [793, 552] width 28 height 21
checkbox input "true"
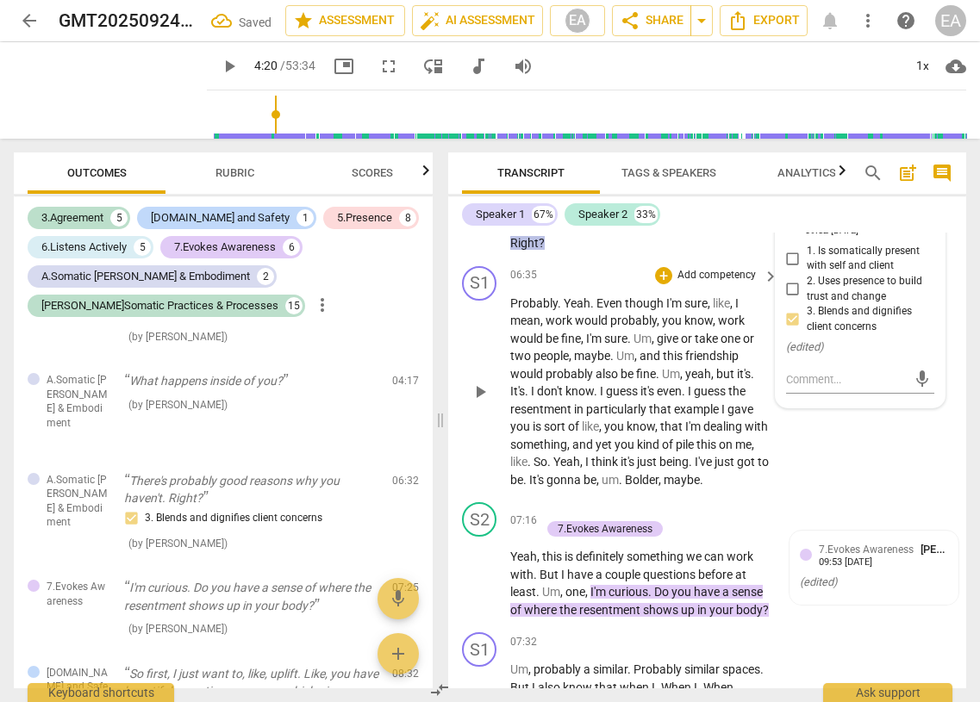
scroll to position [2680, 0]
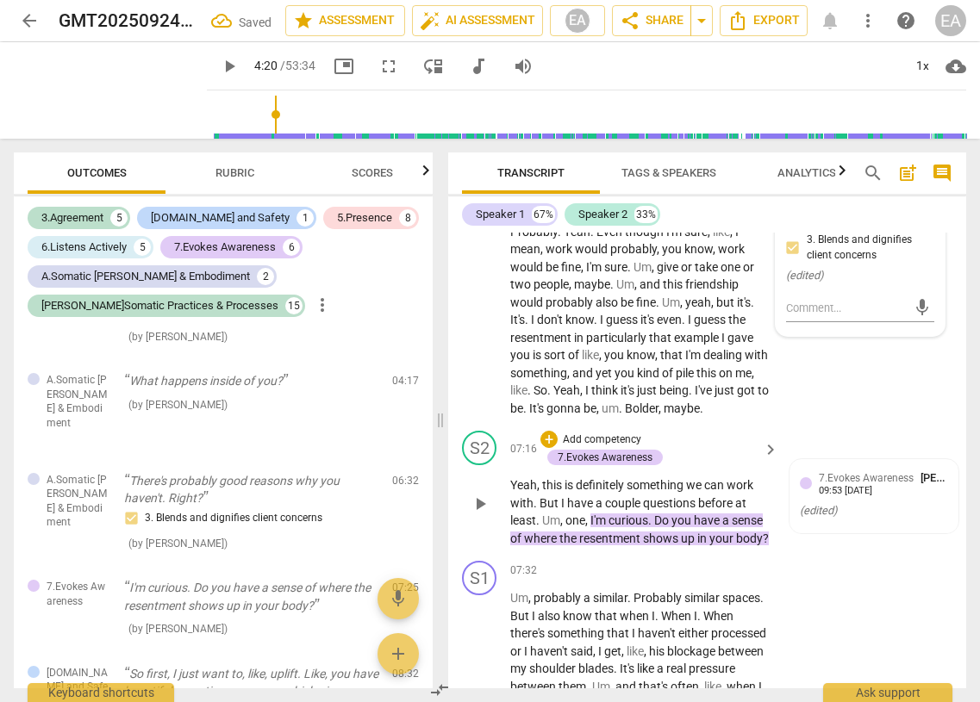
click at [485, 515] on span "play_arrow" at bounding box center [480, 504] width 21 height 21
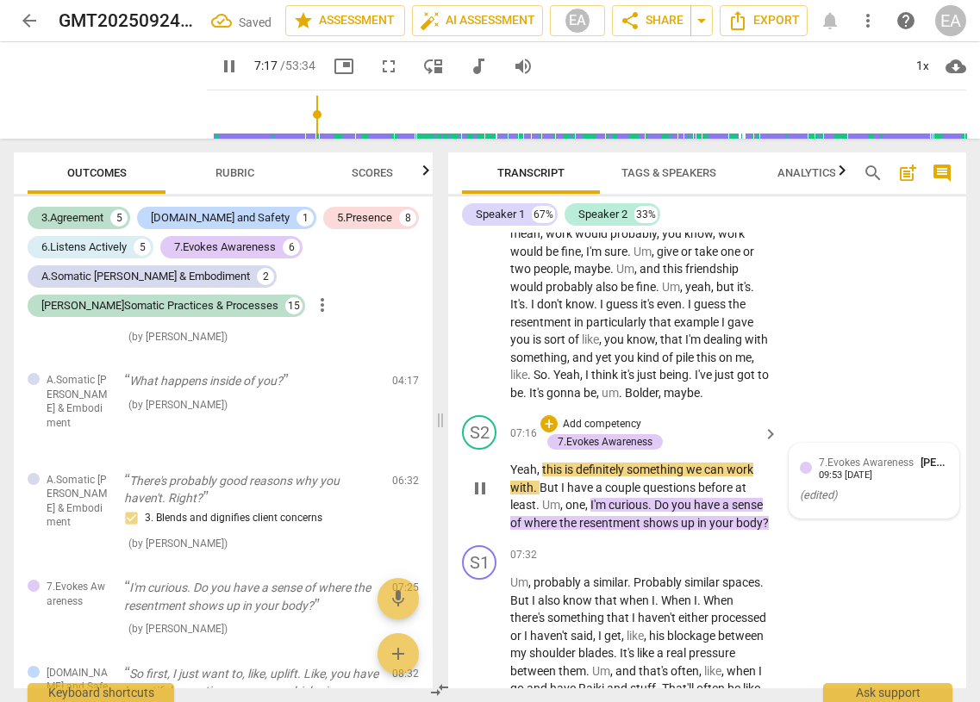
click at [622, 471] on div "7.Evokes Awareness [PERSON_NAME]" at bounding box center [883, 462] width 129 height 16
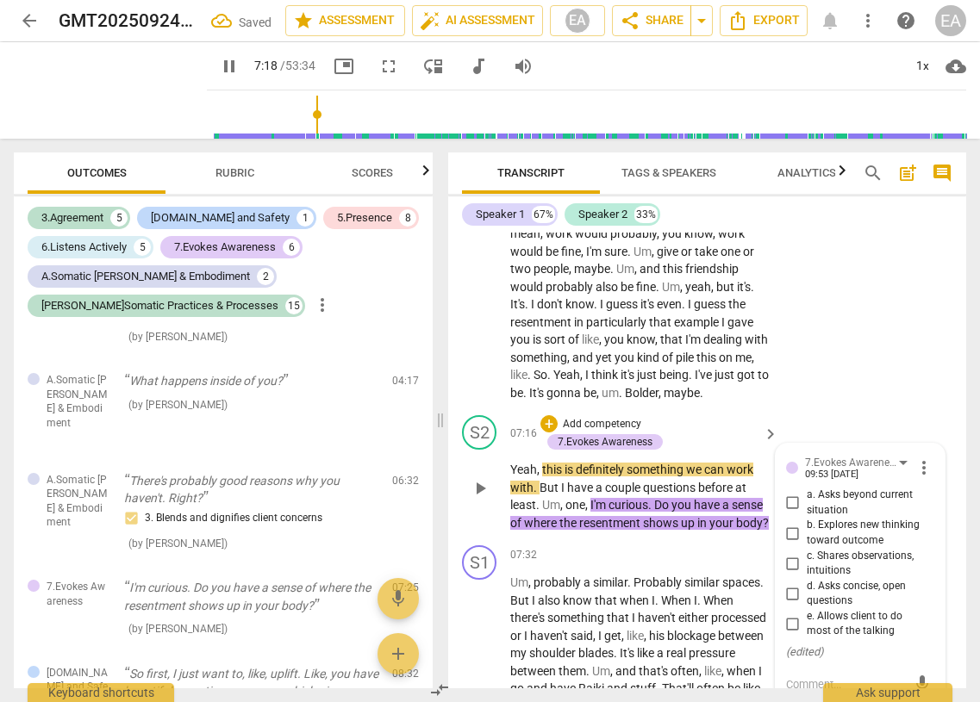
type input "438"
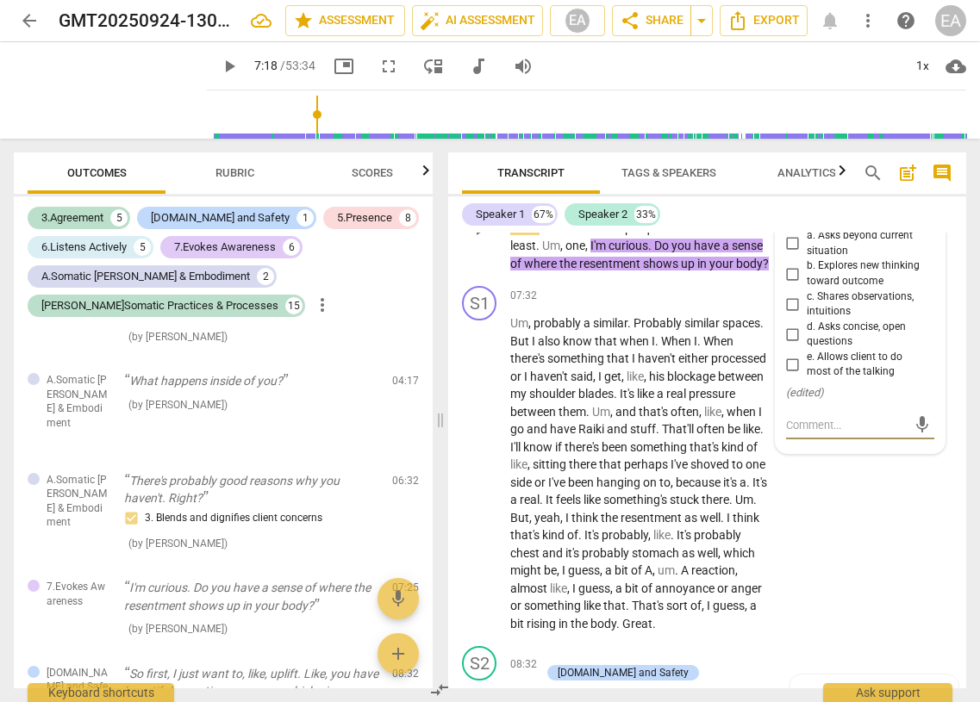
click at [622, 212] on div "7.Evokes Awareness" at bounding box center [852, 204] width 94 height 16
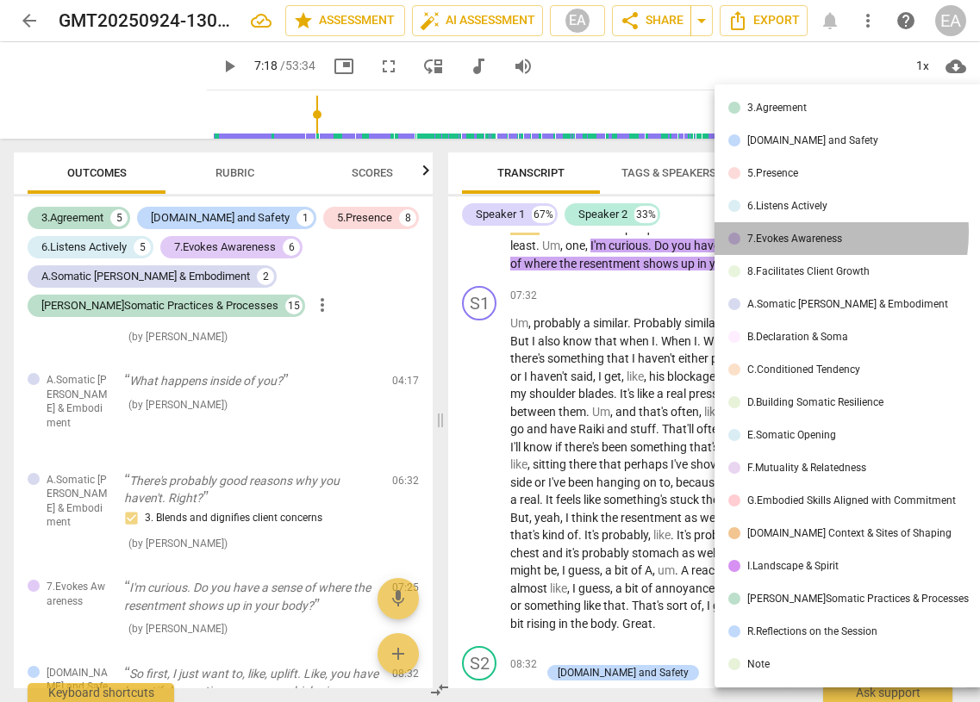
click at [622, 234] on div "7.Evokes Awareness" at bounding box center [794, 239] width 95 height 10
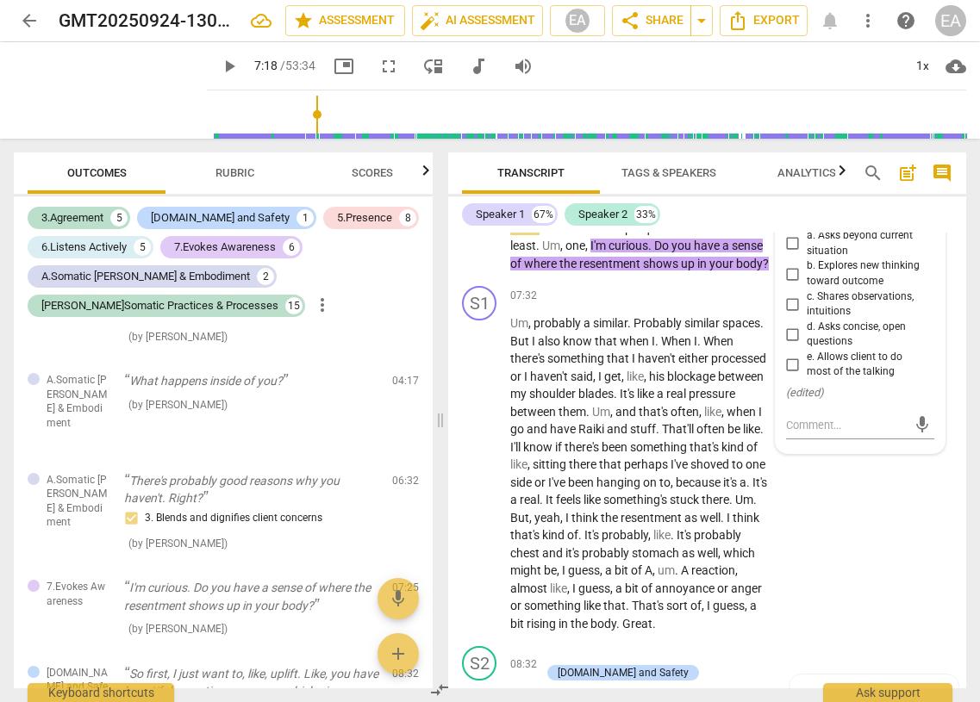
scroll to position [2954, 0]
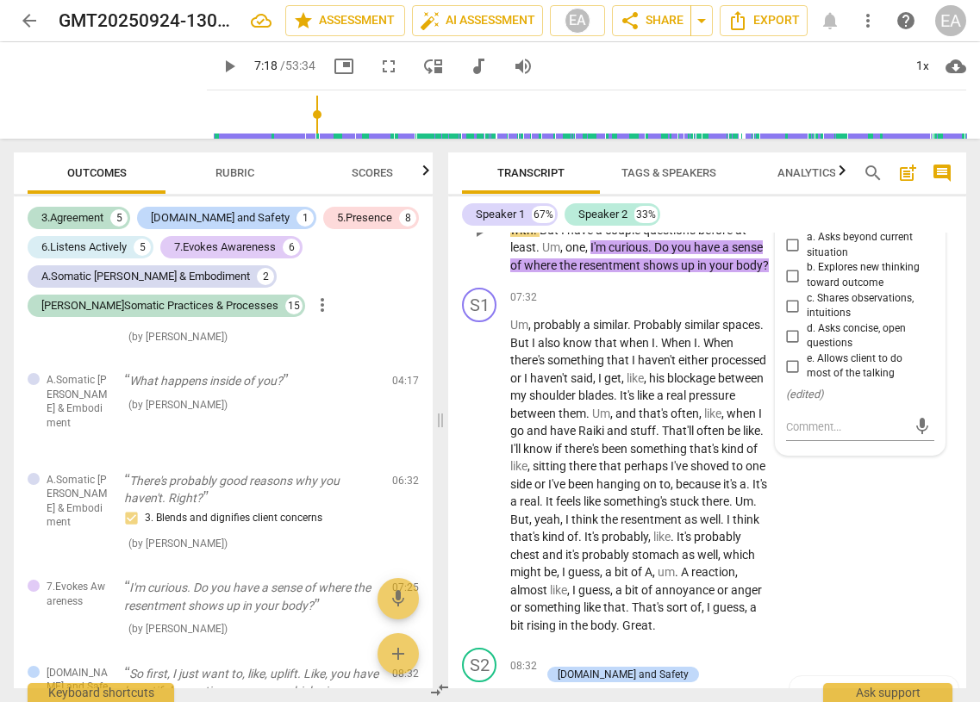
click at [622, 214] on div "7.Evokes Awareness" at bounding box center [852, 205] width 94 height 16
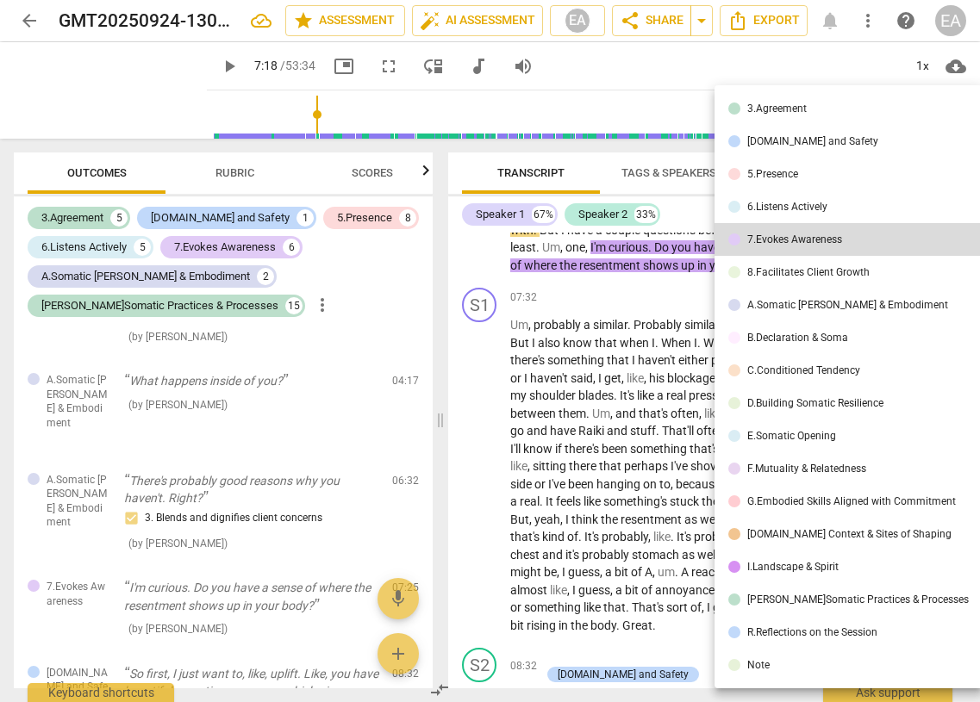
click at [622, 464] on div "F.Mutuality & Relatedness" at bounding box center [806, 469] width 119 height 10
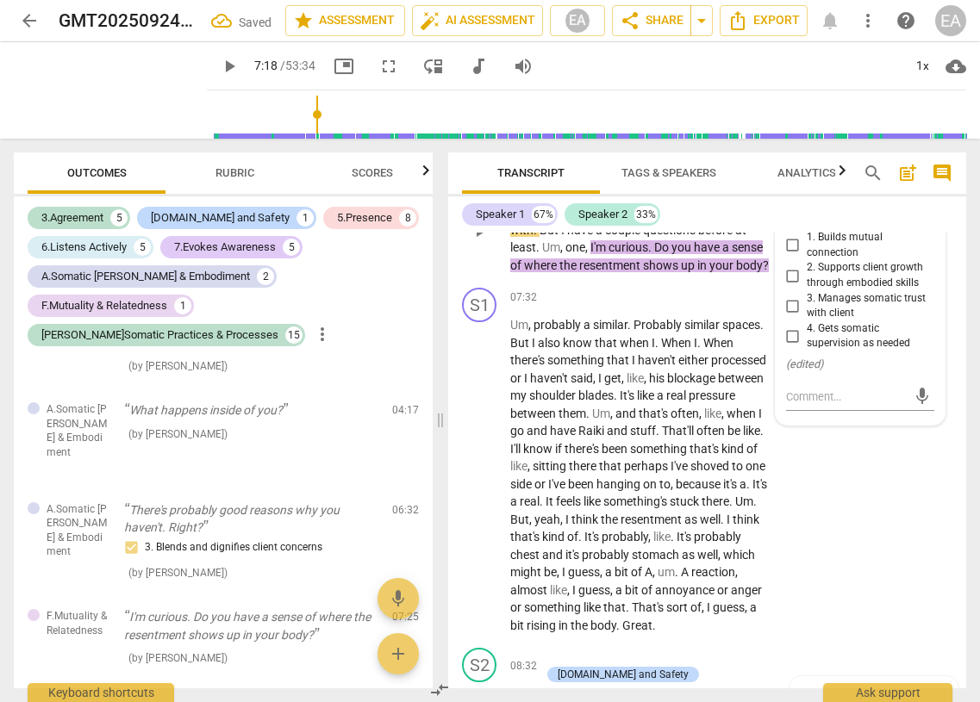
click at [622, 214] on div "F.Mutuality & Relatedness" at bounding box center [852, 205] width 94 height 16
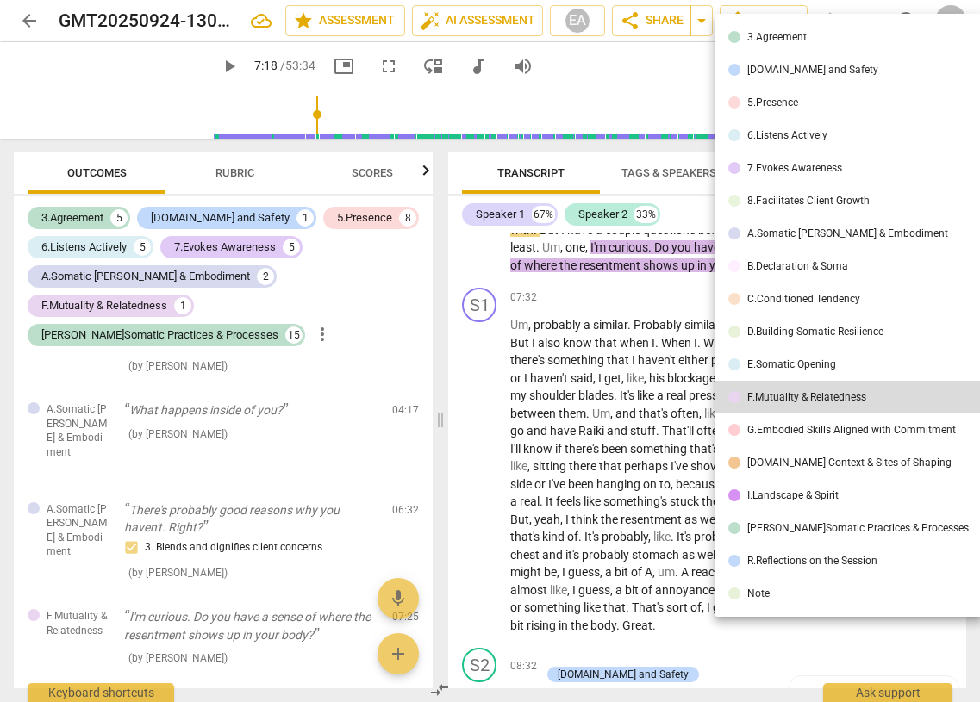
click at [622, 346] on div at bounding box center [490, 351] width 980 height 702
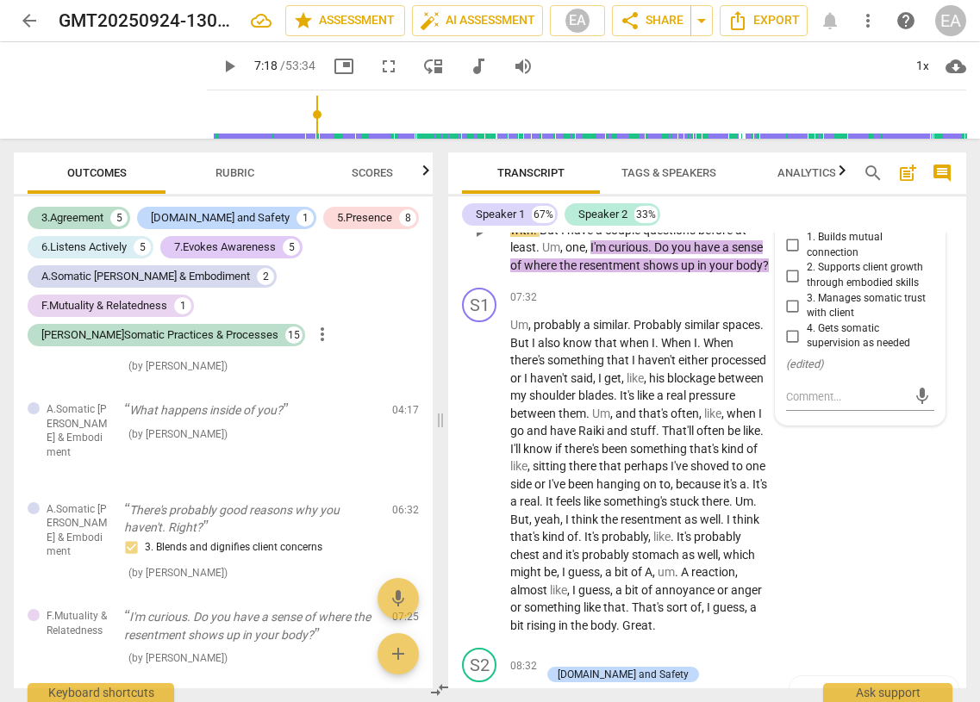
click at [622, 286] on input "2. Supports client growth through embodied skills" at bounding box center [793, 275] width 28 height 21
checkbox input "false"
click at [622, 214] on div "F.Mutuality & Relatedness" at bounding box center [852, 205] width 94 height 16
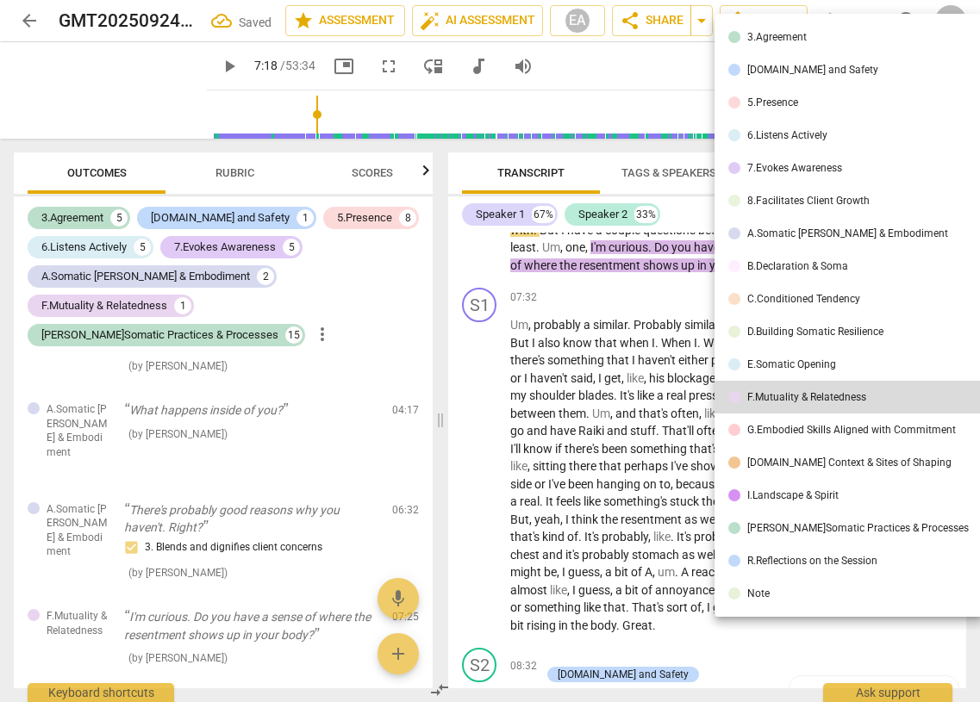
click at [622, 292] on li "C.Conditioned Tendency" at bounding box center [848, 299] width 268 height 33
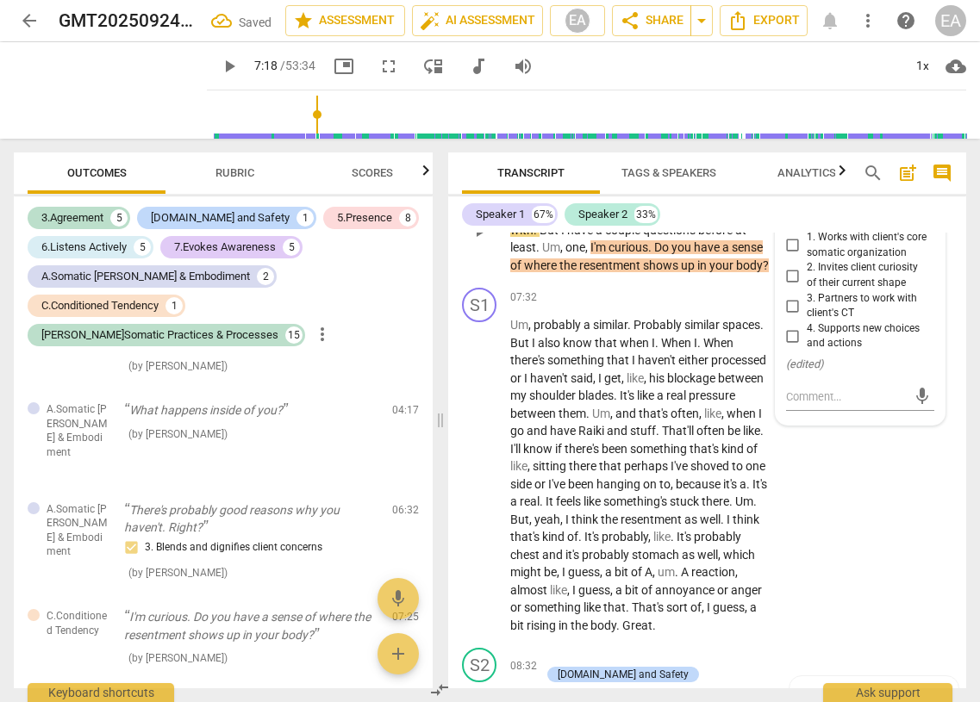
click at [622, 286] on input "2. Invites client curiosity of their current shape" at bounding box center [793, 275] width 28 height 21
checkbox input "true"
click at [622, 214] on div "C.Conditioned Tendency" at bounding box center [852, 205] width 94 height 16
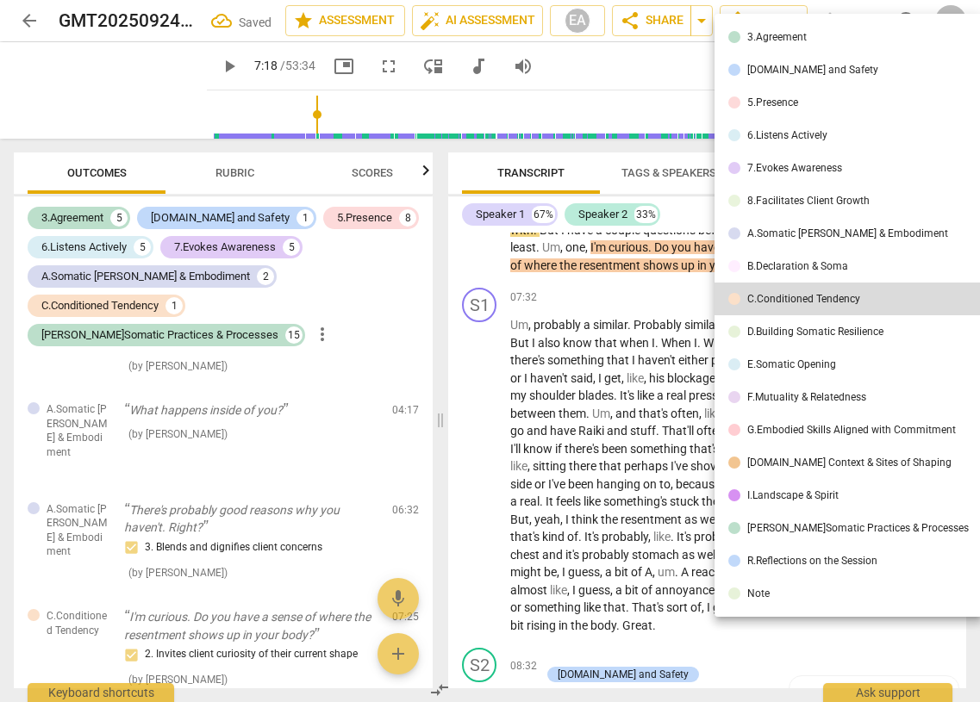
click at [622, 138] on div "6.Listens Actively" at bounding box center [787, 135] width 80 height 10
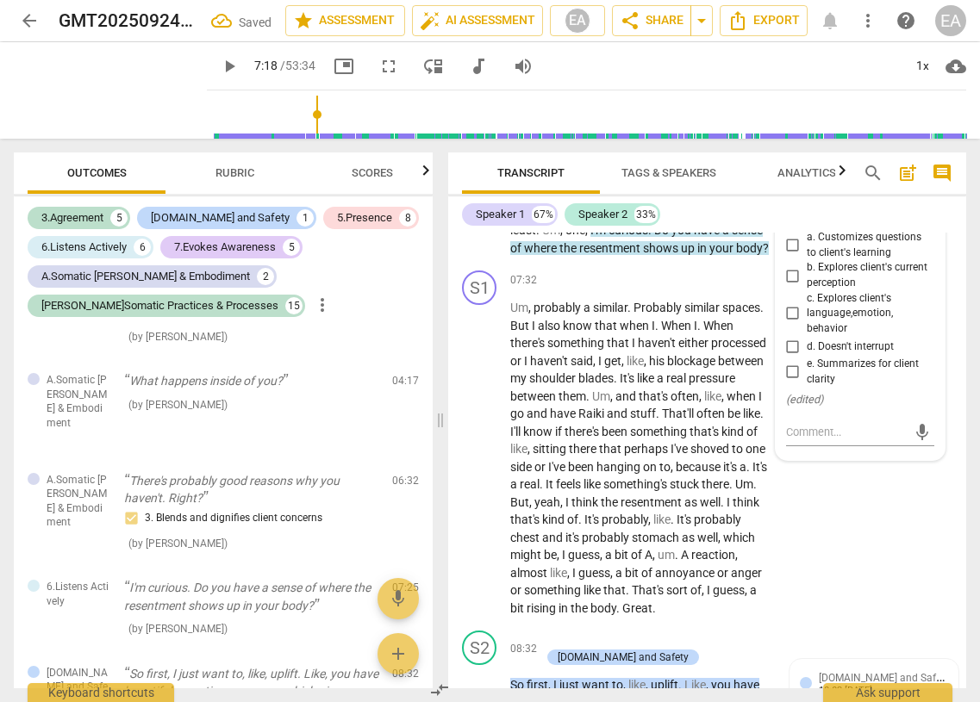
scroll to position [2945, 0]
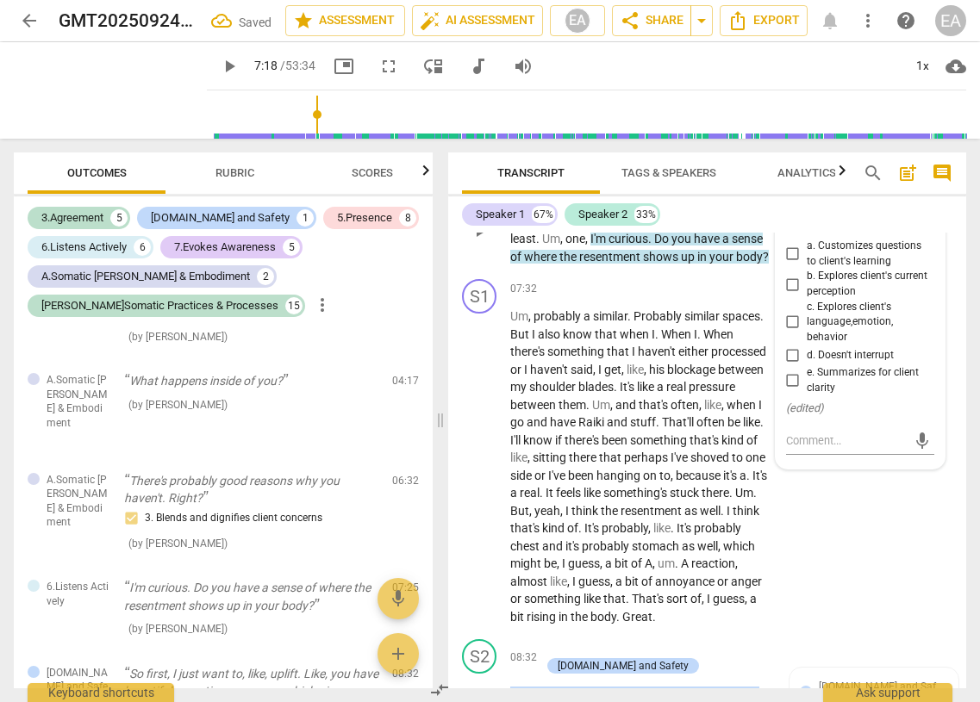
click at [622, 222] on div "6.Listens Actively" at bounding box center [845, 214] width 80 height 16
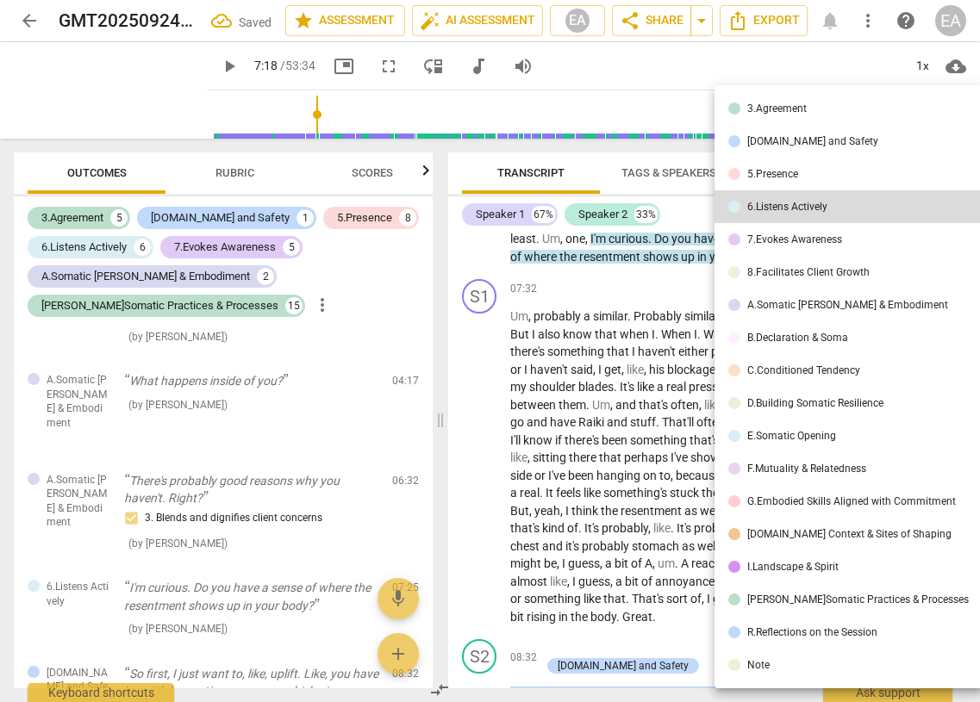
click at [622, 182] on li "5.Presence" at bounding box center [848, 174] width 268 height 33
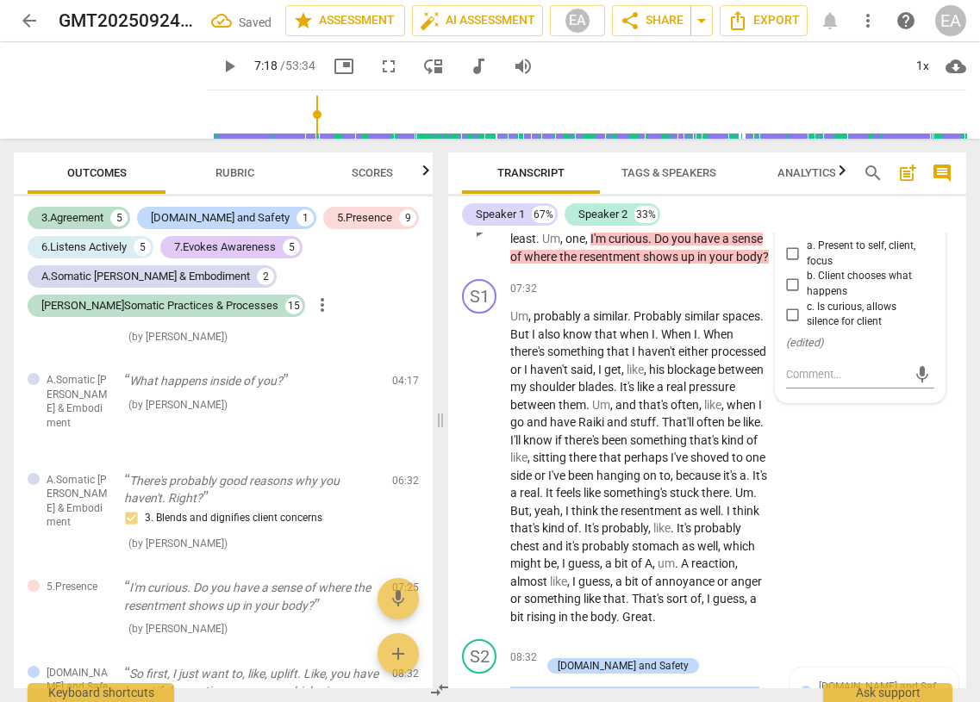
click at [622, 222] on div "5.Presence" at bounding box center [830, 214] width 51 height 16
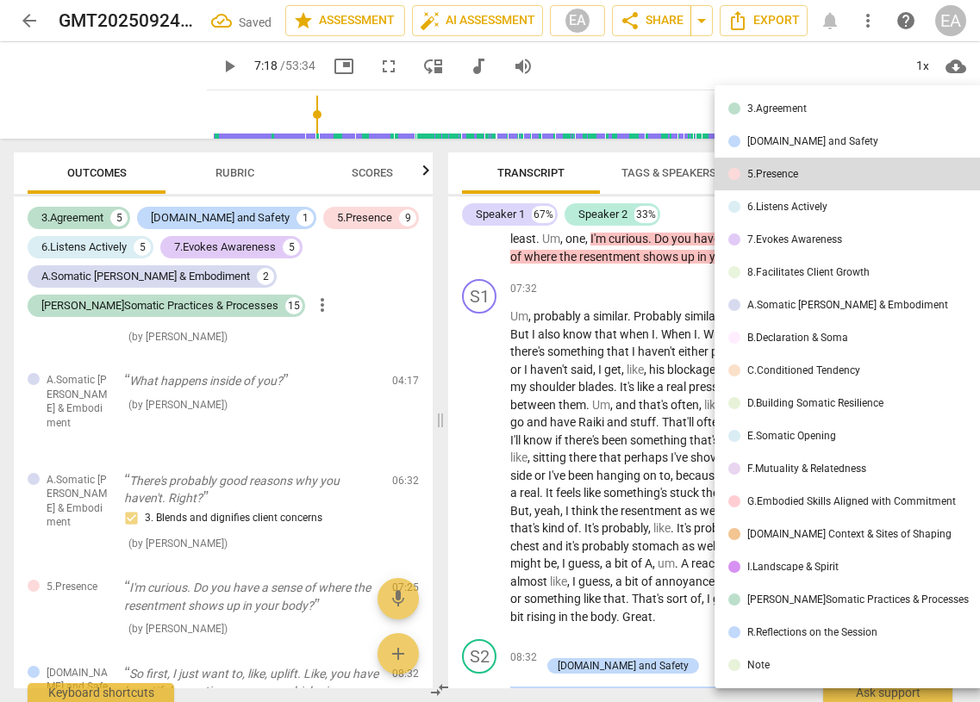
click at [622, 212] on div "6.Listens Actively" at bounding box center [787, 207] width 80 height 10
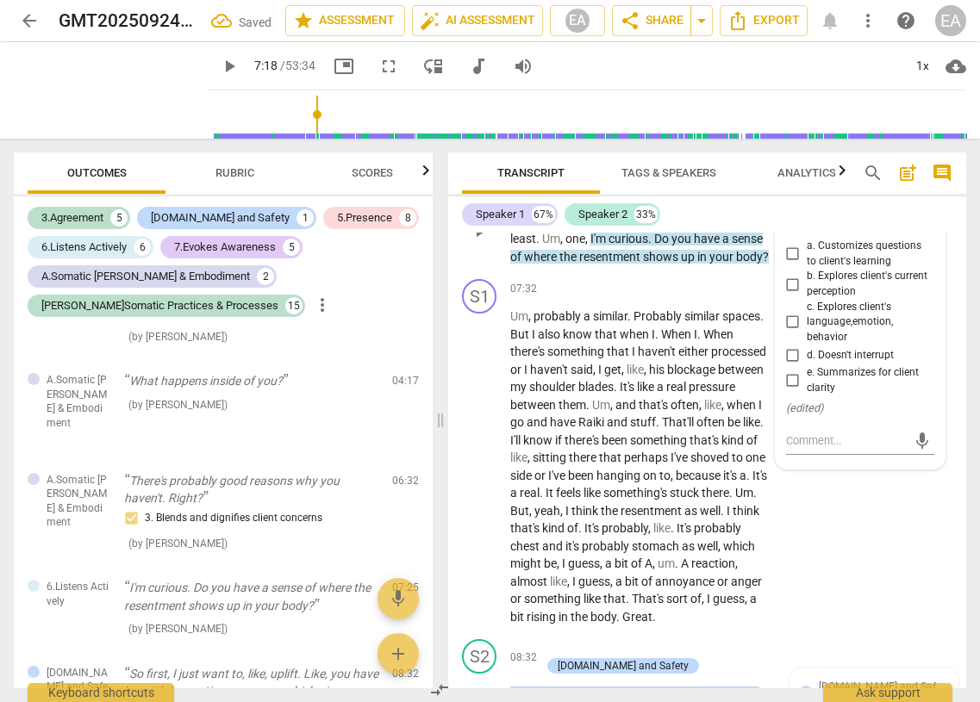
click at [622, 222] on div "6.Listens Actively" at bounding box center [845, 214] width 80 height 16
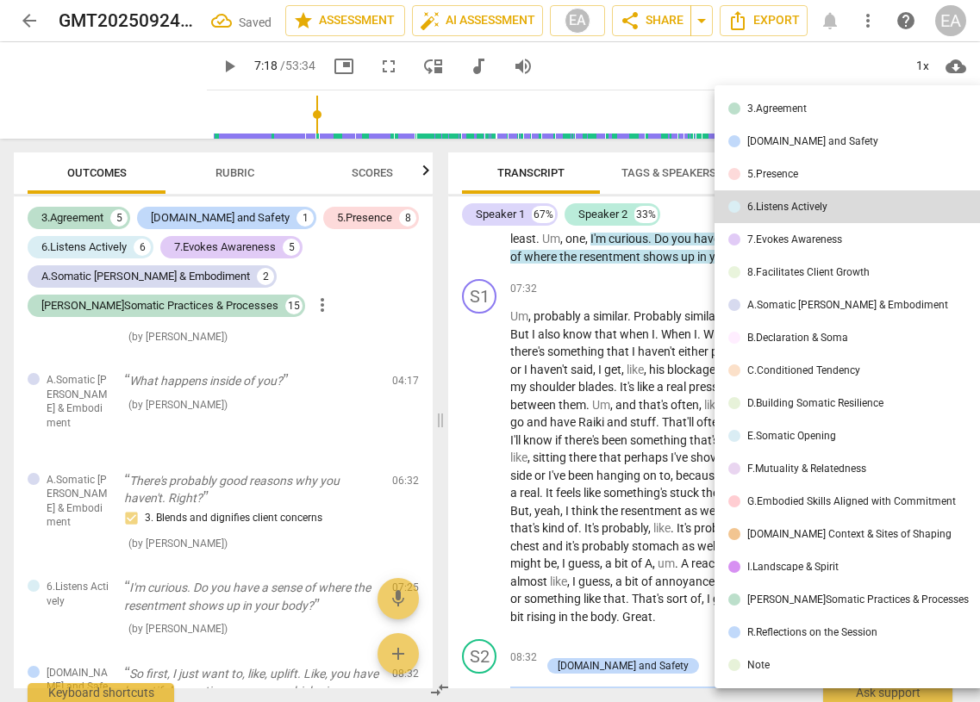
click at [622, 246] on li "7.Evokes Awareness" at bounding box center [848, 239] width 268 height 33
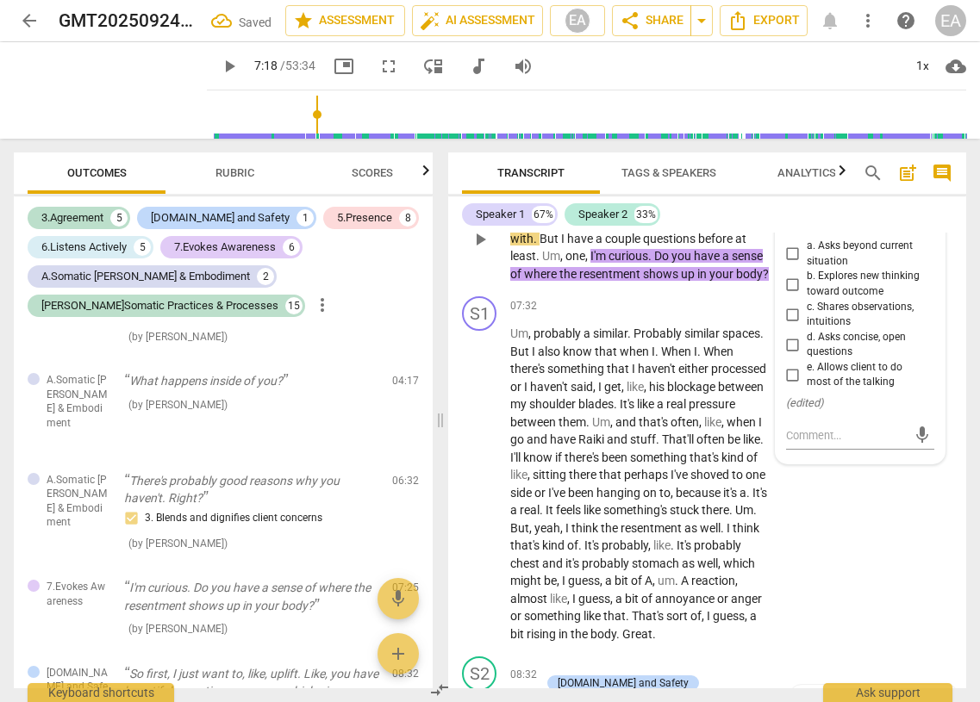
click at [622, 355] on input "d. Asks concise, open questions" at bounding box center [793, 344] width 28 height 21
checkbox input "true"
click at [622, 444] on textarea at bounding box center [846, 435] width 121 height 16
type textarea "T"
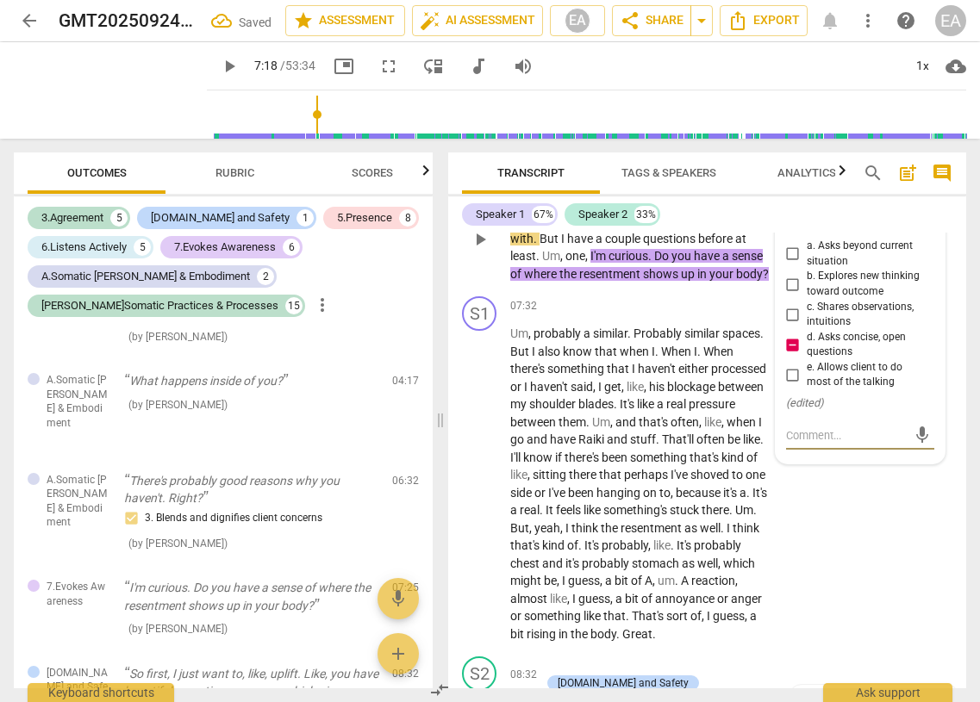
type textarea "T"
type textarea "Th"
type textarea "Thi"
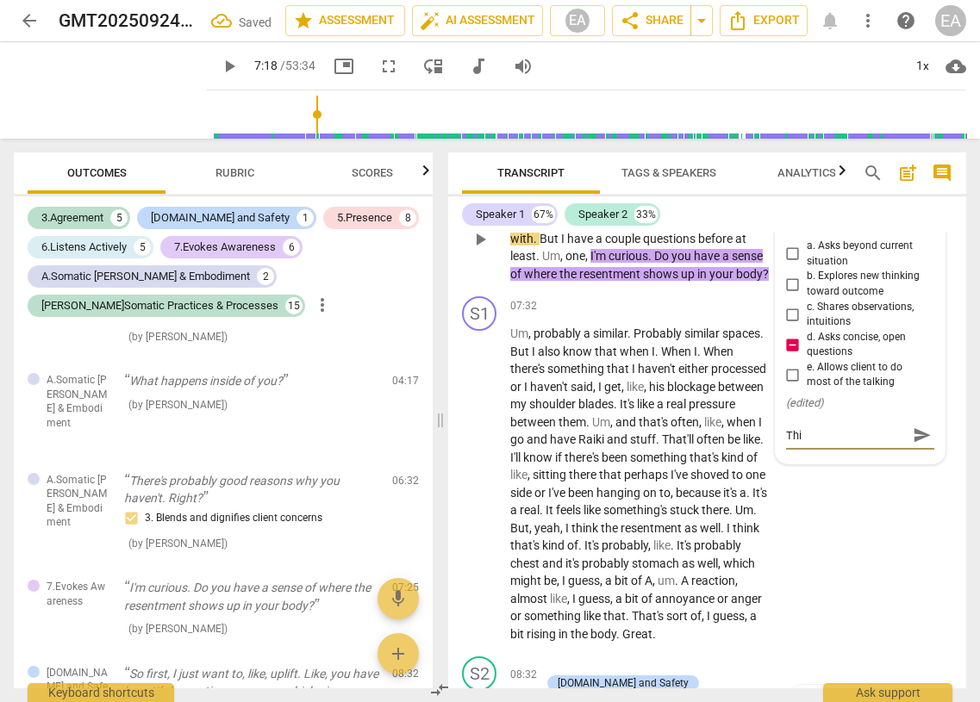
type textarea "This"
type textarea "This c"
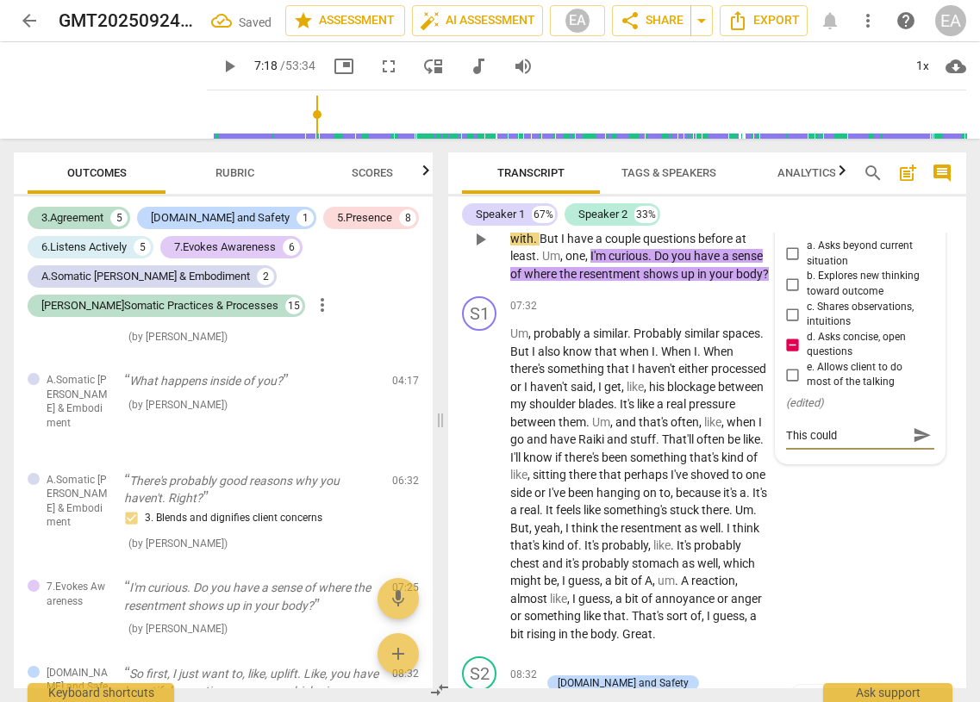
type textarea "This could h"
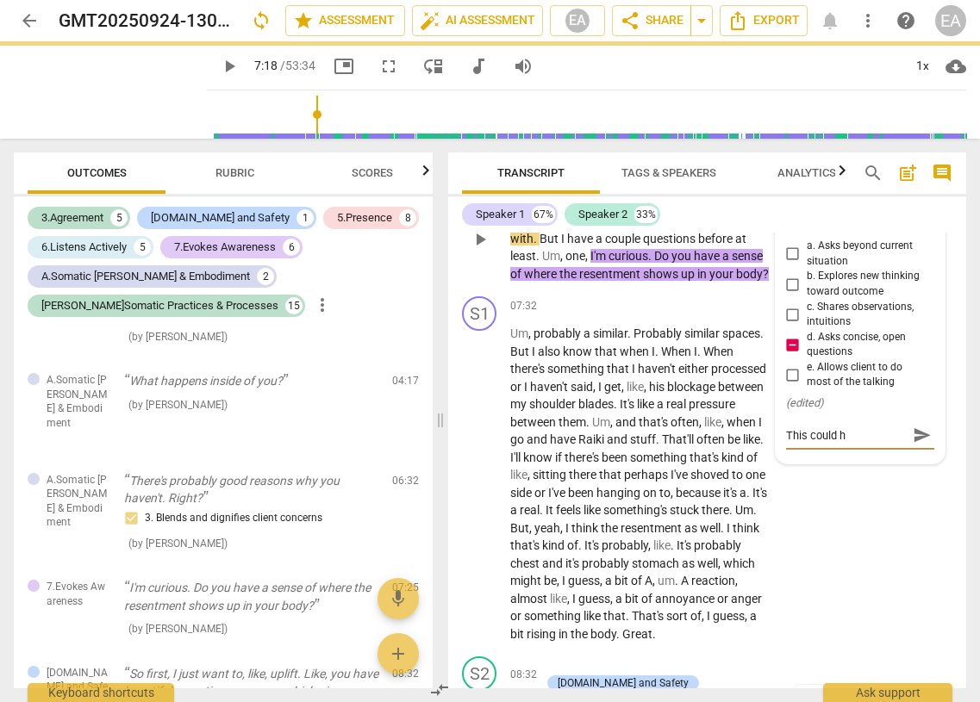
type textarea "This could ha"
type textarea "This could hav"
type textarea "This could have"
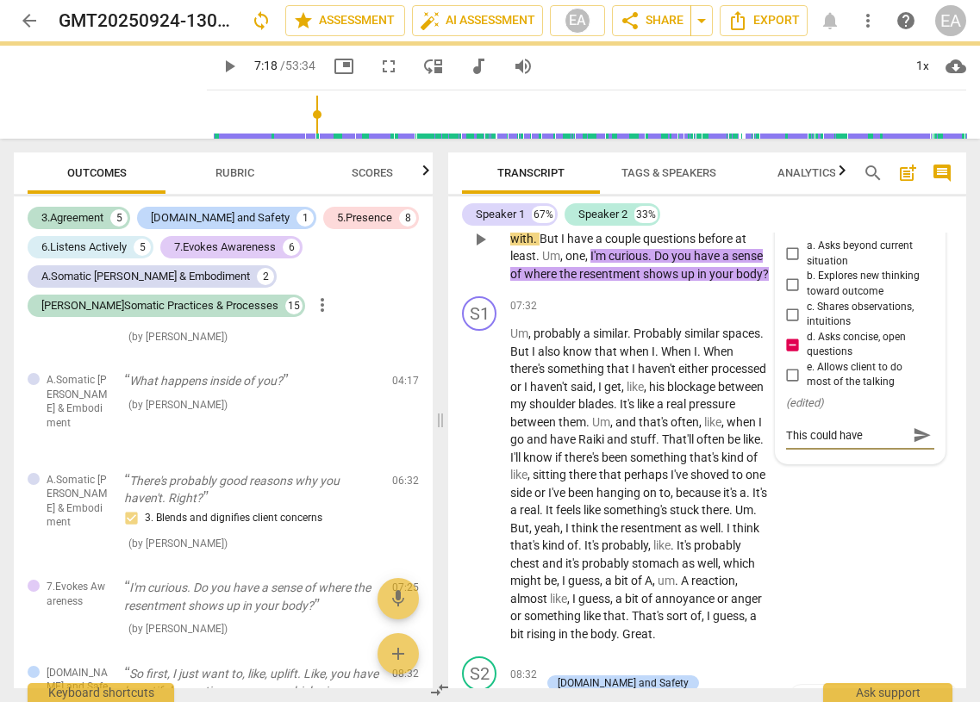
type textarea "This could have"
type textarea "This could have bene"
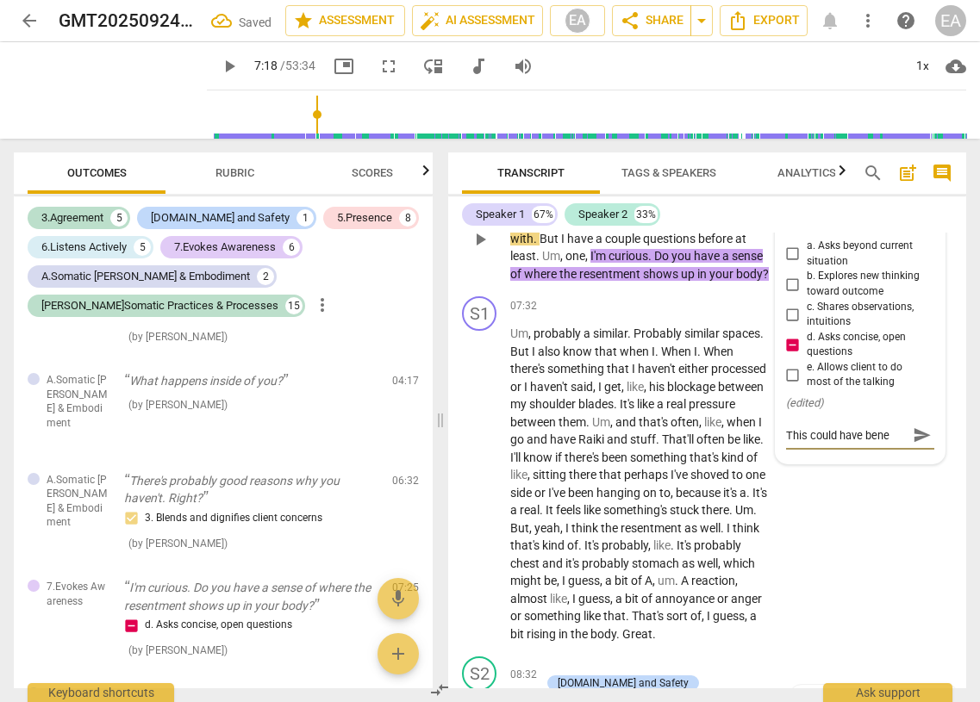
type textarea "This could have ben"
type textarea "This could have be"
type textarea "This could have bee"
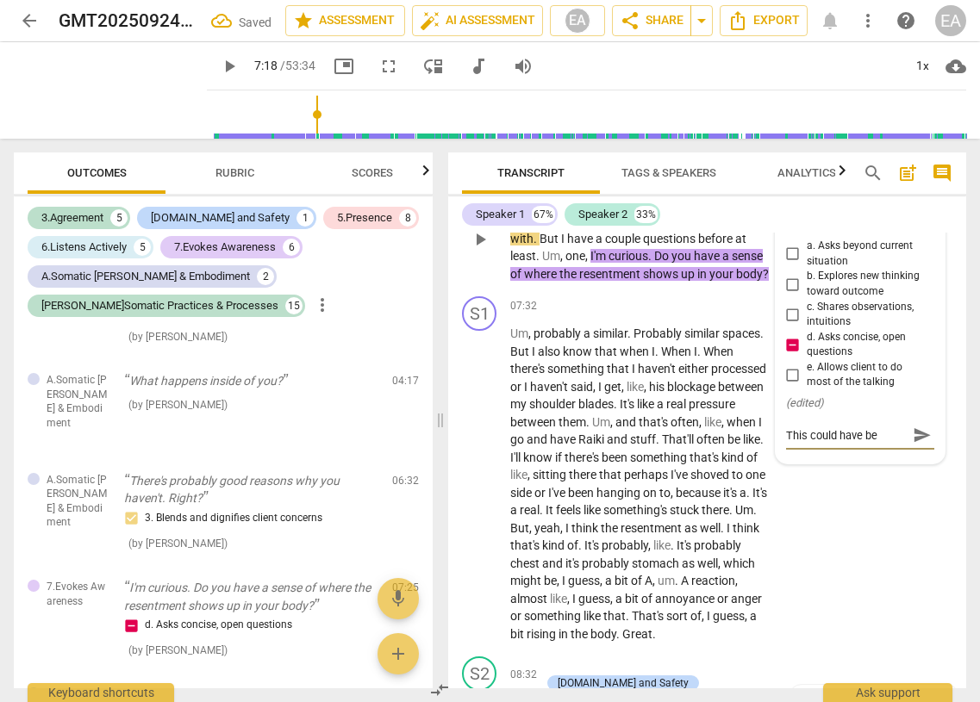
type textarea "This could have bee"
type textarea "This could have been"
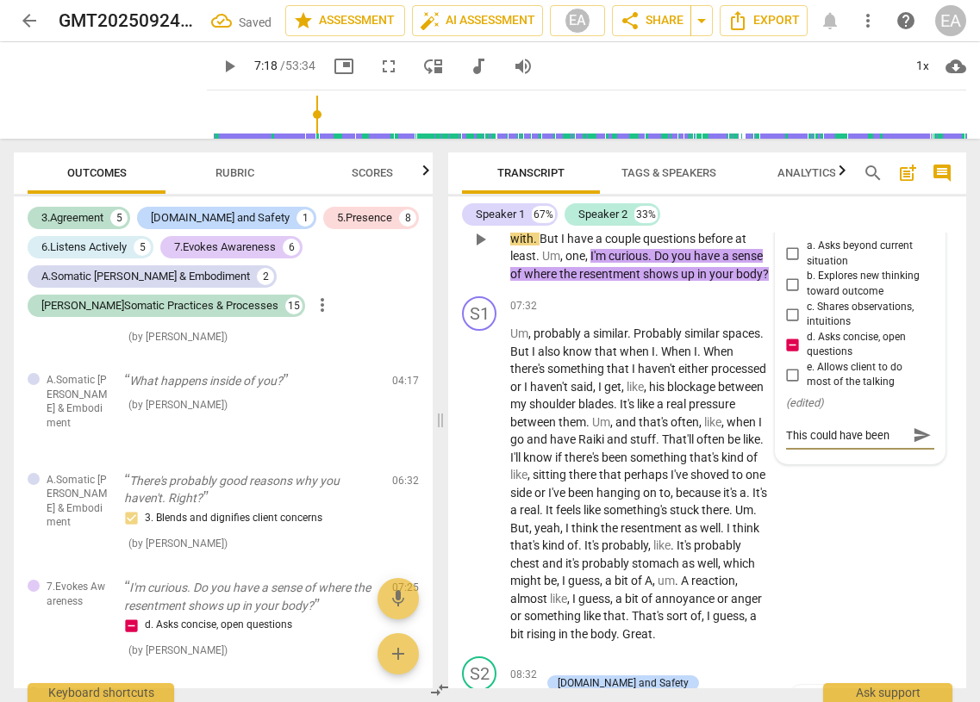
type textarea "This could have been ""
type textarea "This could have been "W"
type textarea "This could have been "Wh"
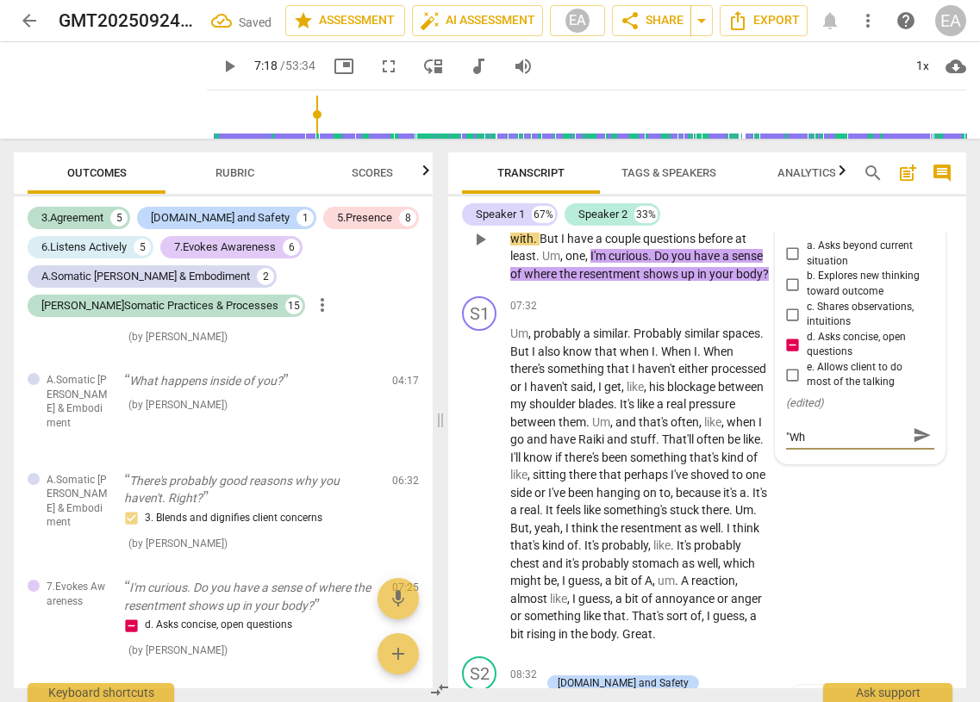
type textarea "This could have been "Whe"
type textarea "This could have been "Wher"
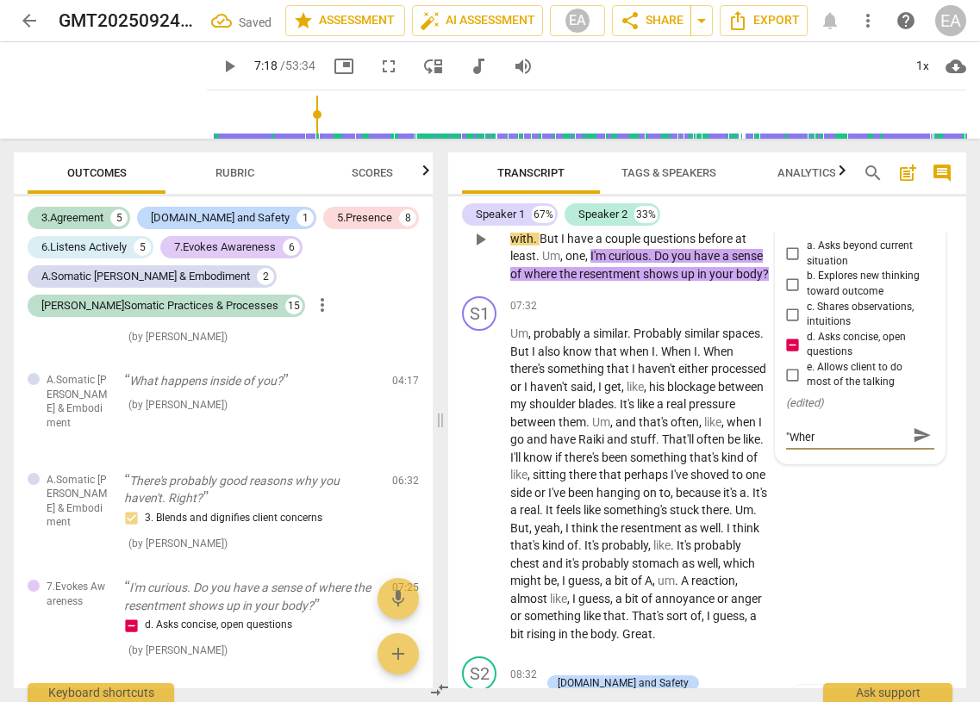
type textarea "This could have been "Wher"
type textarea "This could have been "Where"
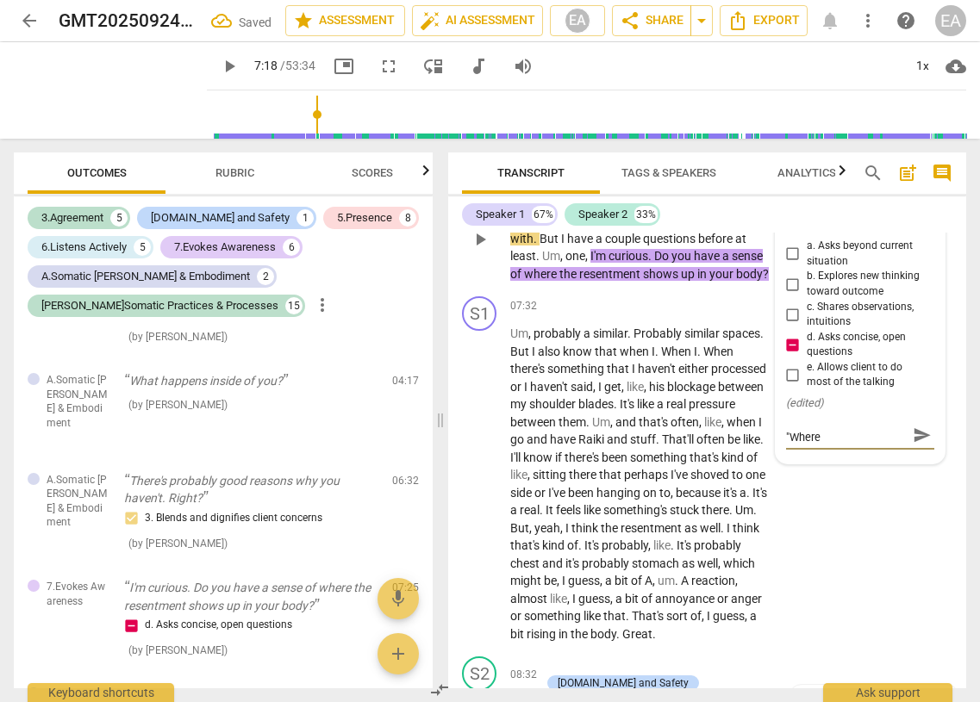
type textarea "This could have been "Where"
type textarea "This could have been "Where d"
type textarea "This could have been "Where do"
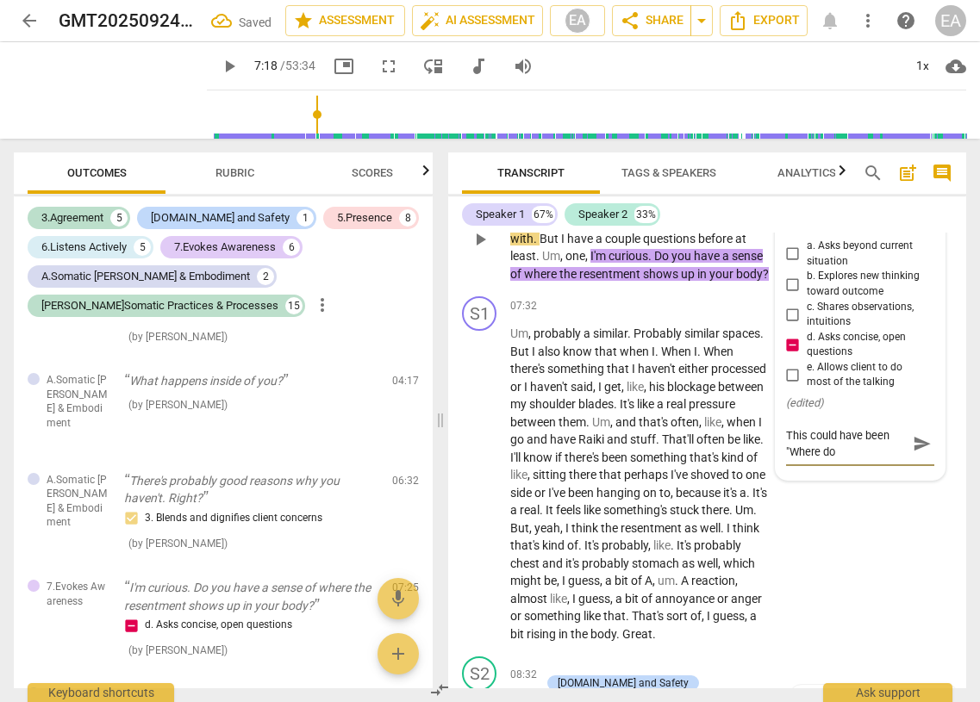
type textarea "This could have been "Where doe"
type textarea "This could have been "Where does"
type textarea "This could have been "Where does r"
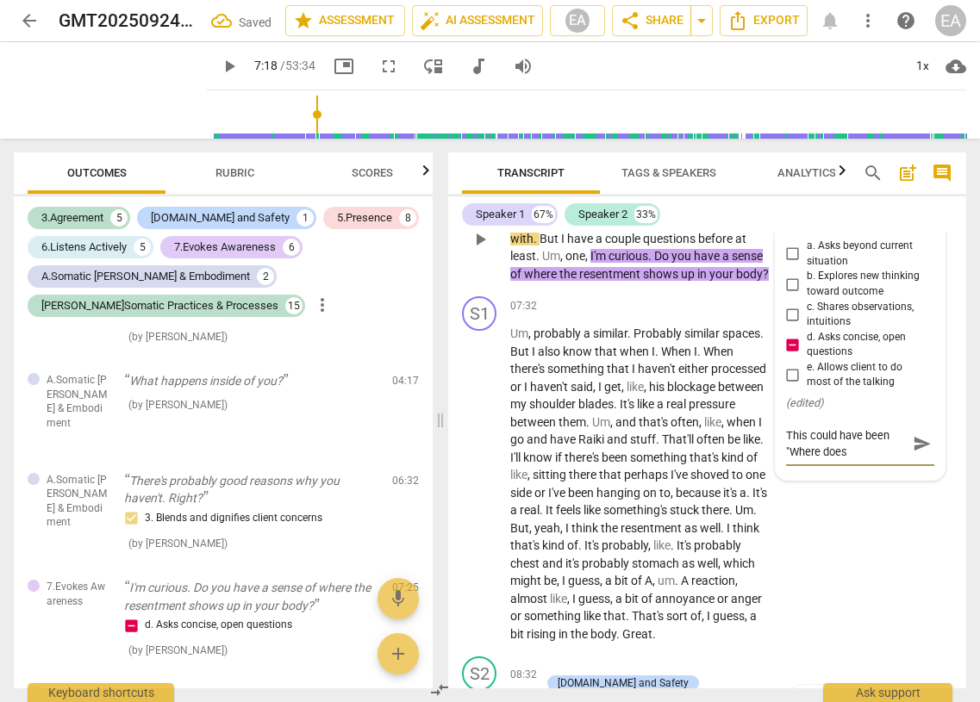
type textarea "This could have been "Where does r"
type textarea "This could have been "Where does re"
type textarea "This could have been "Where does res"
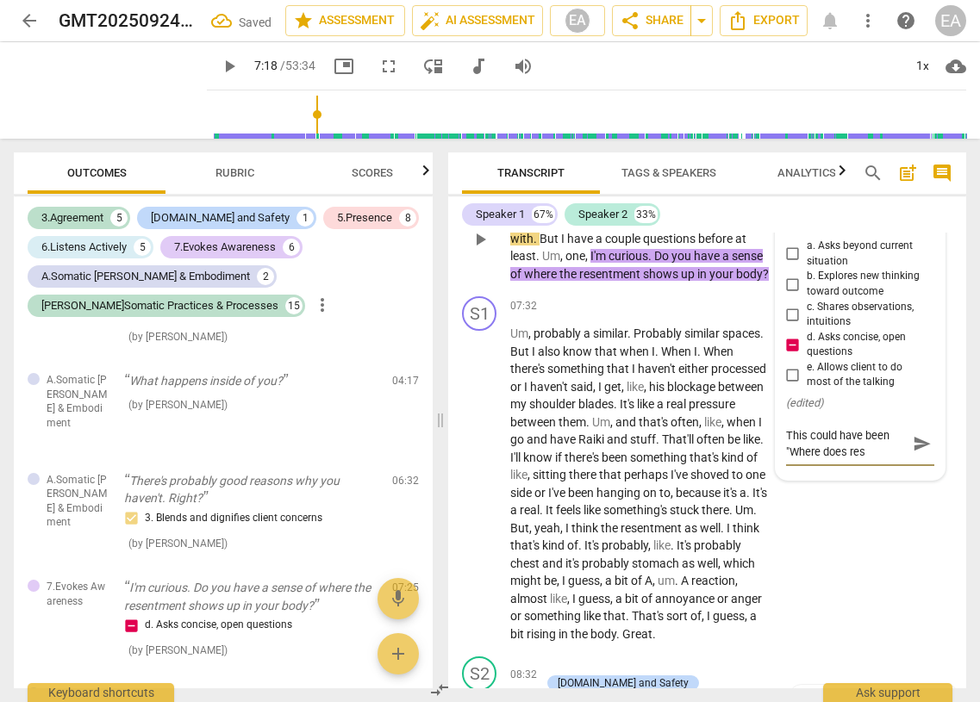
type textarea "This could have been "Where does rese"
type textarea "This could have been "Where does resen"
type textarea "This could have been "Where does resent"
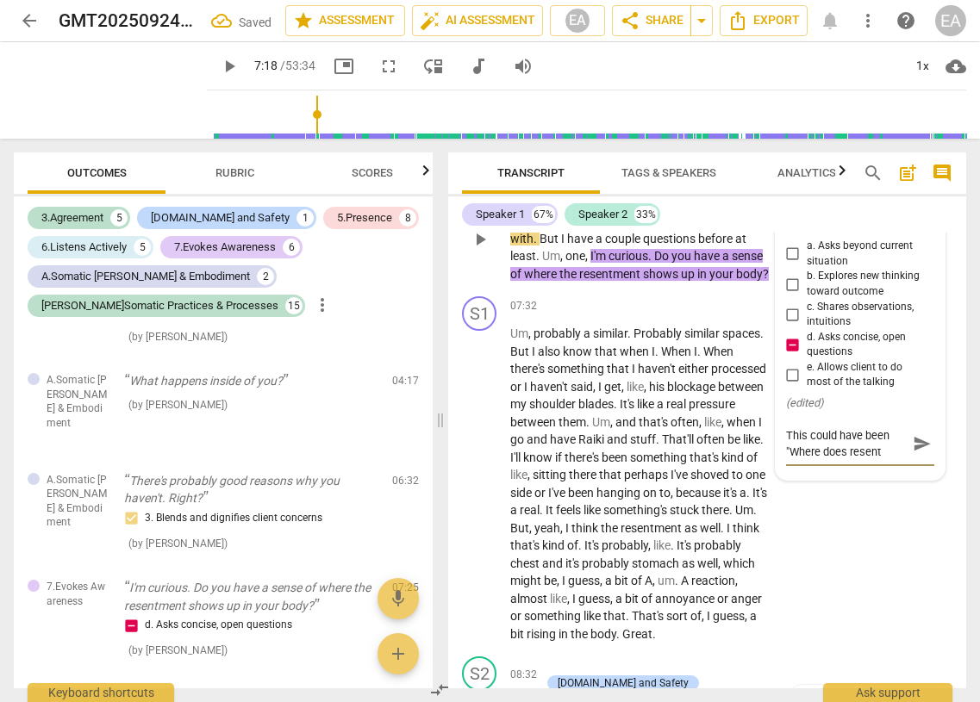
type textarea "This could have been "Where does resentm"
type textarea "This could have been "Where does resentme"
type textarea "This could have been "Where does resentmen"
type textarea "This could have been "Where does resentment"
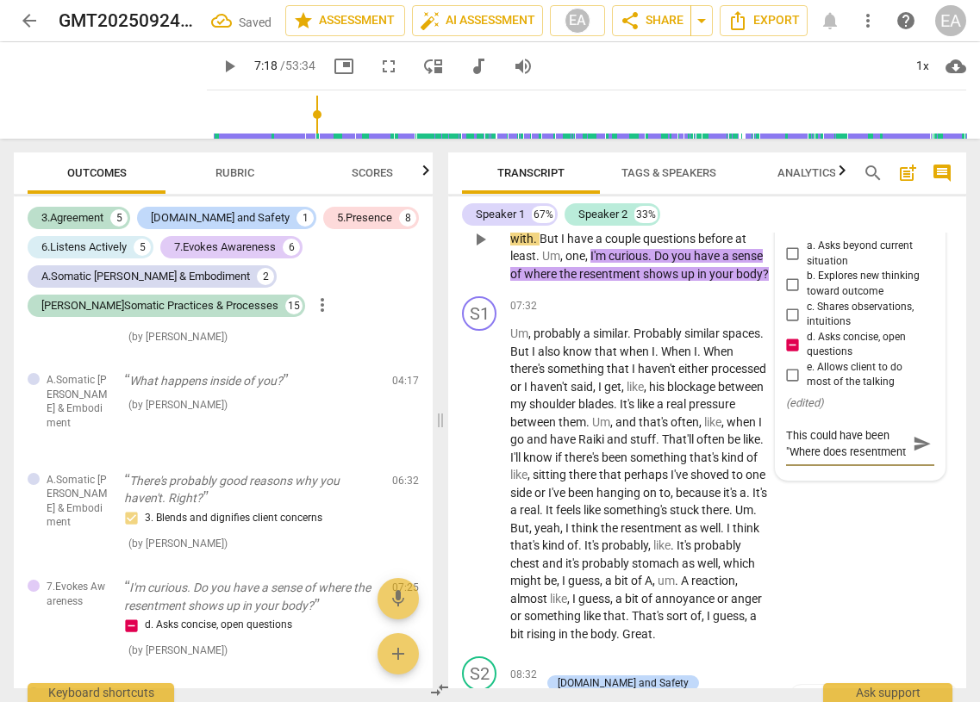
type textarea "This could have been "Where does resentment"
type textarea "This could have been "Where does resentment l"
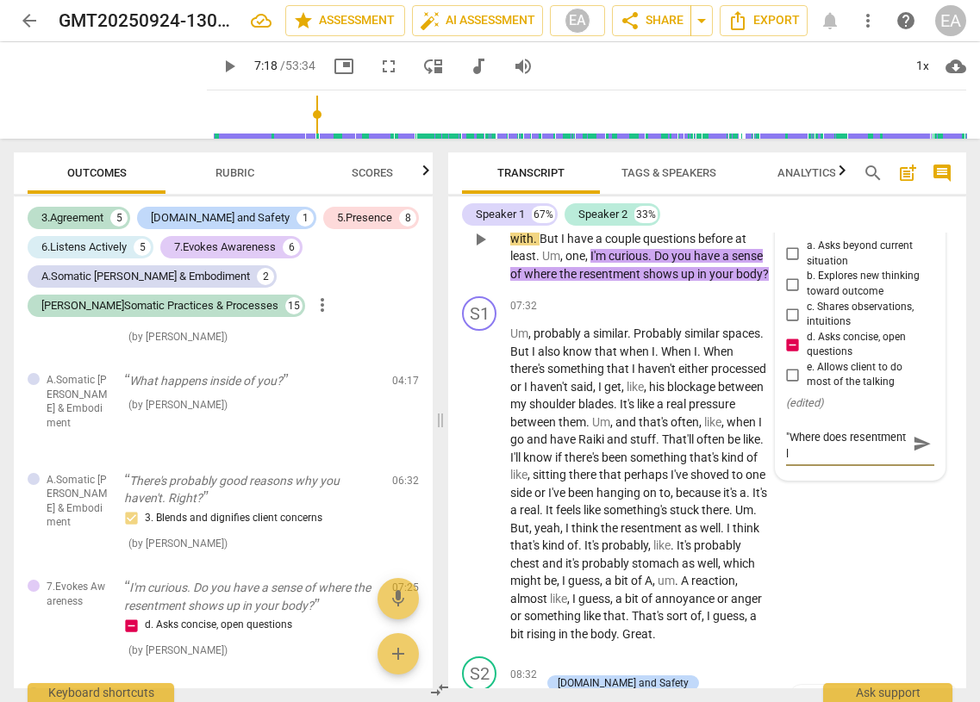
type textarea "This could have been "Where does resentment li"
type textarea "This could have been "Where does resentment liv"
type textarea "This could have been "Where does resentment live"
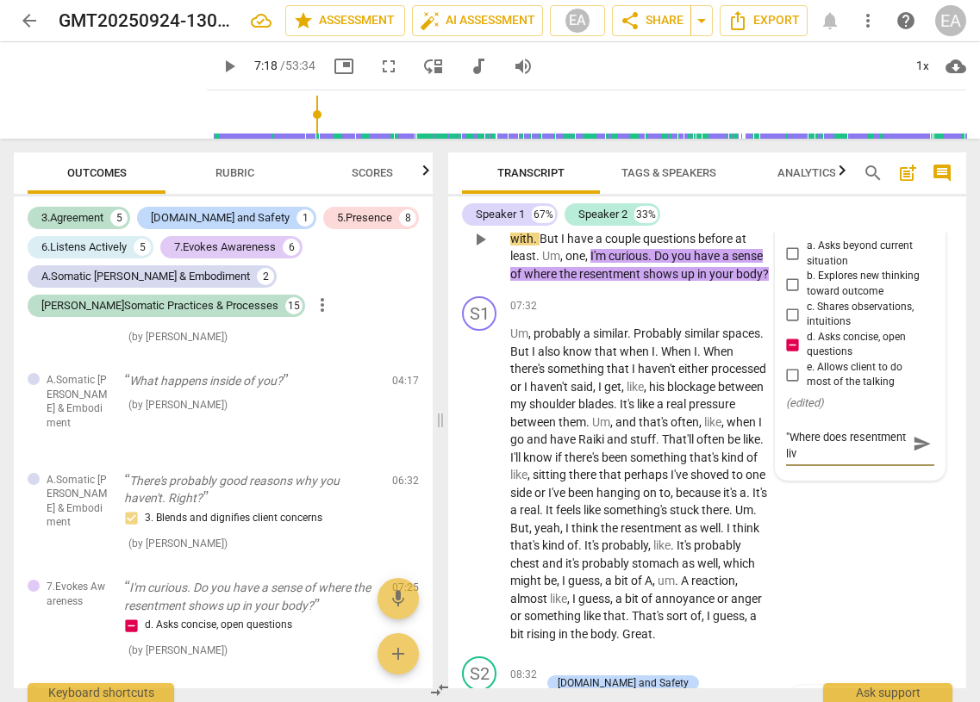
type textarea "This could have been "Where does resentment live"
type textarea "This could have been "Where does resentment livei"
type textarea "This could have been "Where does resentment livein"
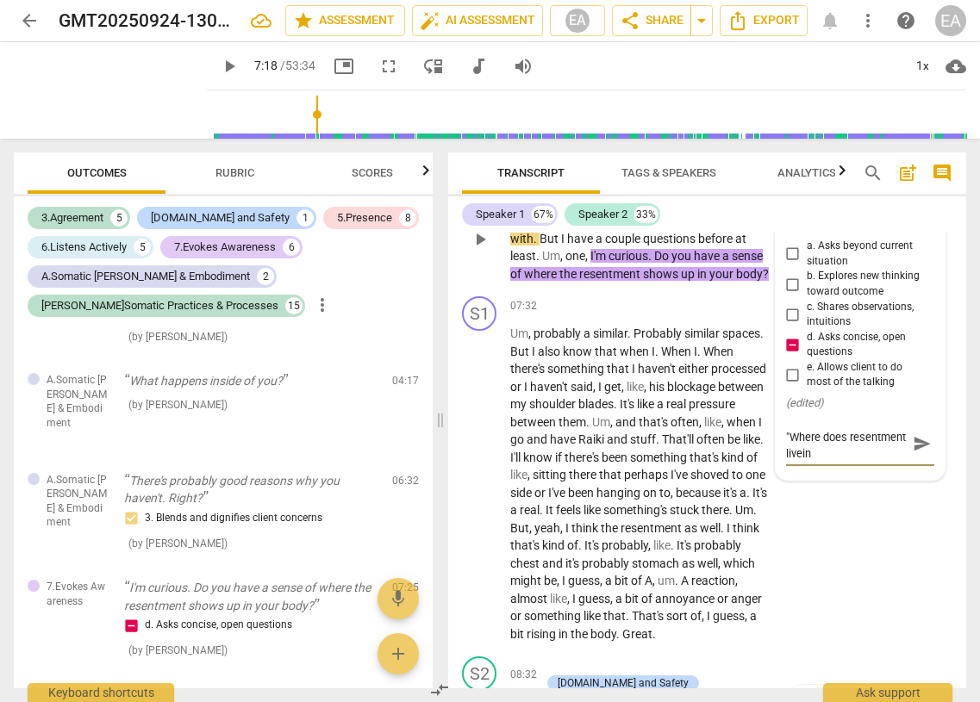
type textarea "This could have been "Where does resentment livein"
type textarea "This could have been "Where does resentment livein y"
type textarea "This could have been "Where does resentment livein"
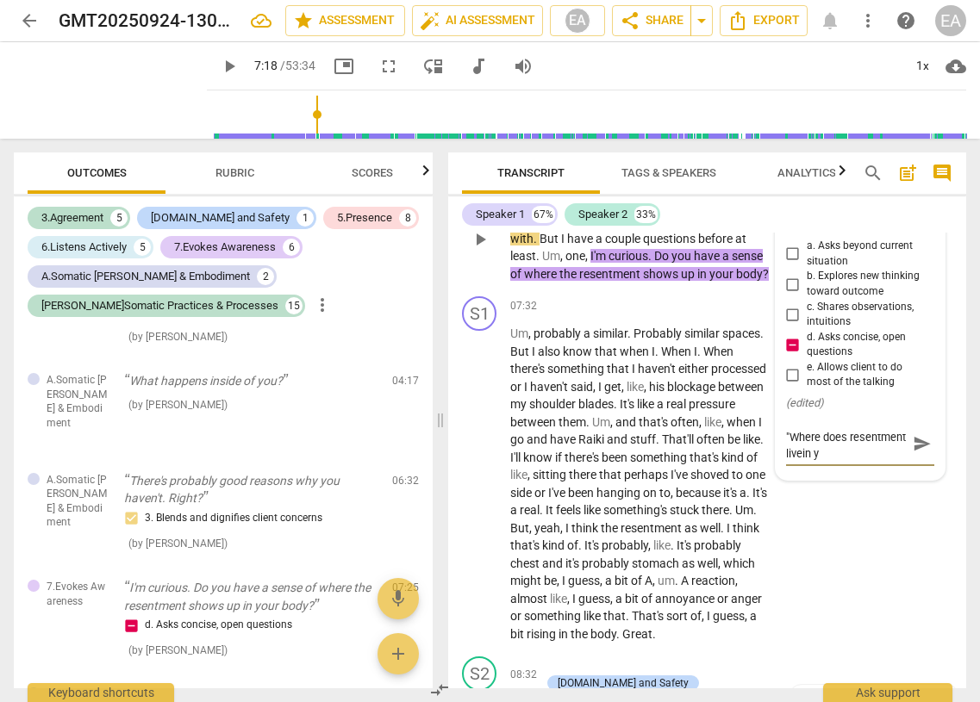
type textarea "This could have been "Where does resentment livein"
type textarea "This could have been "Where does resentment livei"
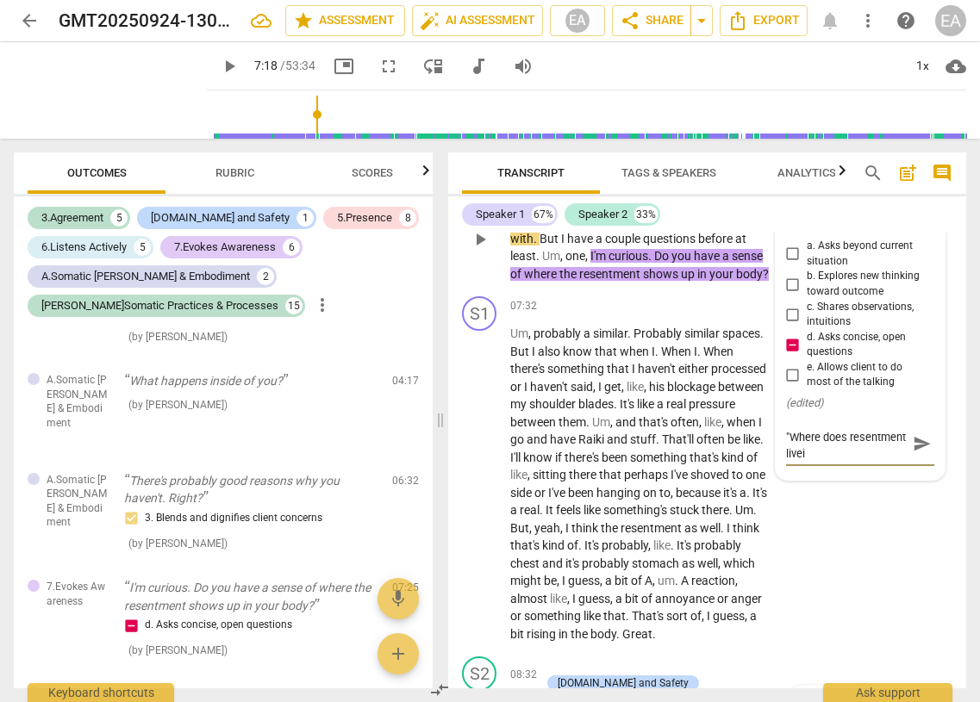
type textarea "This could have been "Where does resentment live"
type textarea "This could have been "Where does resentment live i"
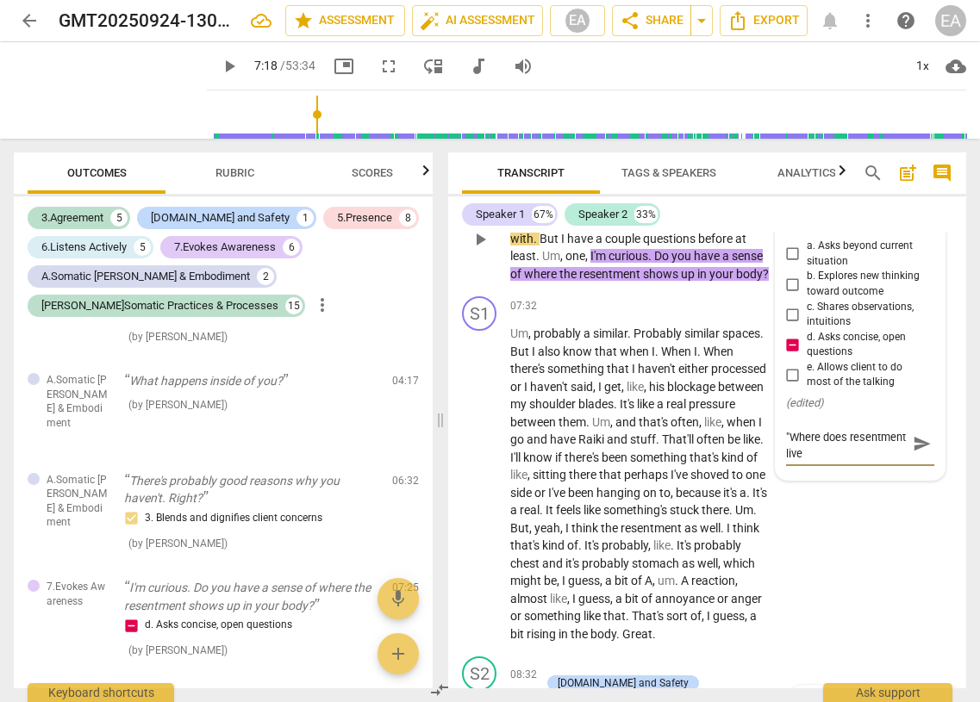
type textarea "This could have been "Where does resentment live i"
type textarea "This could have been "Where does resentment live in"
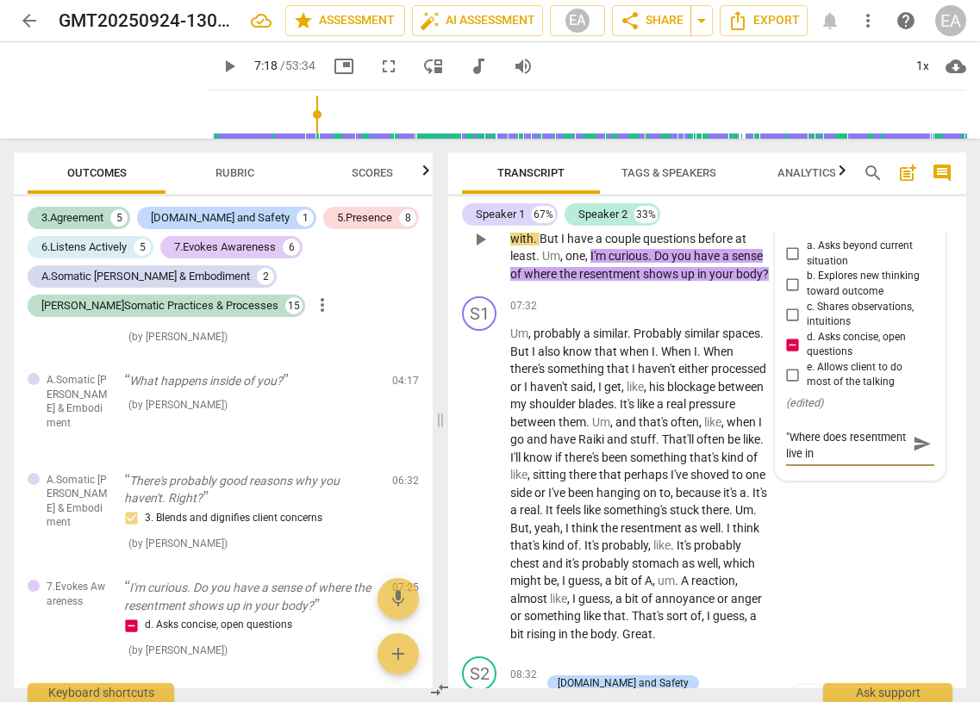
type textarea "This could have been "Where does resentment live in"
type textarea "This could have been "Where does resentment live i"
type textarea "This could have been "Where does resentment live"
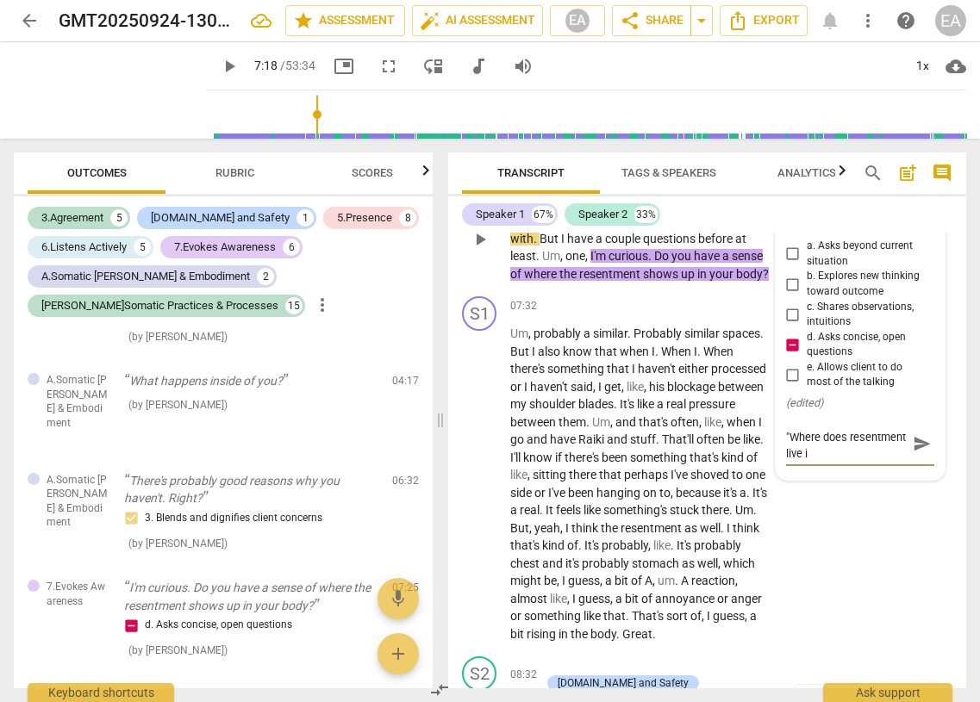
type textarea "This could have been "Where does resentment live"
type textarea "This could have been "Where does resentment liv"
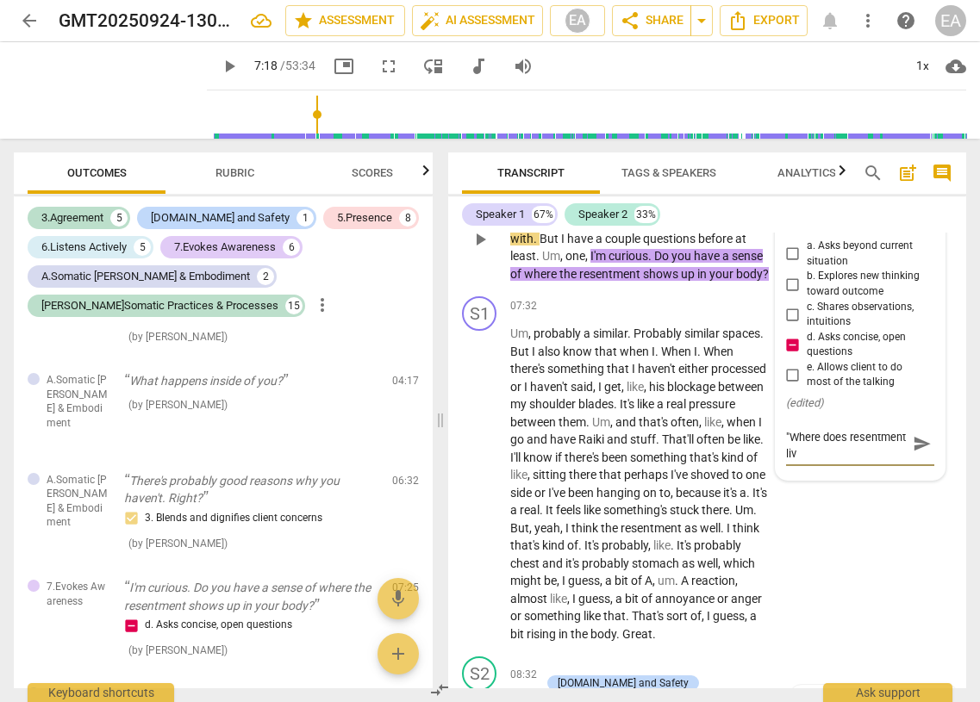
type textarea "This could have been "Where does resentment li"
type textarea "This could have been "Where does resentment l"
type textarea "This could have been "Where does resentment"
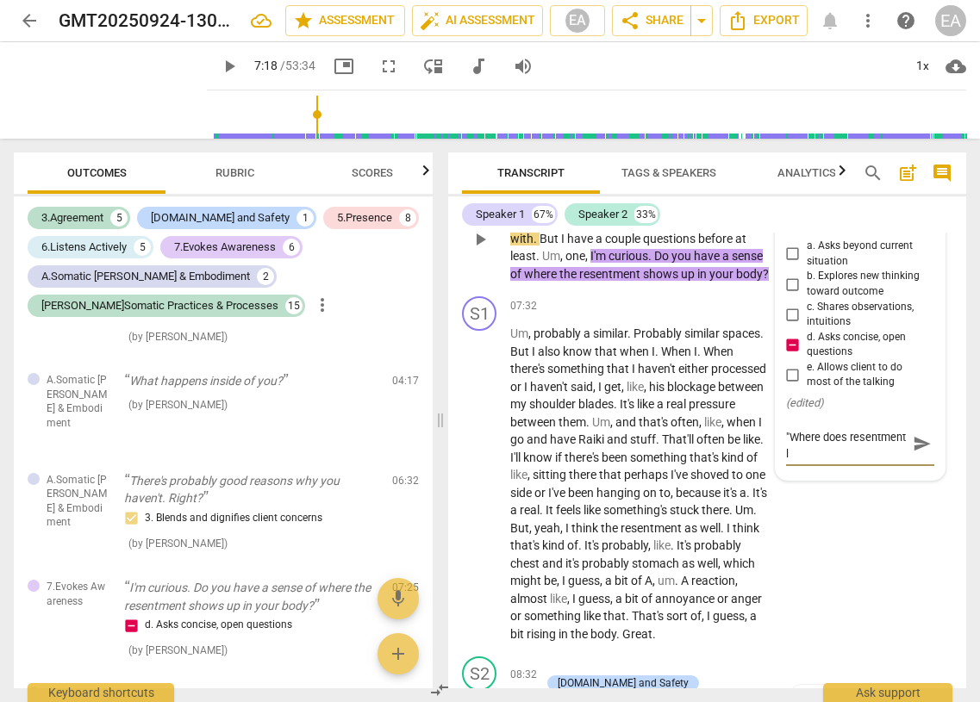
type textarea "This could have been "Where does resentment"
type textarea "This could have been "Where does resentment s"
type textarea "This could have been "Where does resentment sh"
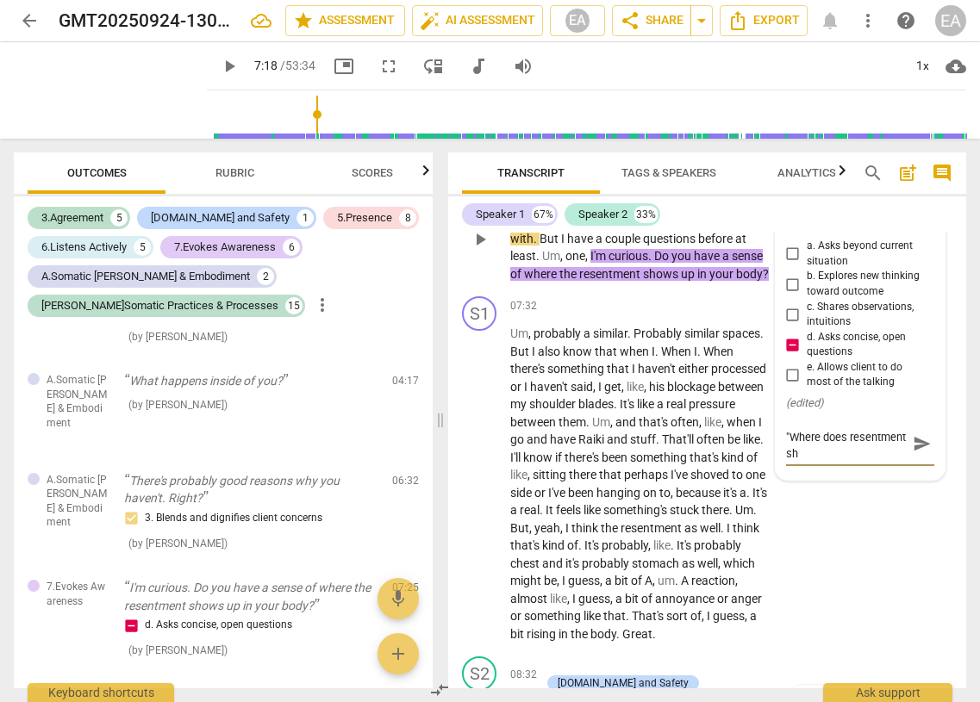
type textarea "This could have been "Where does resentment sho"
type textarea "This could have been "Where does resentment show"
type textarea "This could have been "Where does resentment show u"
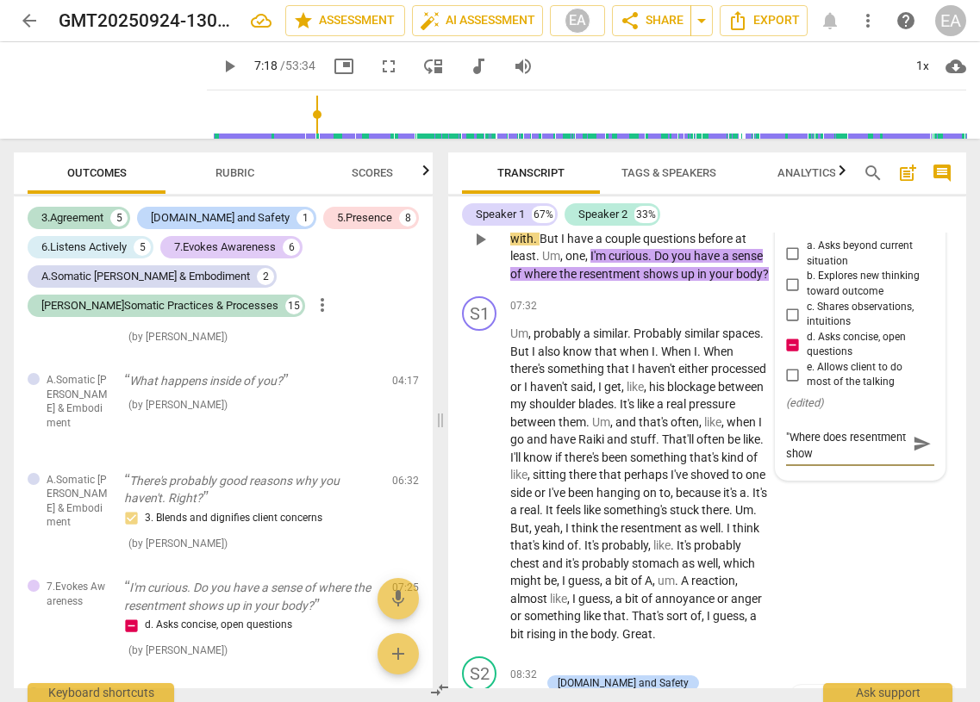
type textarea "This could have been "Where does resentment show u"
type textarea "This could have been "Where does resentment show up"
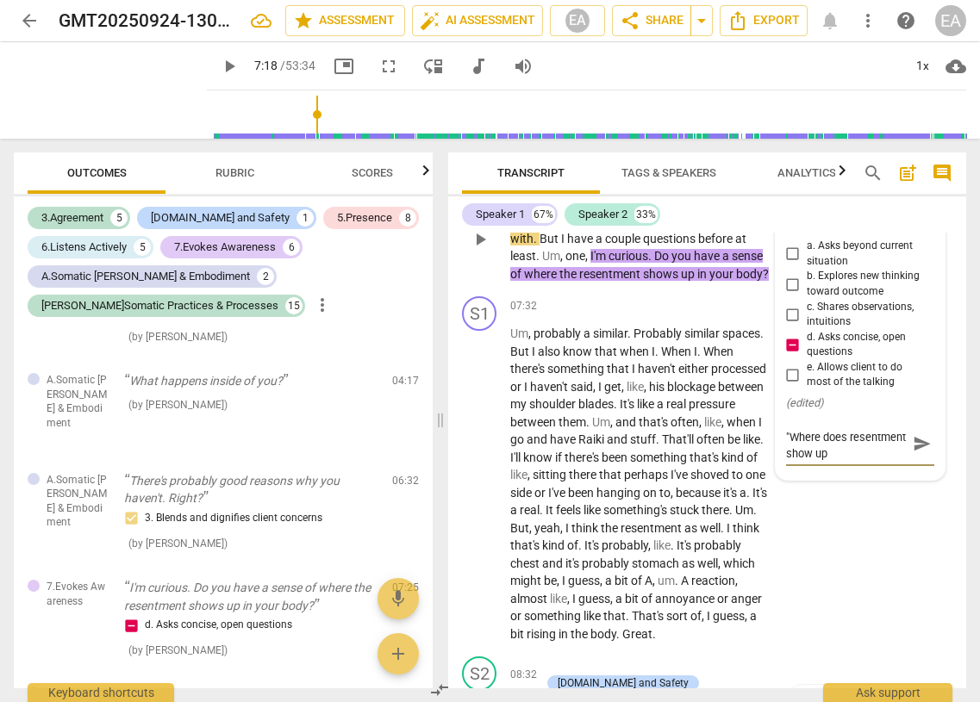
type textarea "This could have been "Where does resentment show up i"
type textarea "This could have been "Where does resentment show up in"
type textarea "This could have been "Where does resentment show up in y"
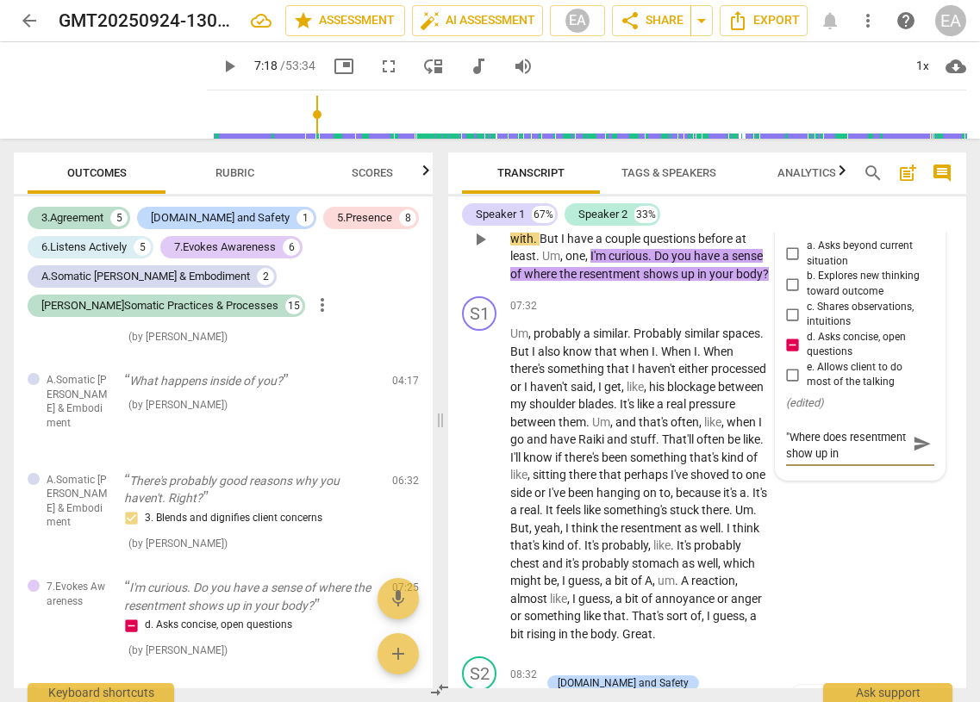
type textarea "This could have been "Where does resentment show up in y"
type textarea "This could have been "Where does resentment show up in yo"
type textarea "This could have been "Where does resentment show up in you"
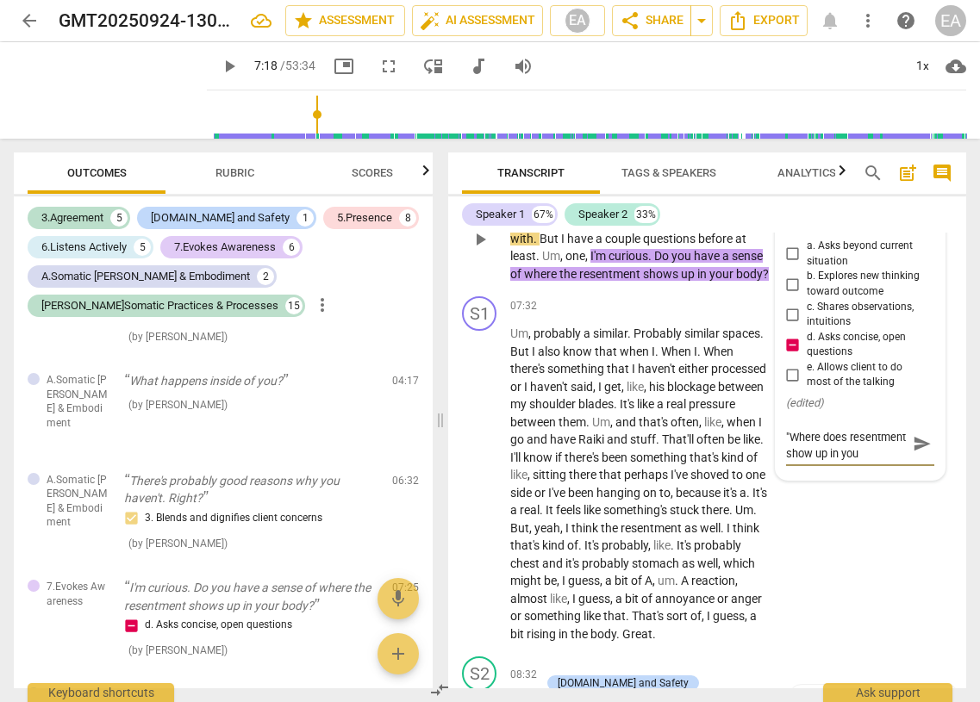
type textarea "This could have been "Where does resentment show up in your"
type textarea "This could have been "Where does resentment show up in your b"
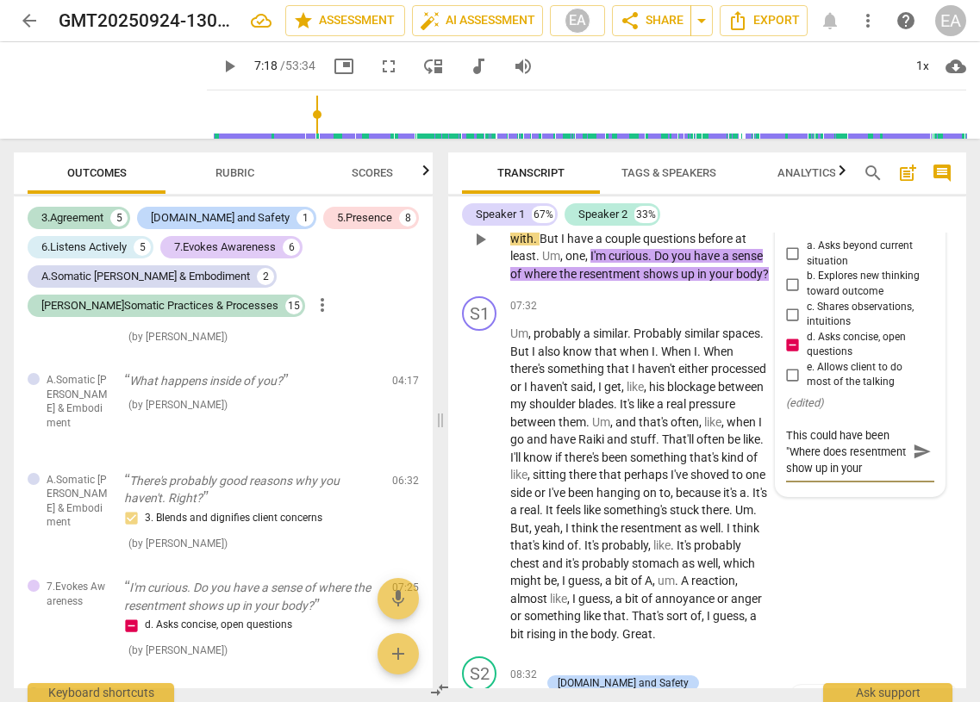
type textarea "This could have been "Where does resentment show up in your b"
type textarea "This could have been "Where does resentment show up in your bo"
type textarea "This could have been "Where does resentment show up in your bod"
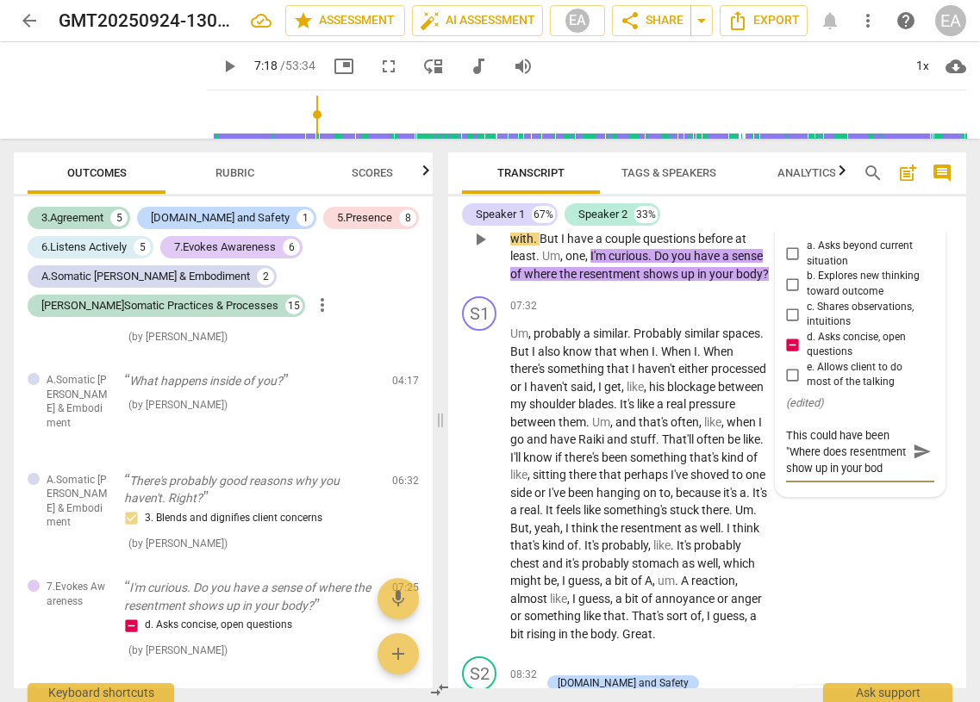
type textarea "This could have been "Where does resentment show up in your body"
type textarea "This could have been "Where does resentment show up in your body?"
type textarea "This could have been "Where does resentment show up in your body?""
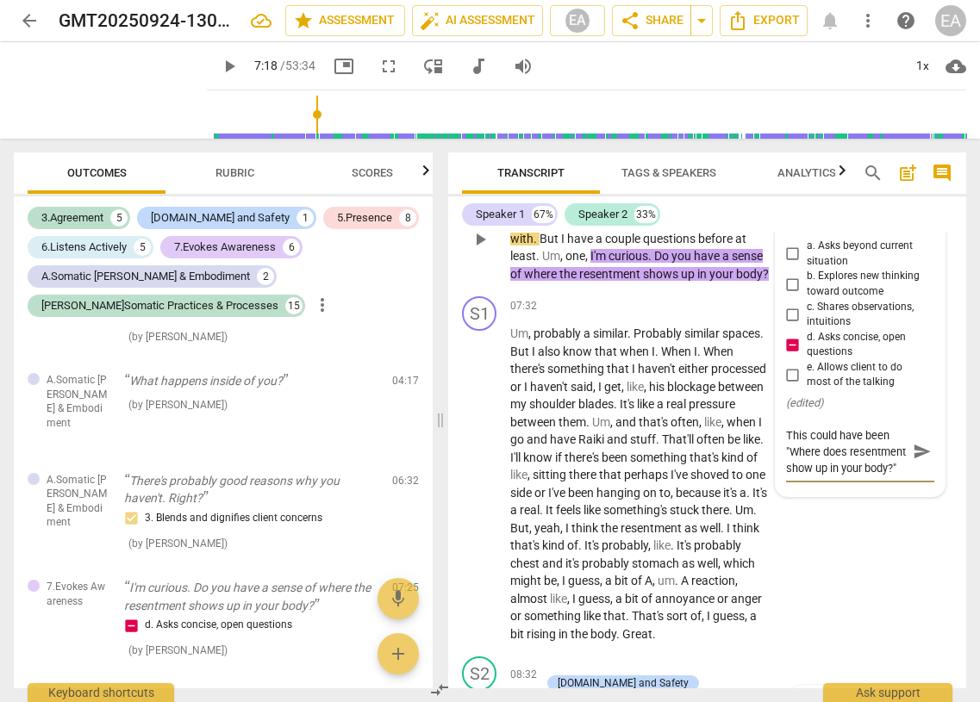
type textarea "This could have been "Where does resentment show up in your body?""
click at [622, 461] on span "send" at bounding box center [922, 451] width 19 height 19
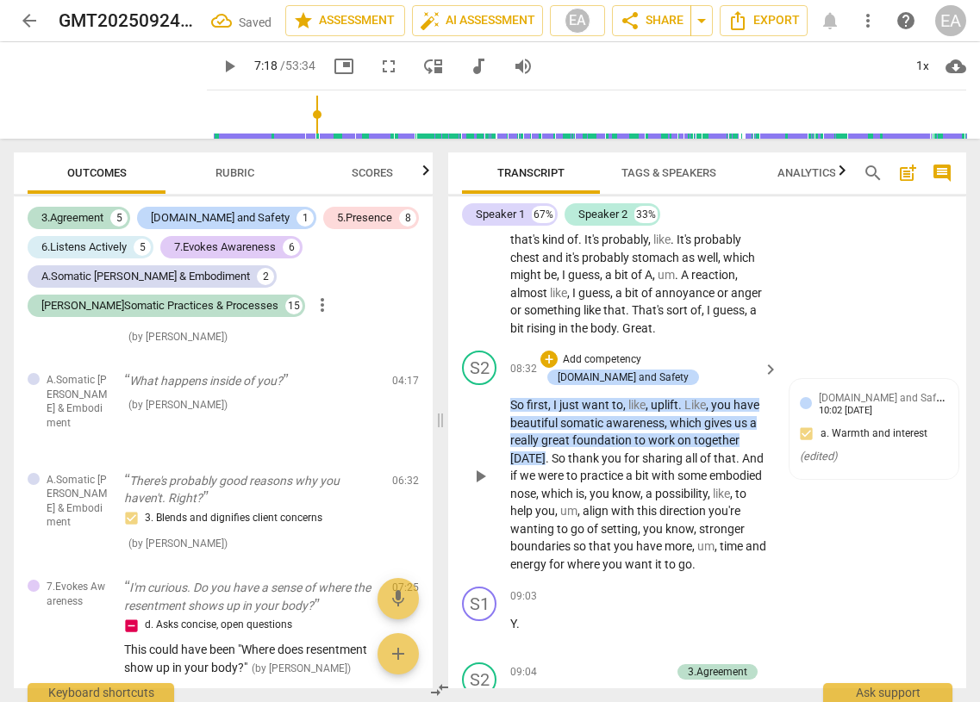
scroll to position [3252, 0]
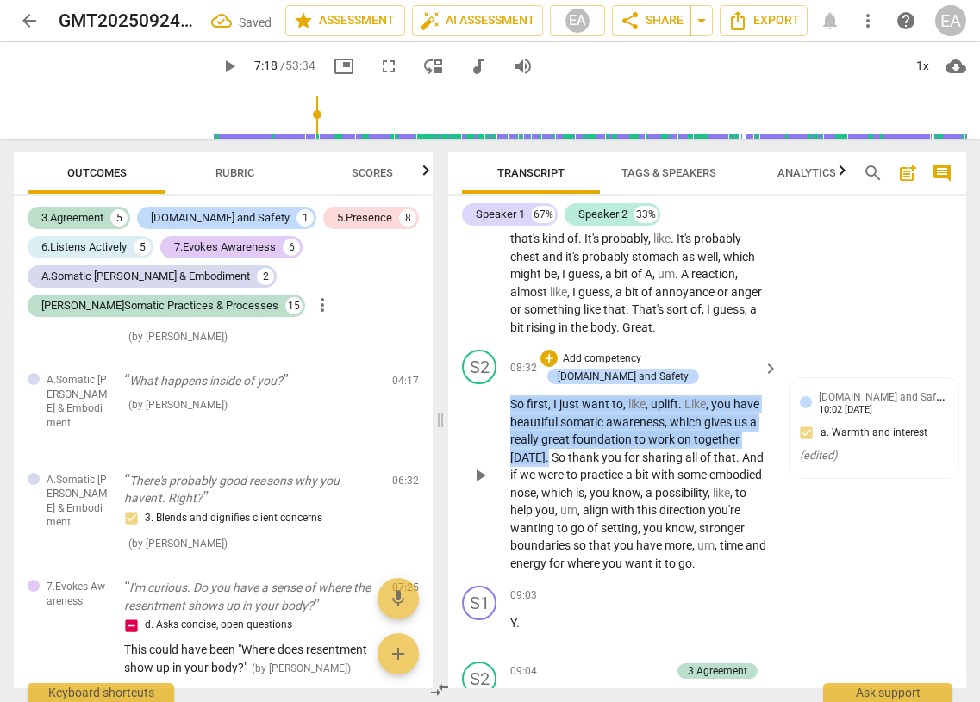
drag, startPoint x: 542, startPoint y: 512, endPoint x: 511, endPoint y: 462, distance: 58.8
click at [511, 462] on p "So first , I just want to , like , uplift . Like , you have beautiful somatic a…" at bounding box center [639, 484] width 259 height 177
click at [622, 367] on p "Add competency" at bounding box center [602, 360] width 82 height 16
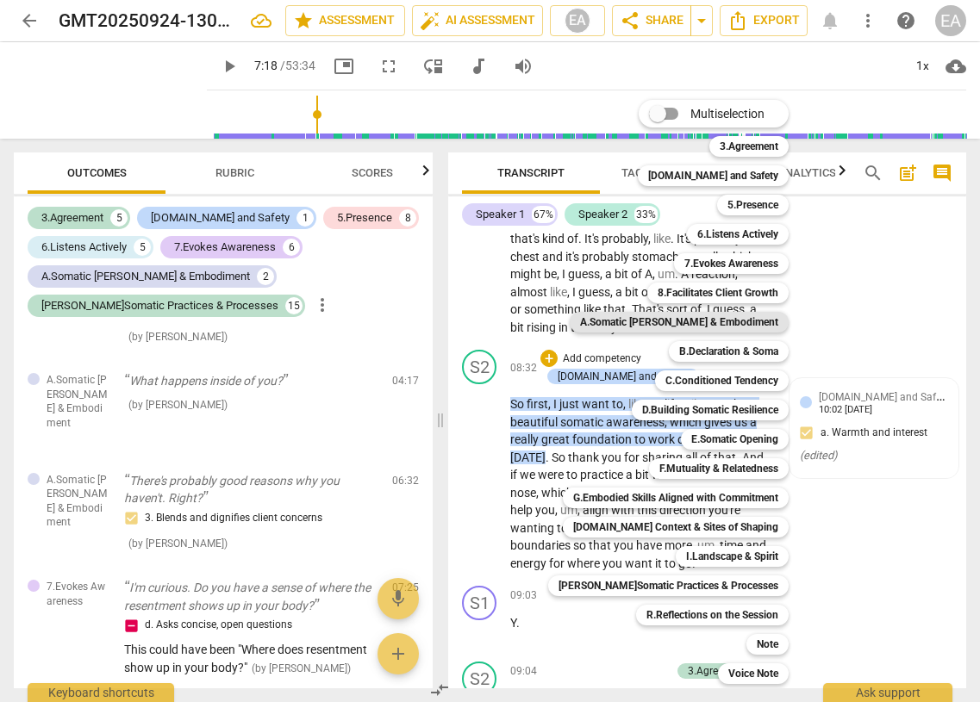
click at [622, 325] on b "A.Somatic [PERSON_NAME] & Embodiment" at bounding box center [679, 322] width 198 height 21
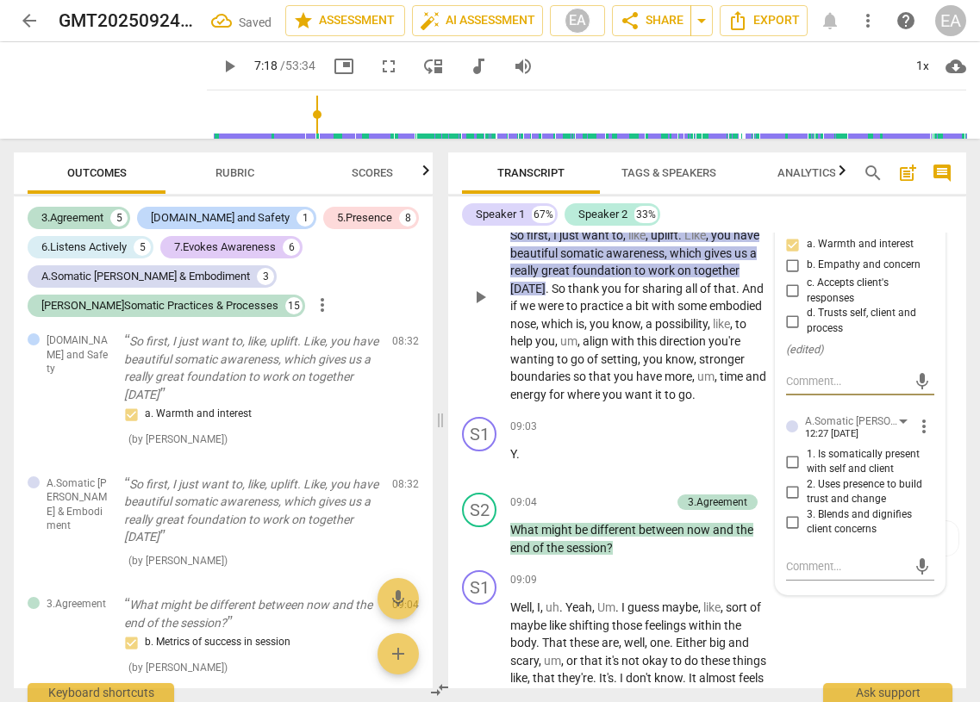
scroll to position [3441, 0]
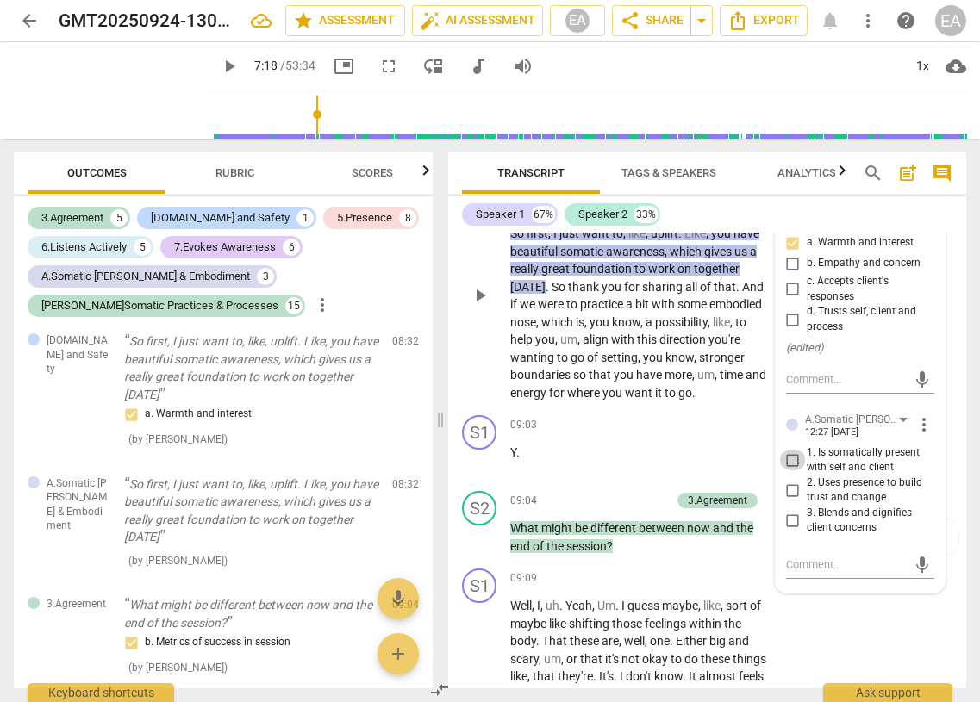
click at [622, 471] on input "1. Is somatically present with self and client" at bounding box center [793, 460] width 28 height 21
checkbox input "true"
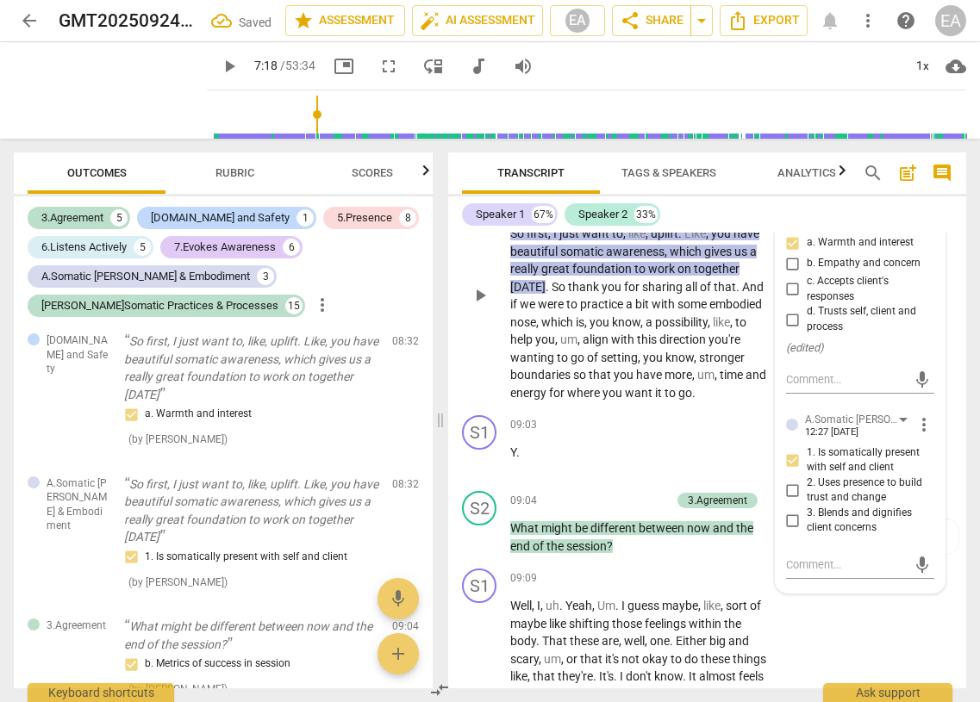
click at [622, 501] on input "2. Uses presence to build trust and change" at bounding box center [793, 490] width 28 height 21
checkbox input "true"
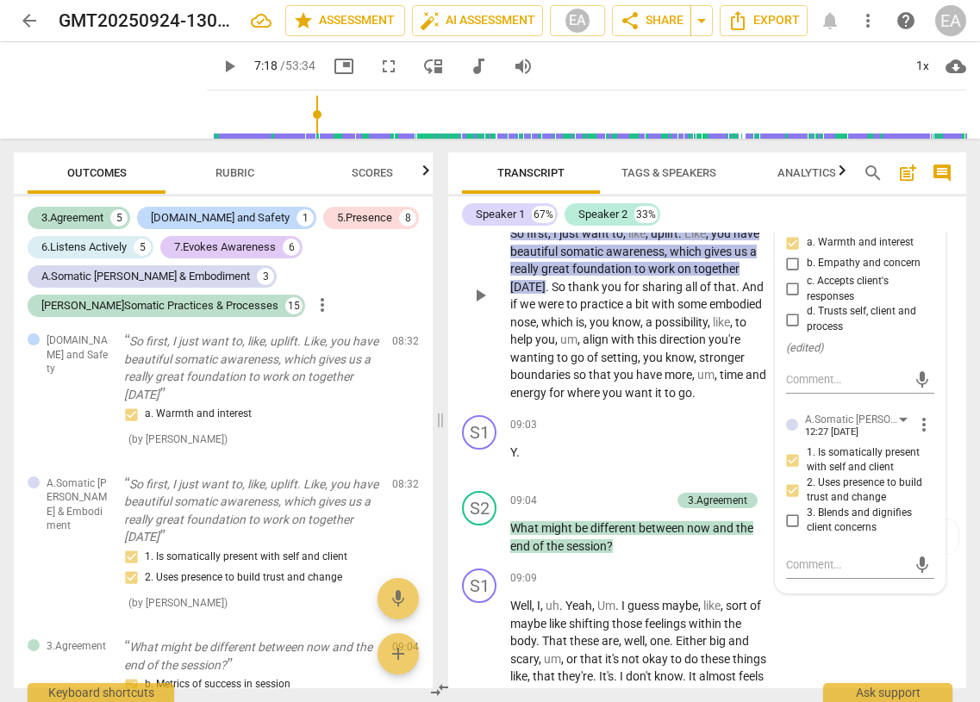
click at [622, 216] on div "[DOMAIN_NAME] and Safety" at bounding box center [852, 208] width 94 height 16
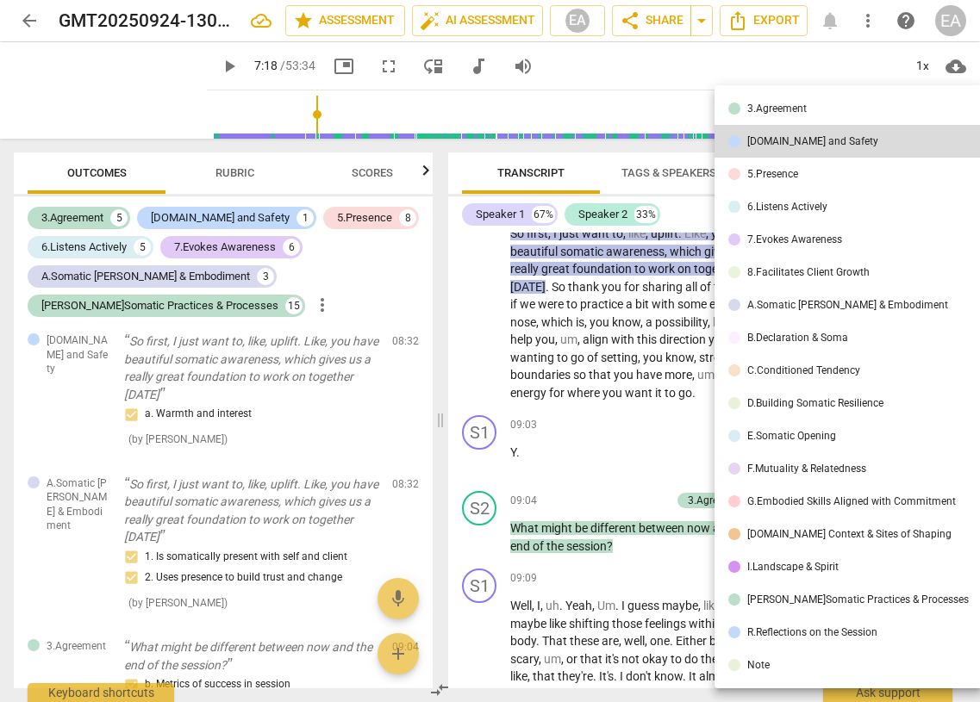
click at [622, 446] on div at bounding box center [490, 351] width 980 height 702
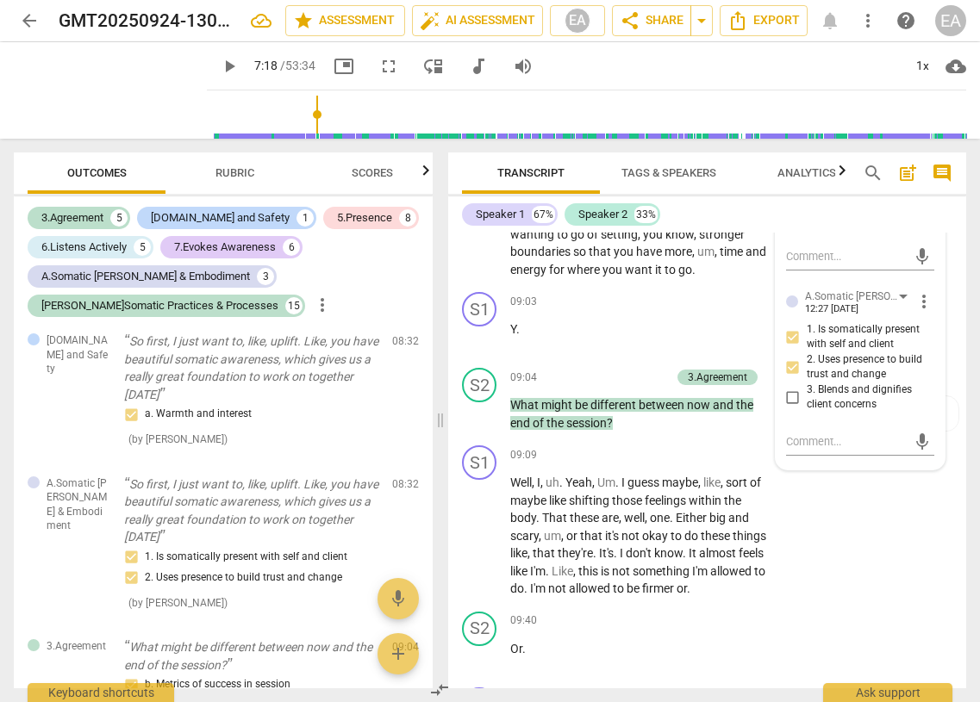
scroll to position [3567, 0]
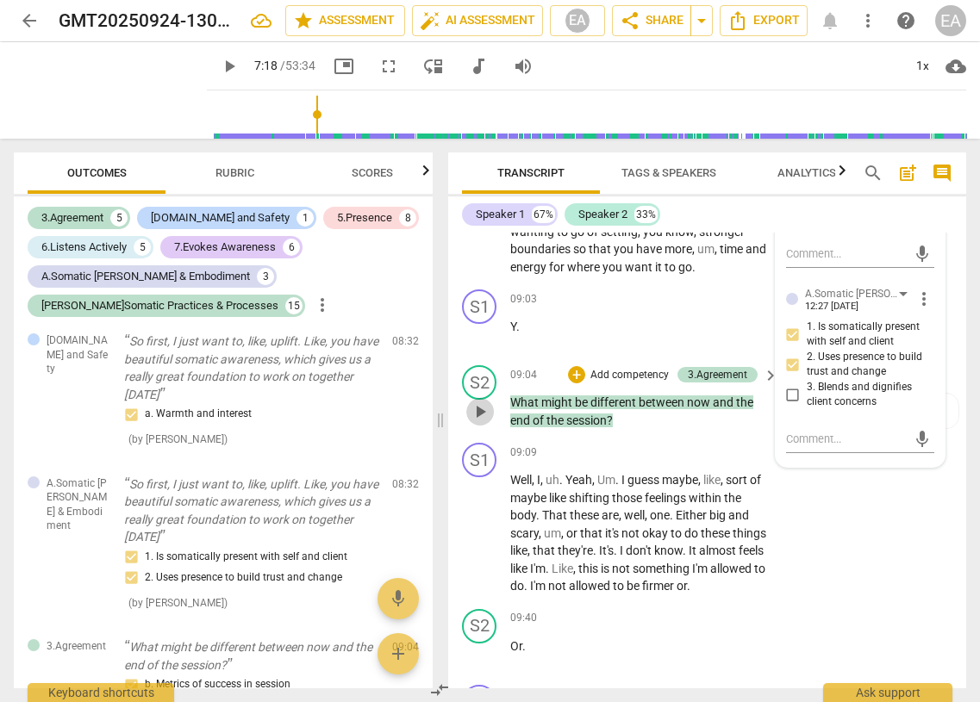
click at [481, 422] on span "play_arrow" at bounding box center [480, 412] width 21 height 21
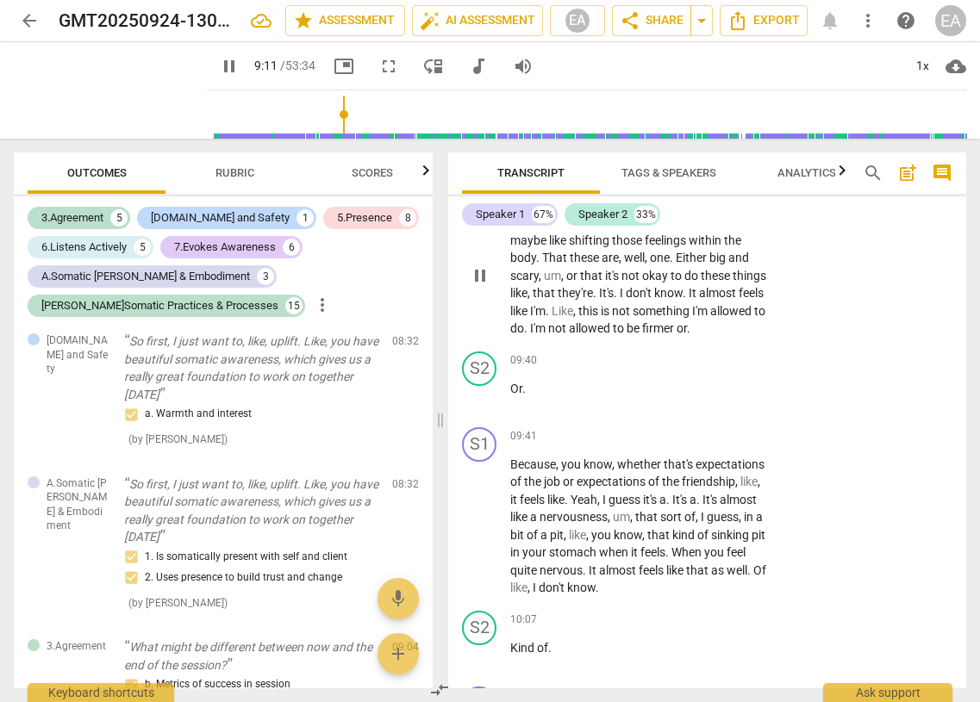
scroll to position [3834, 0]
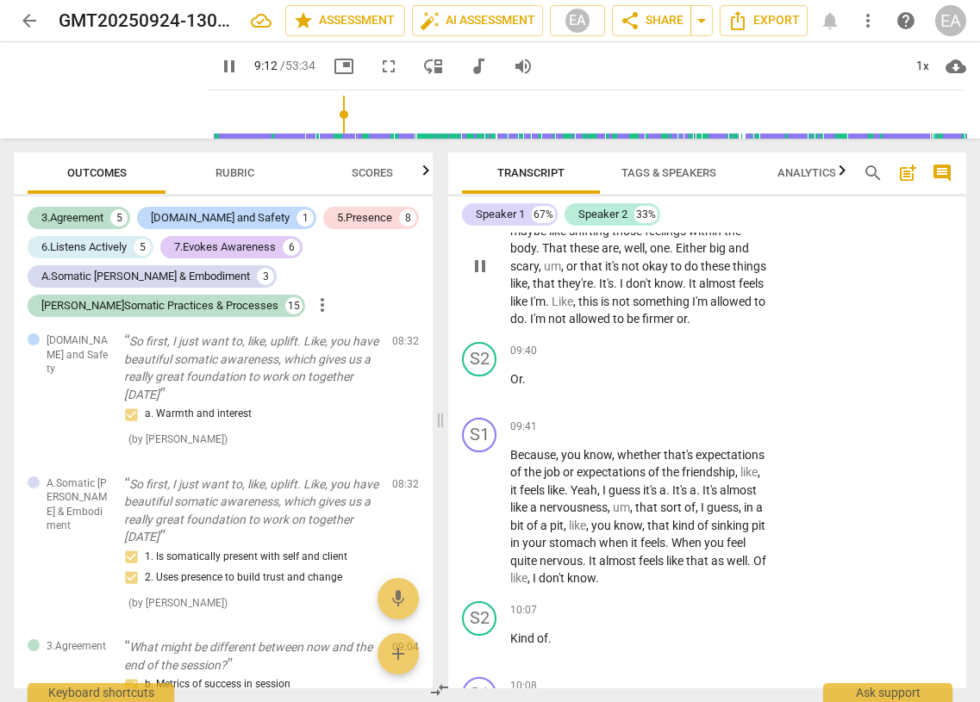
click at [483, 277] on span "pause" at bounding box center [480, 266] width 21 height 21
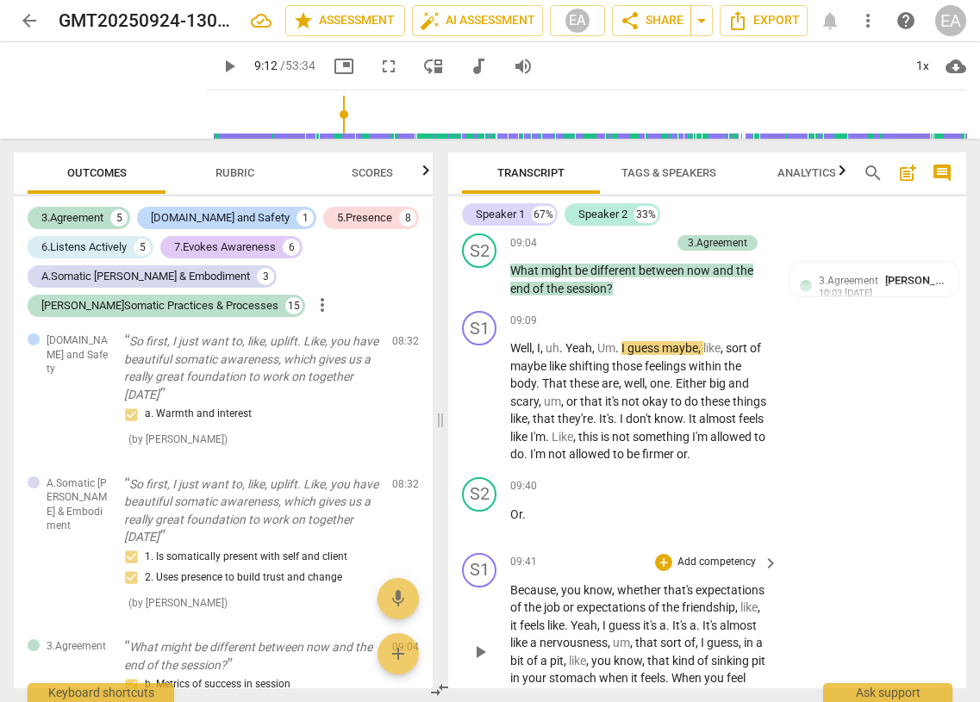
scroll to position [3696, 0]
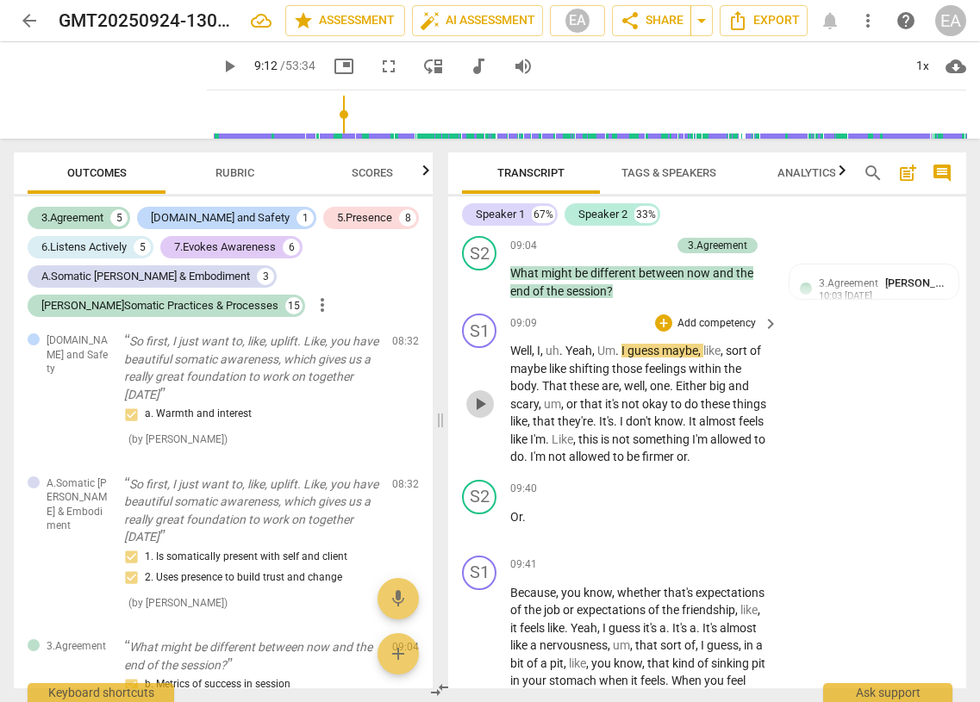
click at [481, 415] on span "play_arrow" at bounding box center [480, 404] width 21 height 21
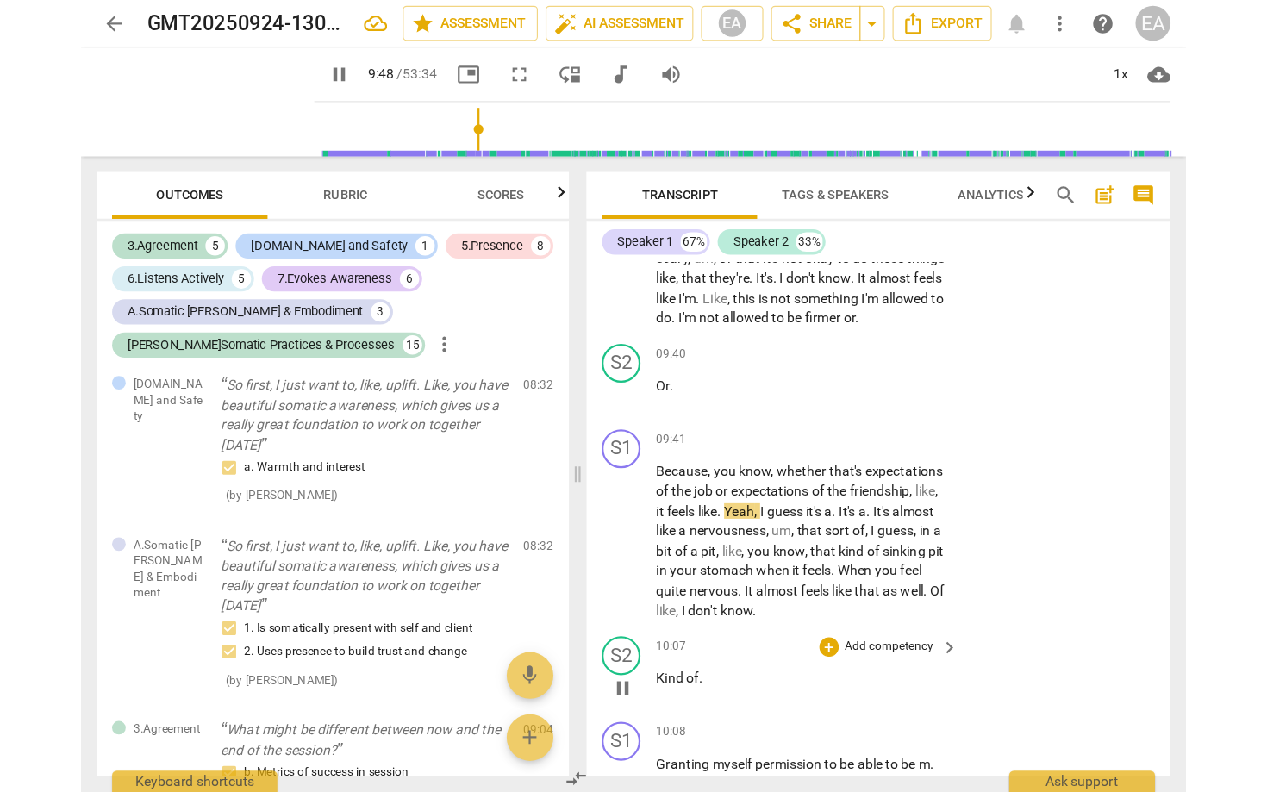
scroll to position [3845, 0]
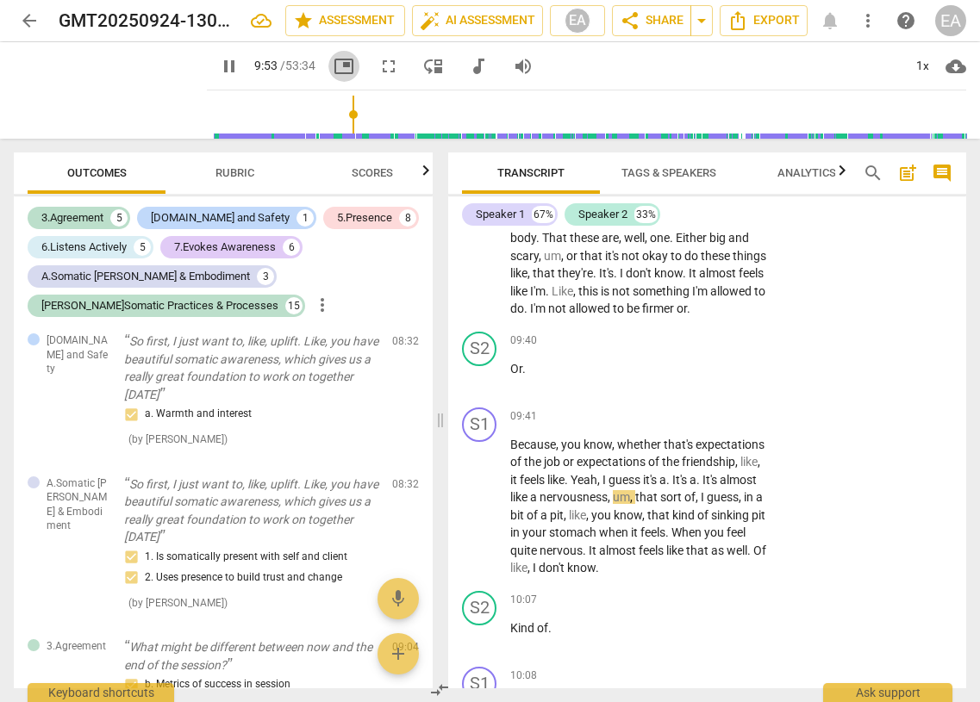
click at [334, 67] on span "picture_in_picture" at bounding box center [344, 66] width 21 height 21
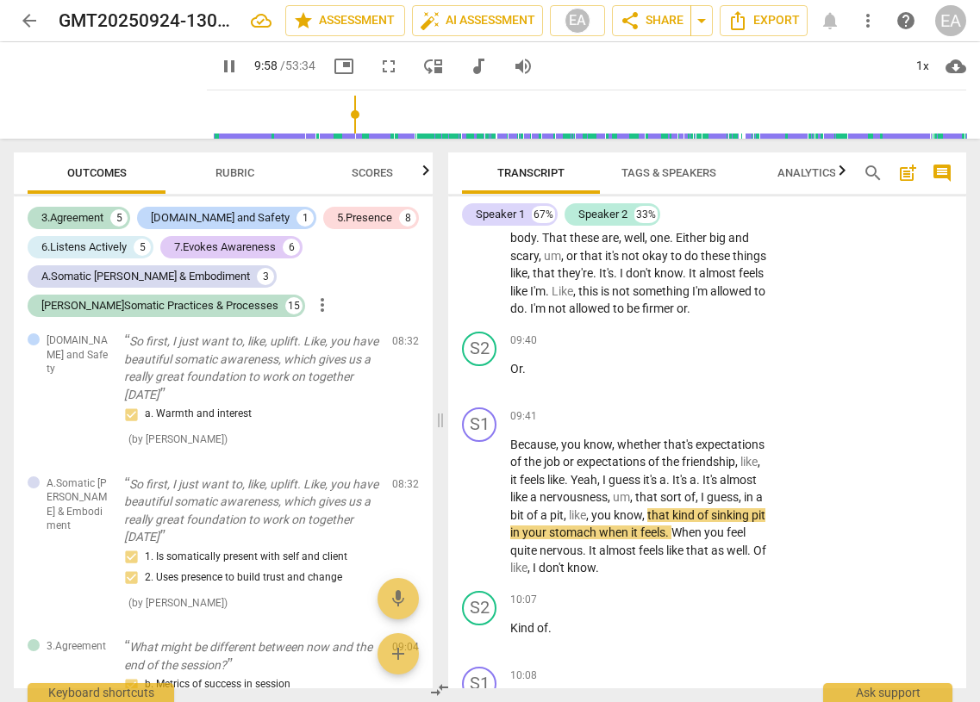
drag, startPoint x: 182, startPoint y: 135, endPoint x: 272, endPoint y: 223, distance: 126.2
click at [272, 223] on div "arrow_back GMT20250924-130245_Recording.cutfile.20251013162647660_gallery_1280x…" at bounding box center [490, 351] width 980 height 702
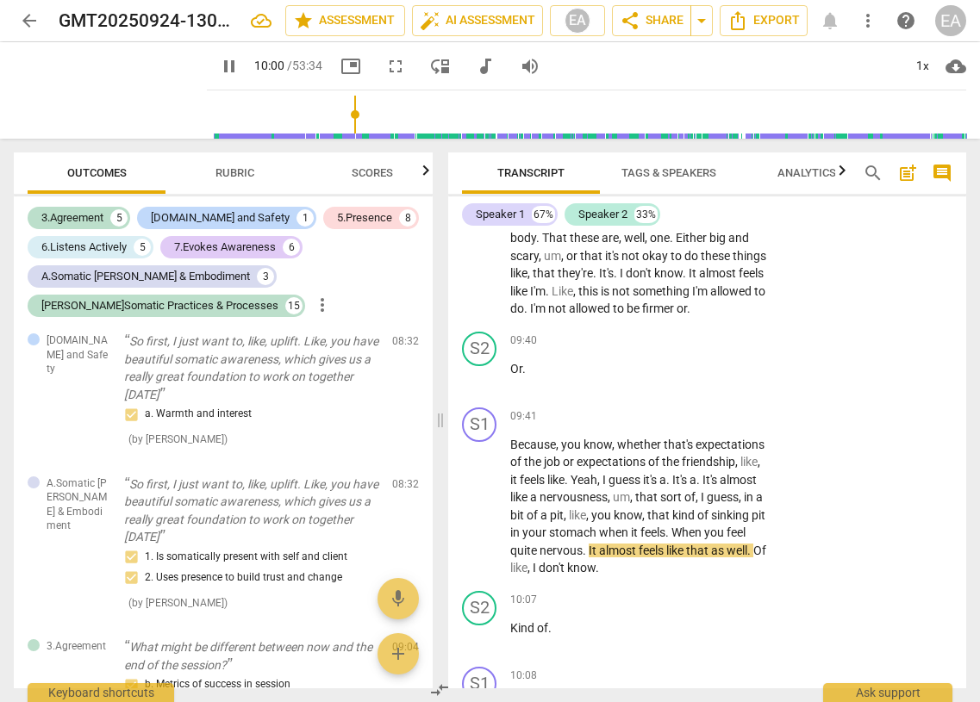
drag, startPoint x: 334, startPoint y: 149, endPoint x: 382, endPoint y: 211, distance: 78.1
click at [382, 211] on div "Outcomes Rubric Scores 3.Agreement 5 [DOMAIN_NAME] and Safety 1 5.Presence 8 6.…" at bounding box center [220, 421] width 440 height 564
click at [385, 60] on span "fullscreen" at bounding box center [395, 66] width 21 height 21
click at [184, 139] on div "Outcomes Rubric Scores 3.Agreement 5 [DOMAIN_NAME] and Safety 1 5.Presence 8 6.…" at bounding box center [220, 421] width 440 height 564
click at [91, 92] on span "pause" at bounding box center [110, 90] width 45 height 45
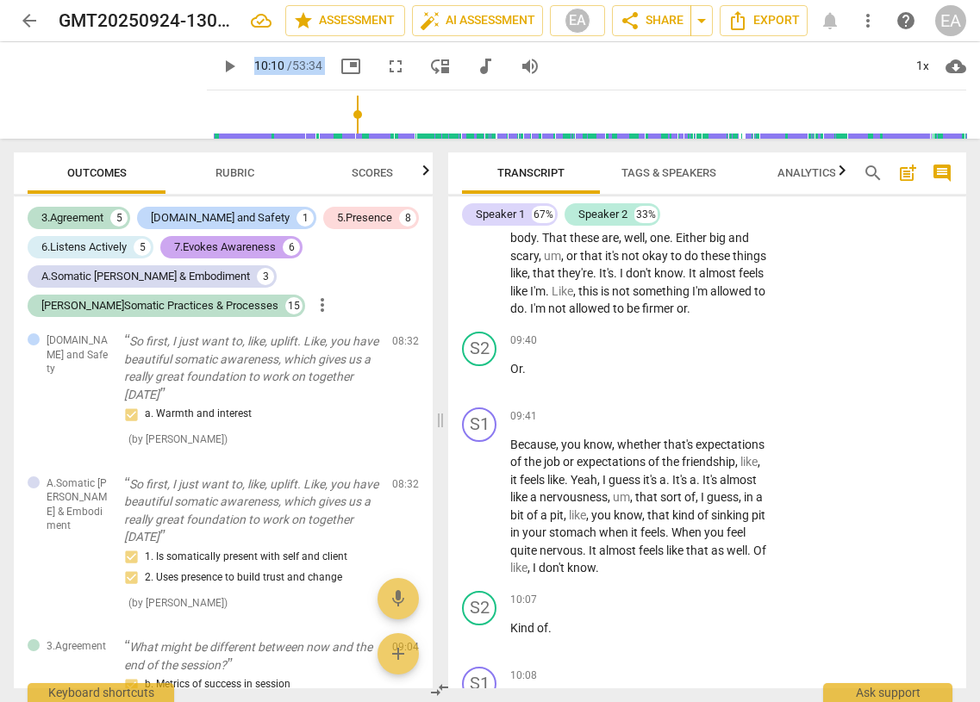
drag, startPoint x: 184, startPoint y: 136, endPoint x: 285, endPoint y: 237, distance: 143.2
click at [285, 237] on div "arrow_back GMT20250924-130245_Recording.cutfile.20251013162647660_gallery_1280x…" at bounding box center [490, 351] width 980 height 702
click at [100, 95] on span "play_arrow" at bounding box center [110, 90] width 45 height 45
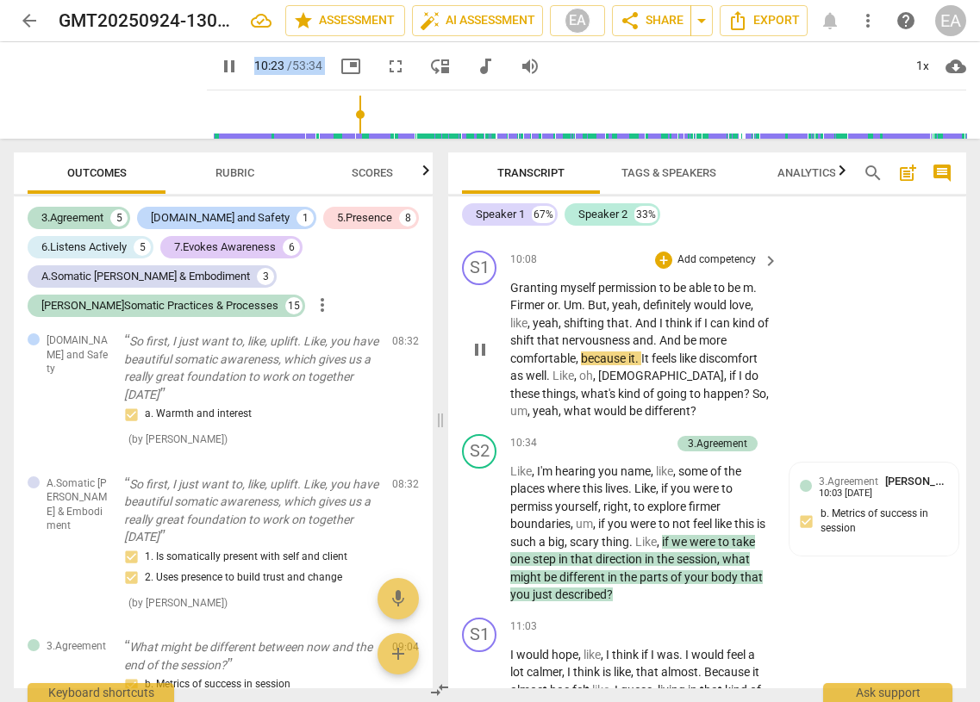
scroll to position [4278, 0]
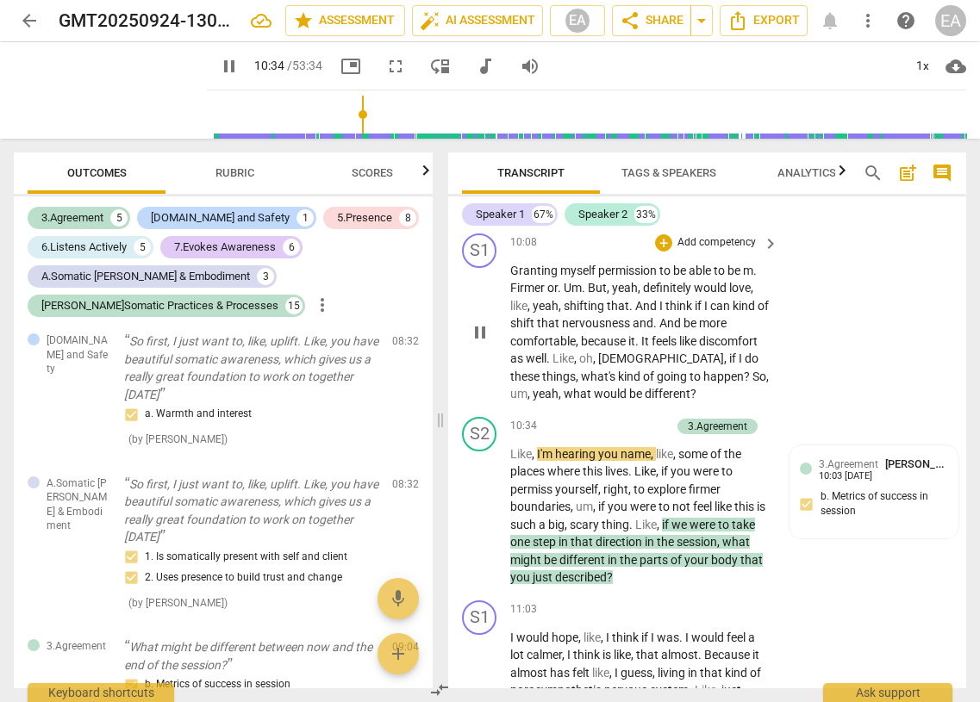
click at [594, 401] on span "what" at bounding box center [579, 394] width 30 height 14
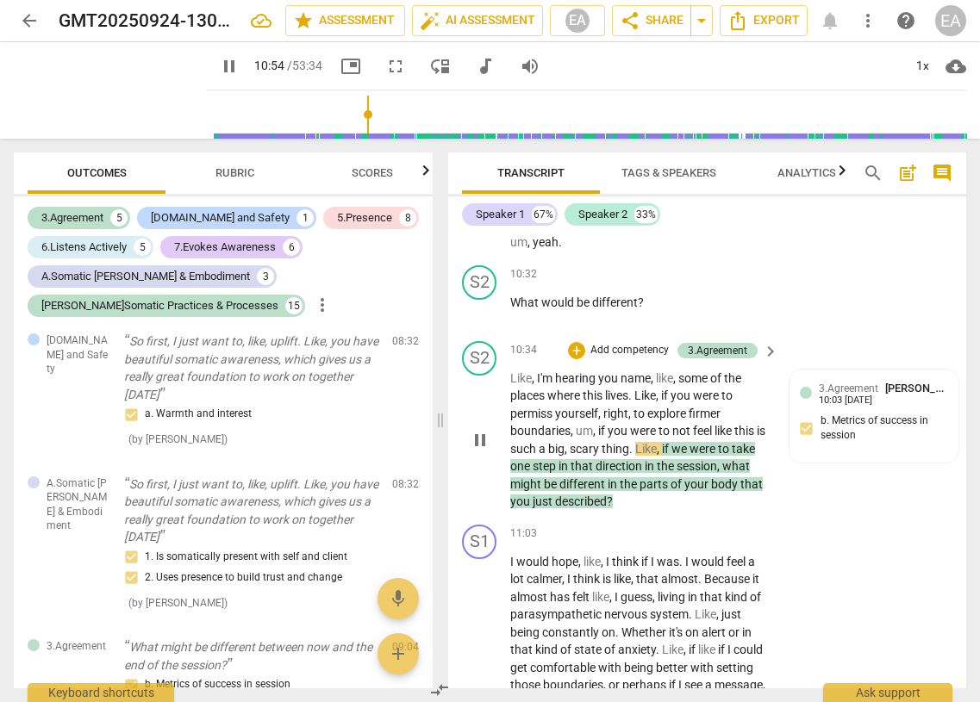
scroll to position [4442, 0]
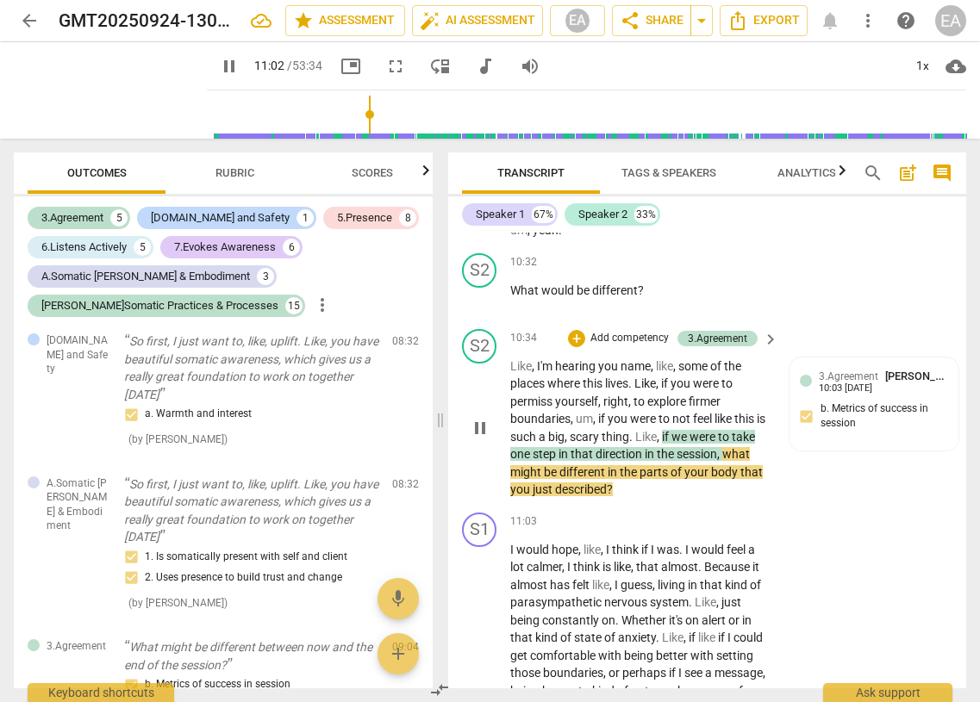
click at [481, 439] on span "pause" at bounding box center [480, 428] width 21 height 21
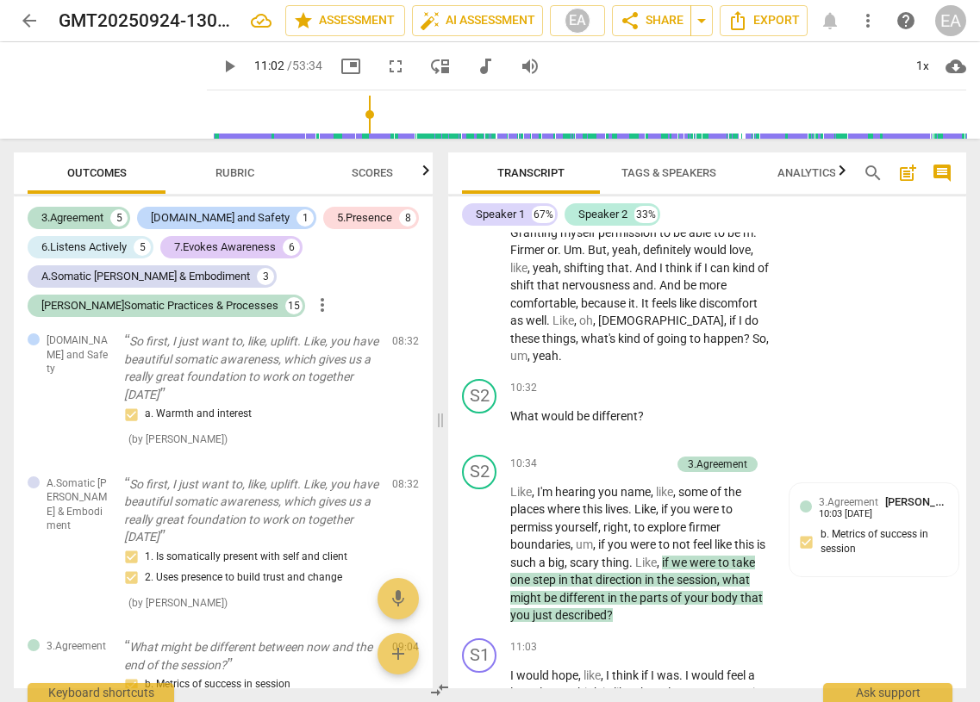
scroll to position [4318, 0]
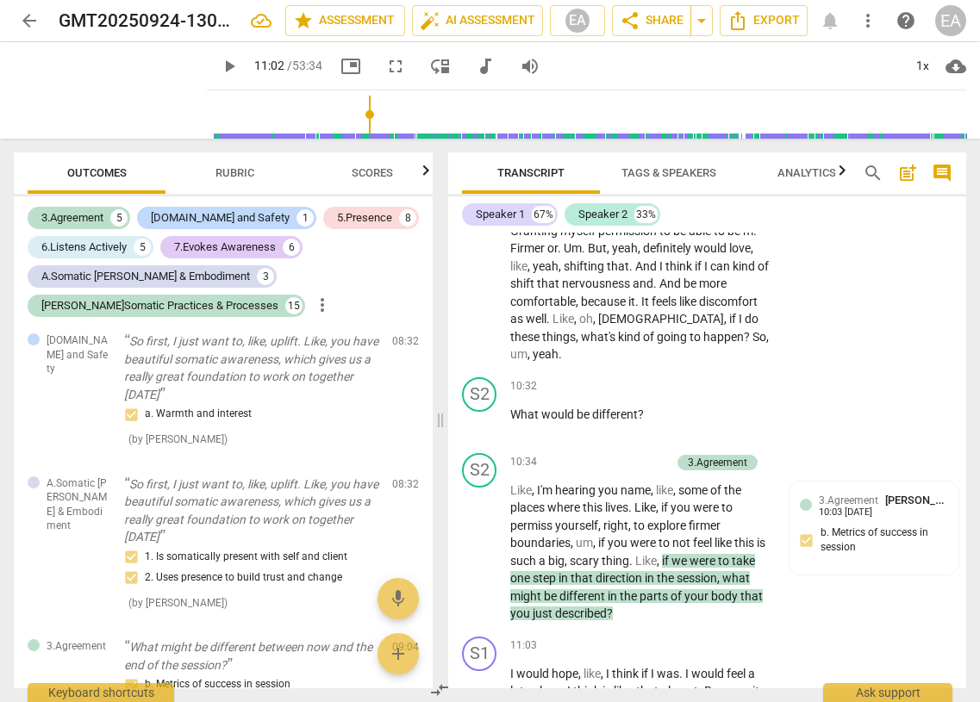
type input "663"
